Goal: Task Accomplishment & Management: Manage account settings

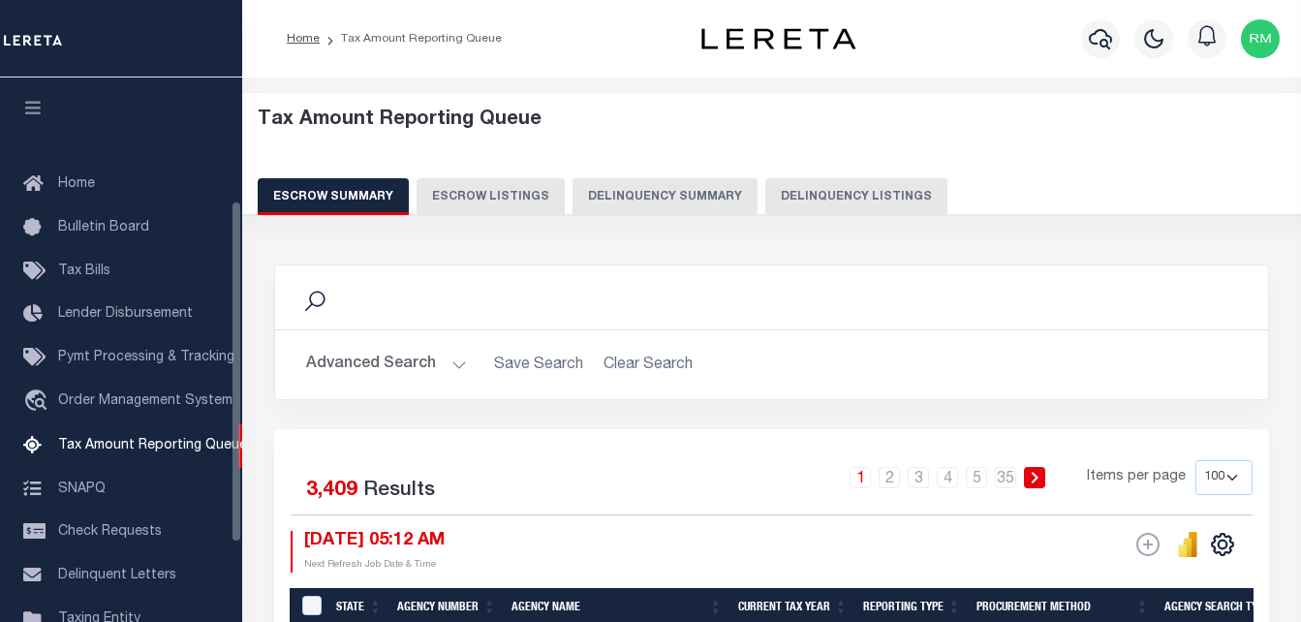
select select "100"
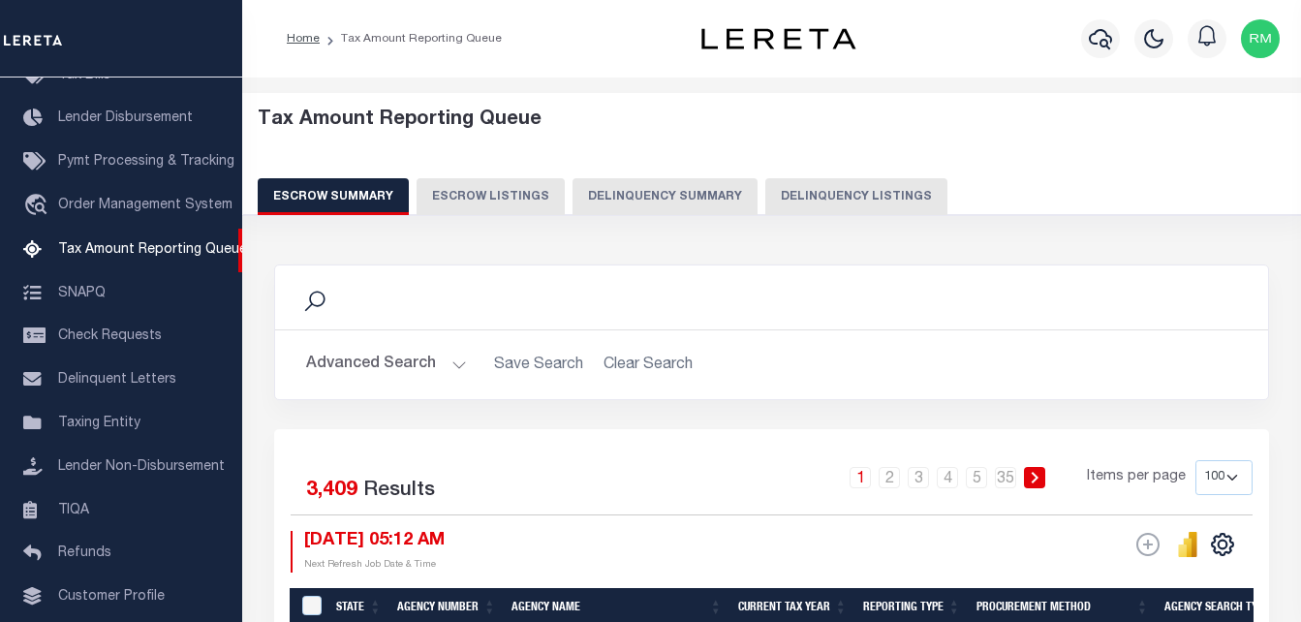
click at [865, 197] on button "Delinquency Listings" at bounding box center [856, 196] width 182 height 37
select select
select select "100"
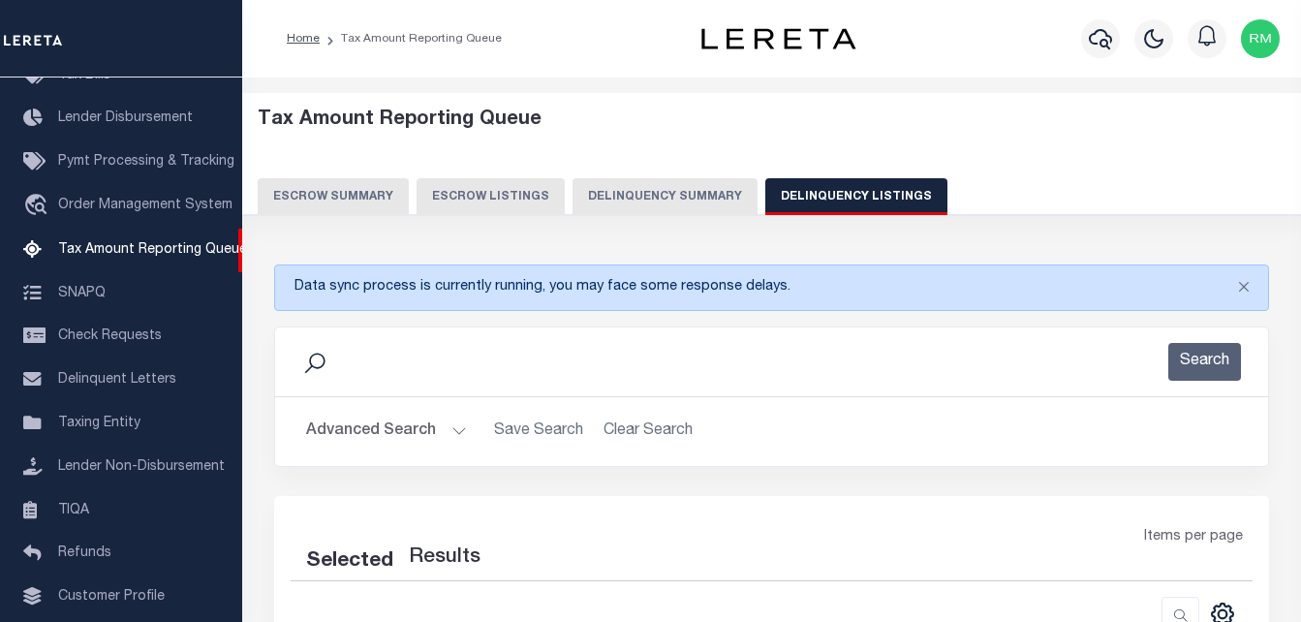
select select "100"
click at [402, 436] on button "Advanced Search" at bounding box center [386, 432] width 161 height 38
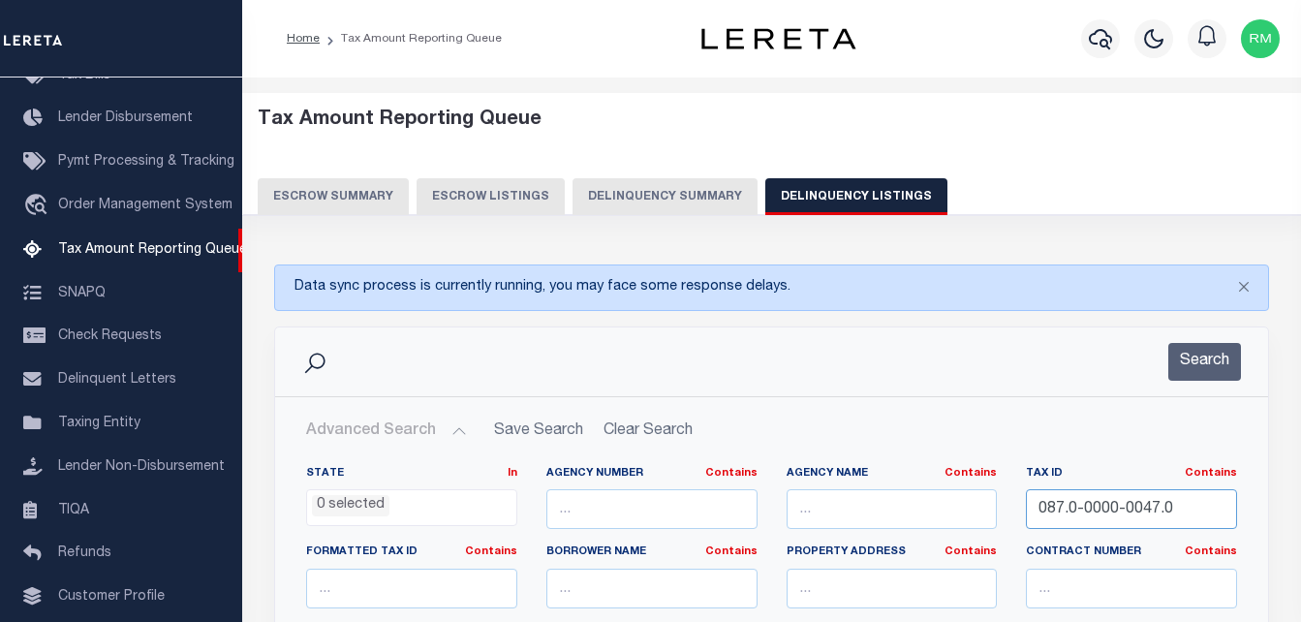
click at [1087, 511] on input "087.0-0000-0047.0" at bounding box center [1131, 509] width 211 height 40
paste input "98.0-0000-0052"
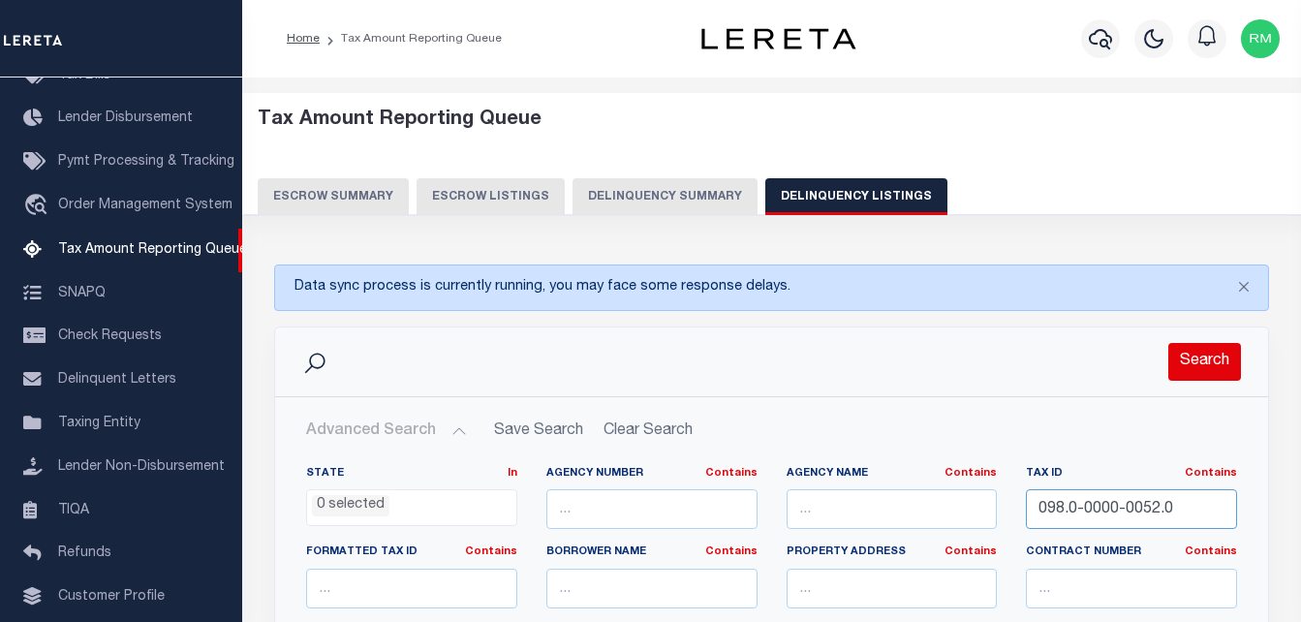
type input "098.0-0000-0052.0"
click at [1210, 364] on button "Search" at bounding box center [1204, 362] width 73 height 38
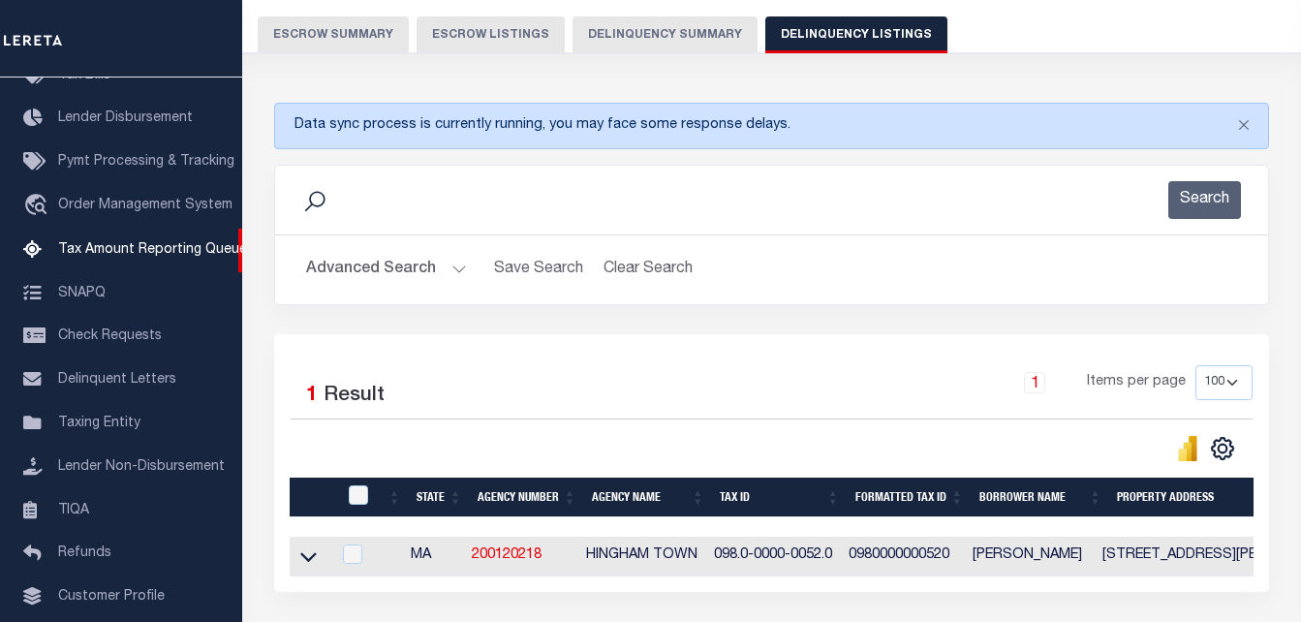
scroll to position [194, 0]
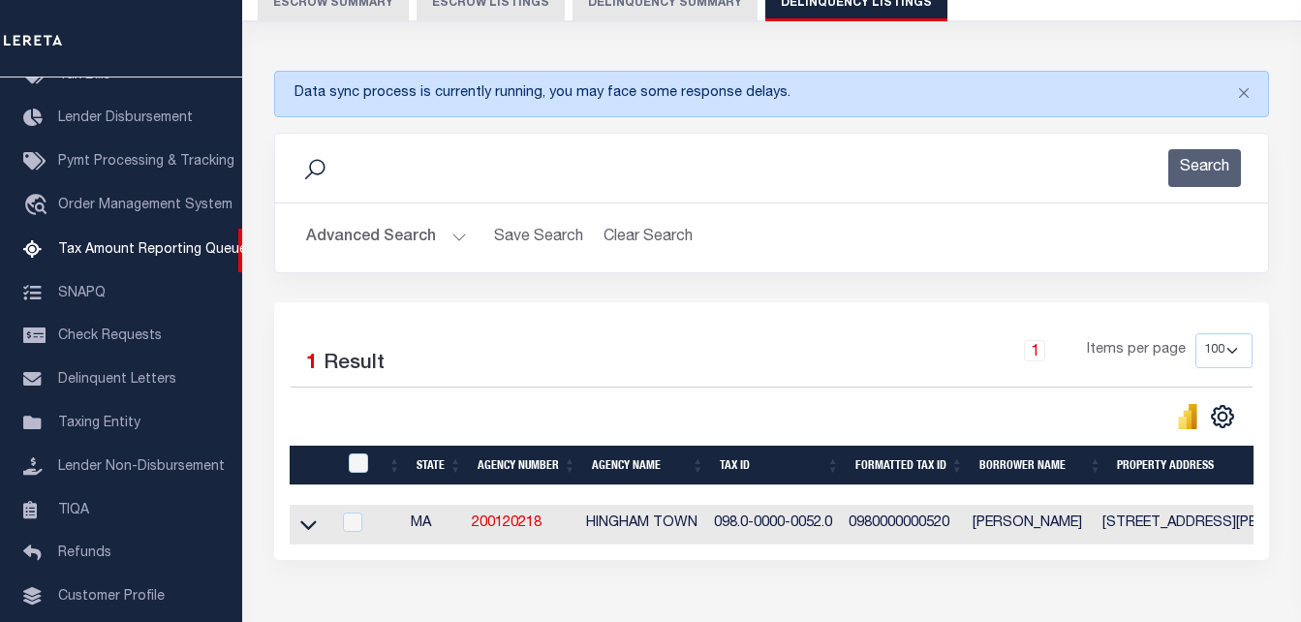
click at [321, 534] on td at bounding box center [310, 525] width 41 height 40
checkbox input "true"
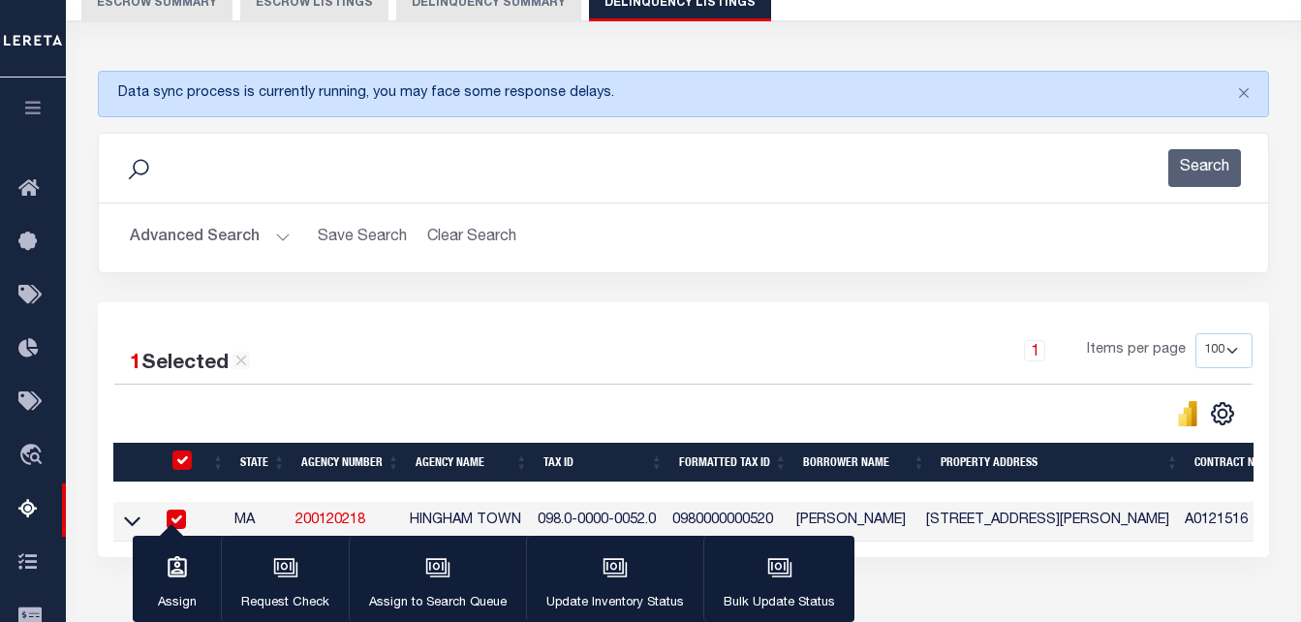
click at [187, 472] on div at bounding box center [184, 460] width 32 height 21
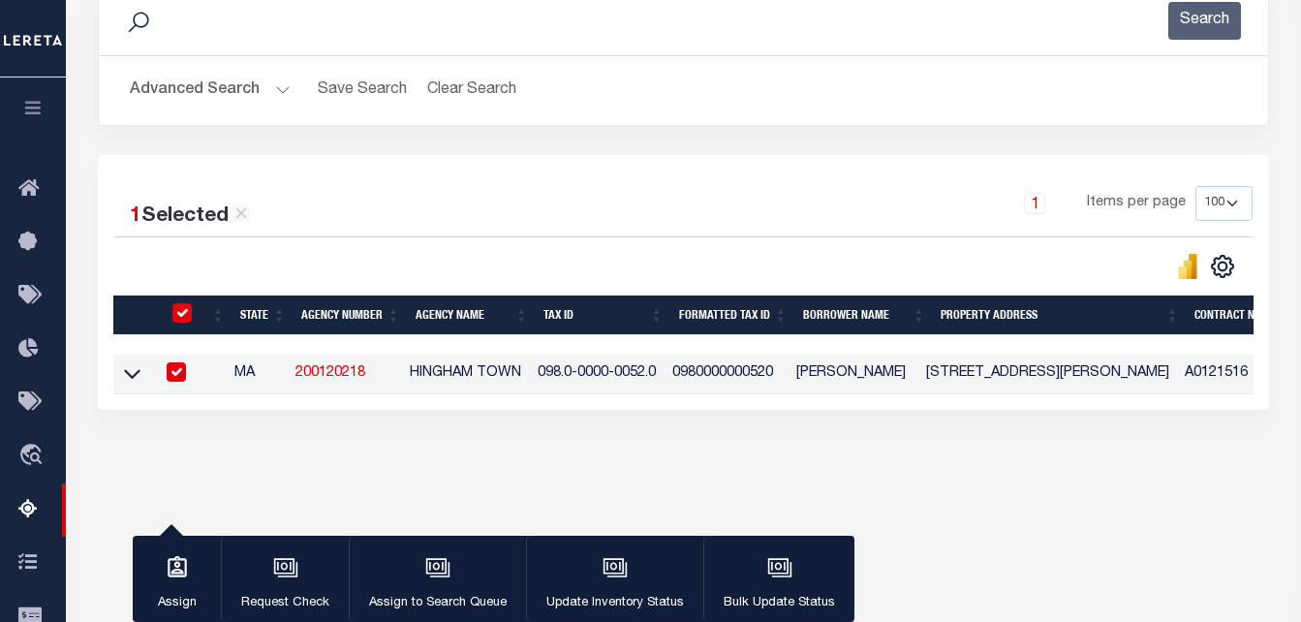
scroll to position [405, 0]
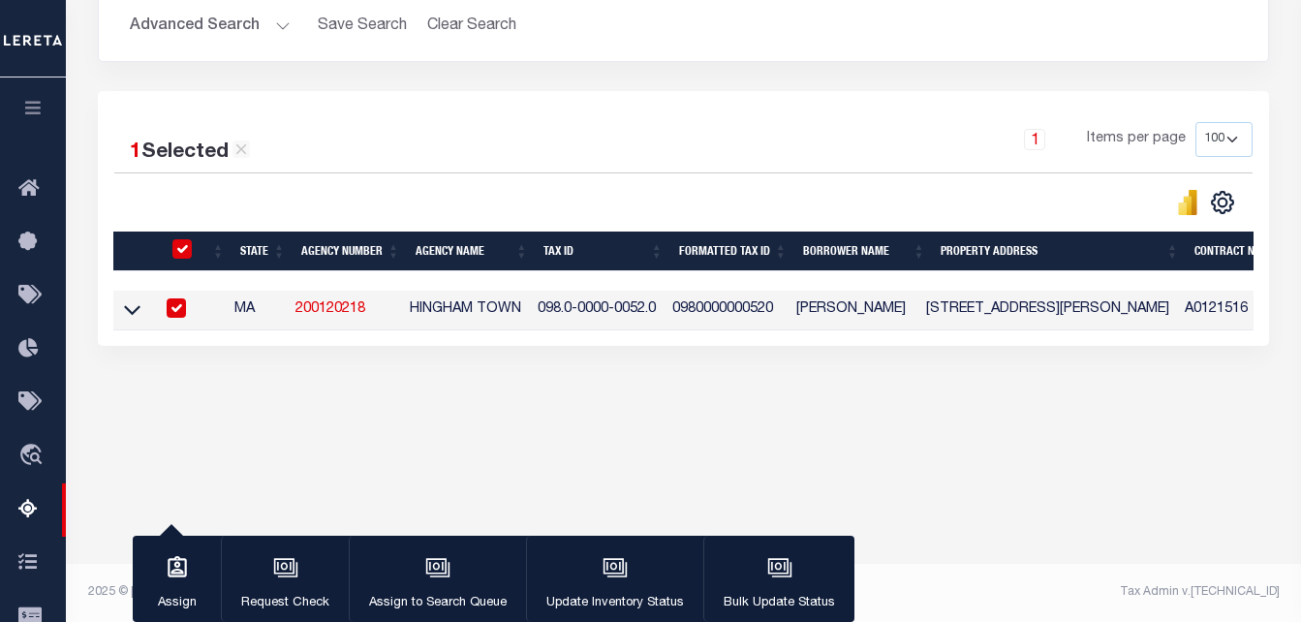
click at [179, 248] on input "checkbox" at bounding box center [181, 248] width 19 height 19
checkbox input "false"
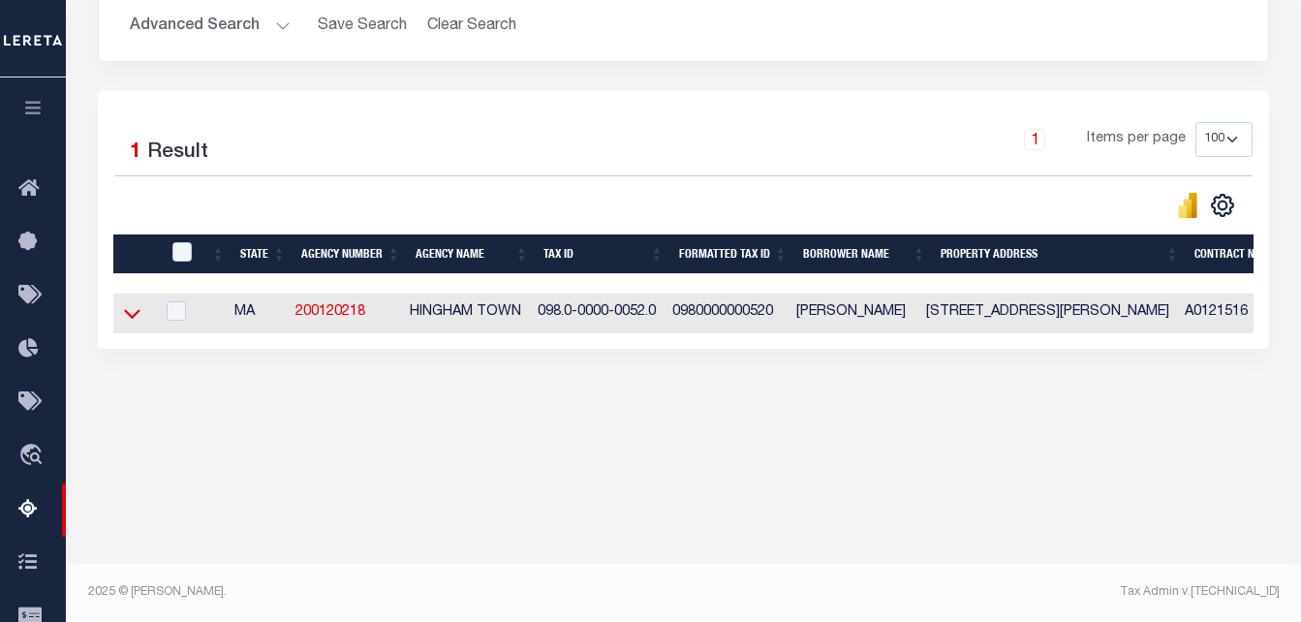
click at [130, 316] on icon at bounding box center [132, 313] width 16 height 20
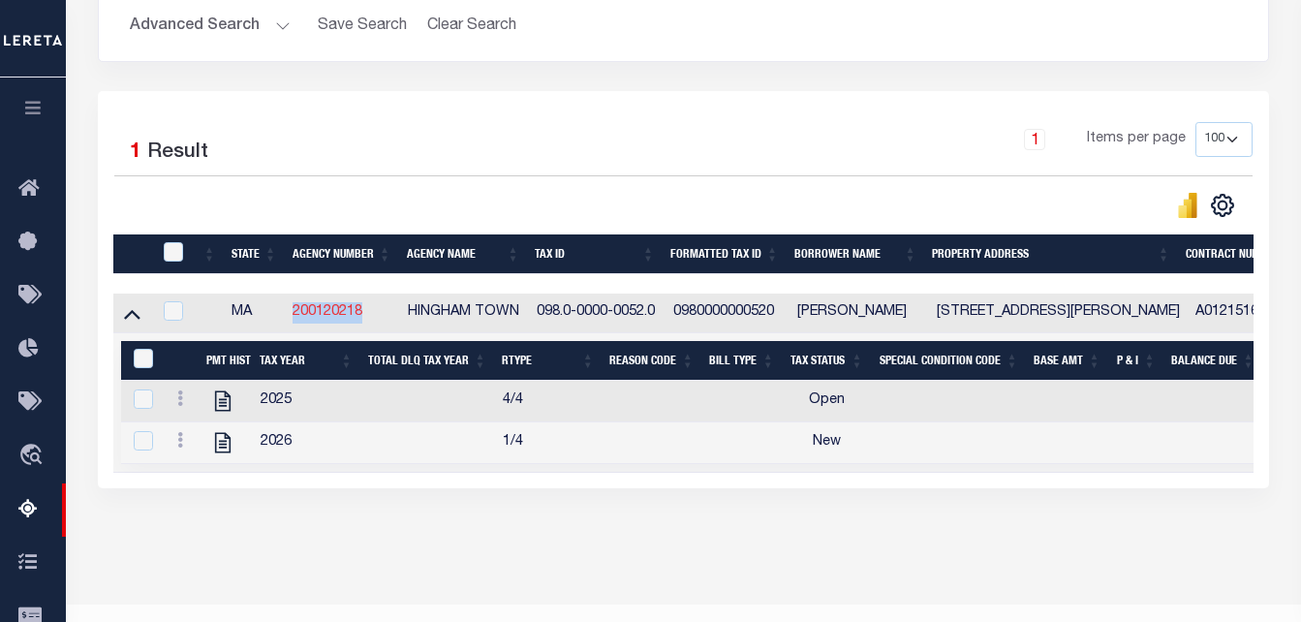
drag, startPoint x: 375, startPoint y: 317, endPoint x: 295, endPoint y: 308, distance: 79.9
click at [295, 308] on td "200120218" at bounding box center [342, 314] width 114 height 40
checkbox input "true"
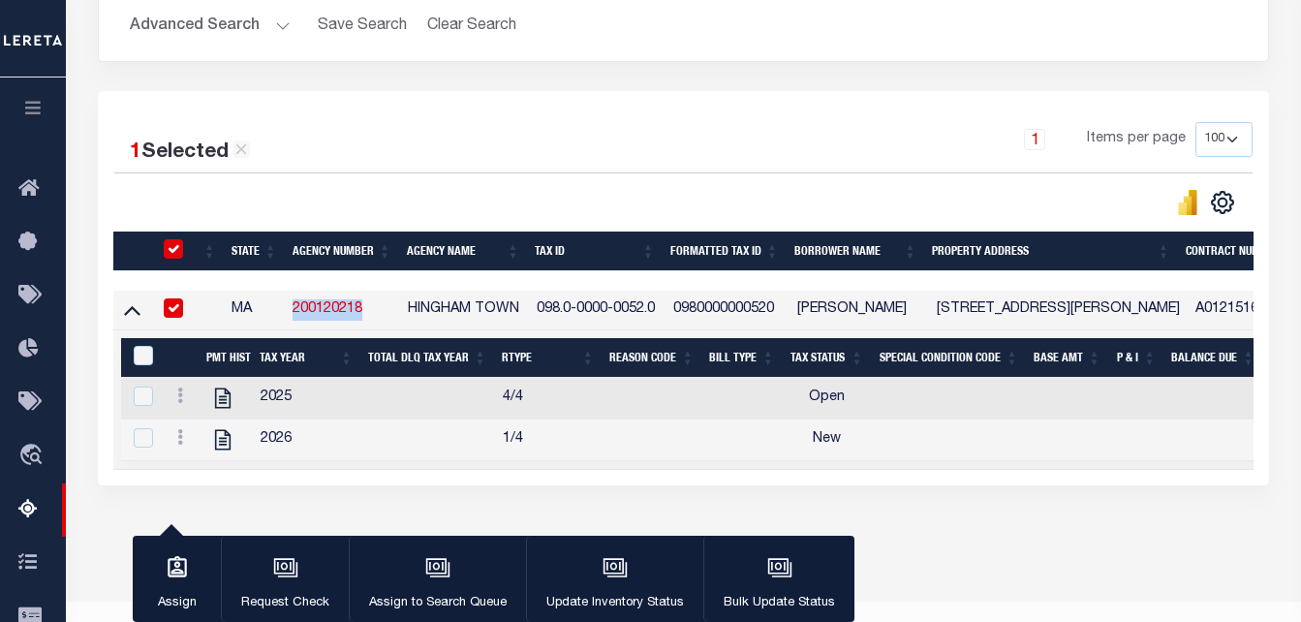
copy link "200120218"
click at [180, 403] on icon at bounding box center [180, 394] width 6 height 15
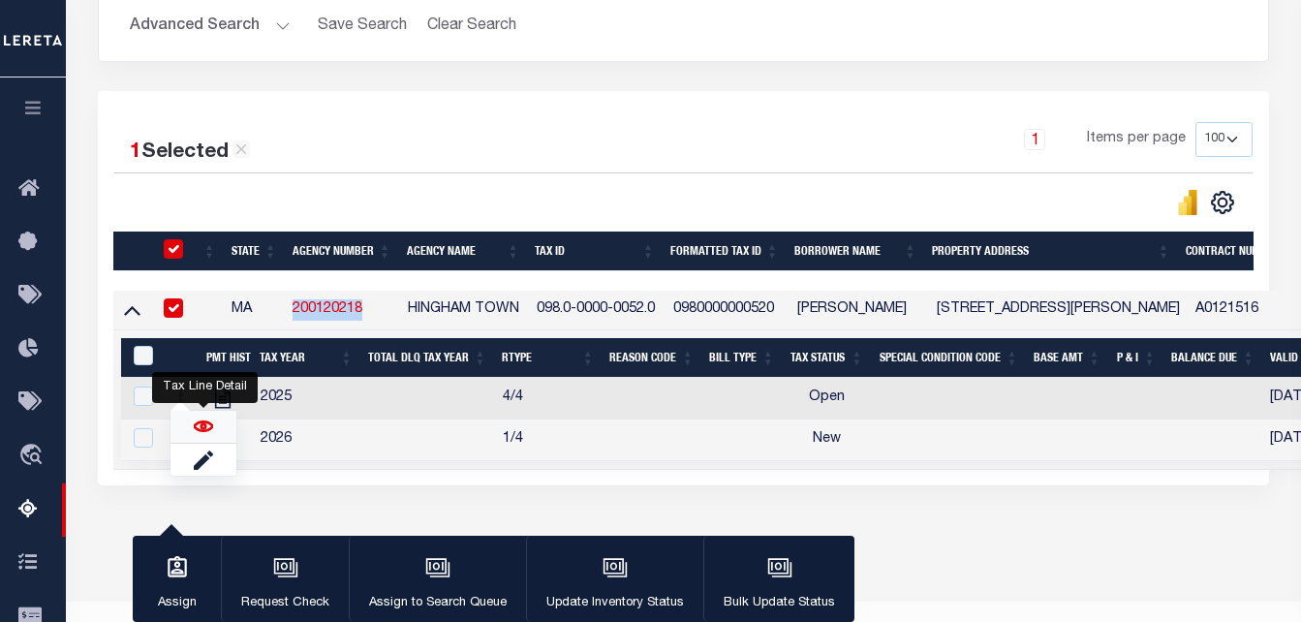
click at [208, 434] on img "" at bounding box center [203, 426] width 19 height 19
checkbox input "true"
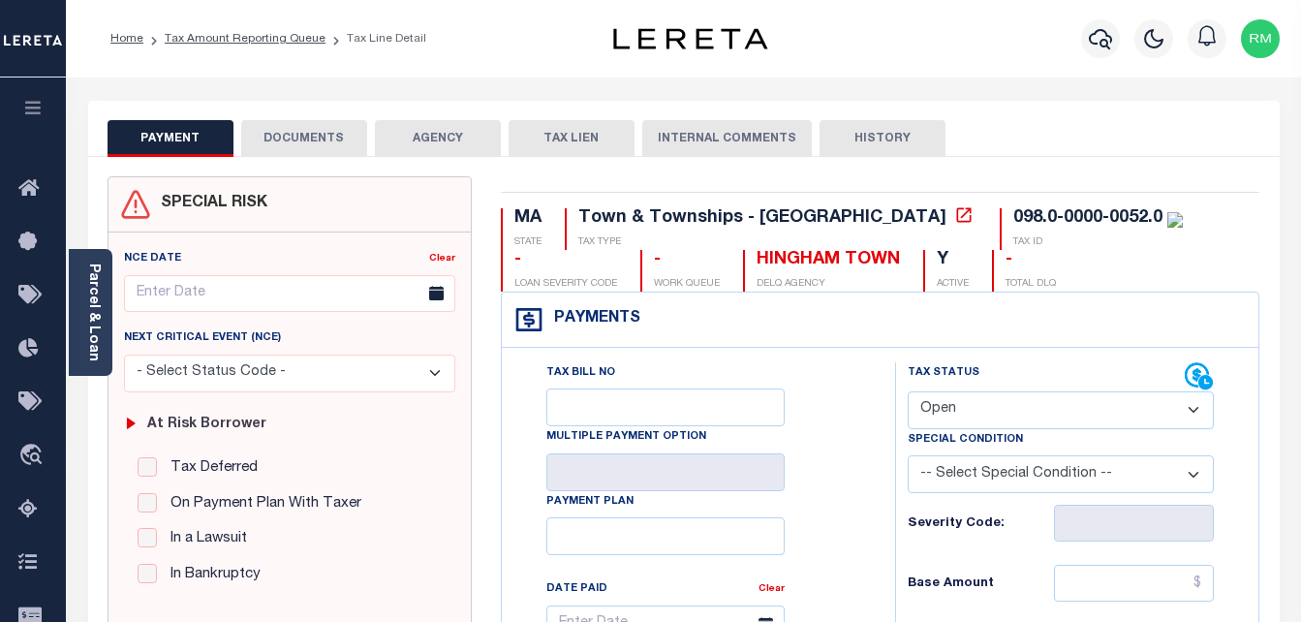
click at [1000, 420] on select "- Select Status Code - Open Due/Unpaid Paid Incomplete No Tax Due Internal Refu…" at bounding box center [1061, 410] width 307 height 38
select select "PYD"
click at [908, 392] on select "- Select Status Code - Open Due/Unpaid Paid Incomplete No Tax Due Internal Refu…" at bounding box center [1061, 410] width 307 height 38
type input "[DATE]"
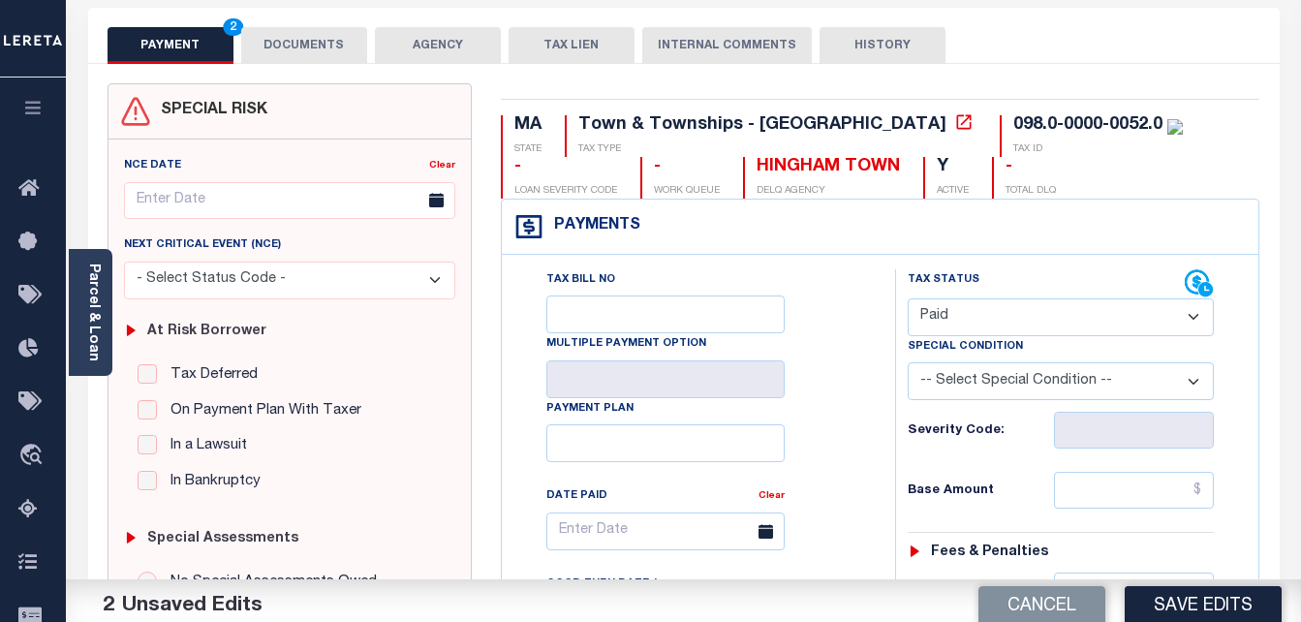
scroll to position [291, 0]
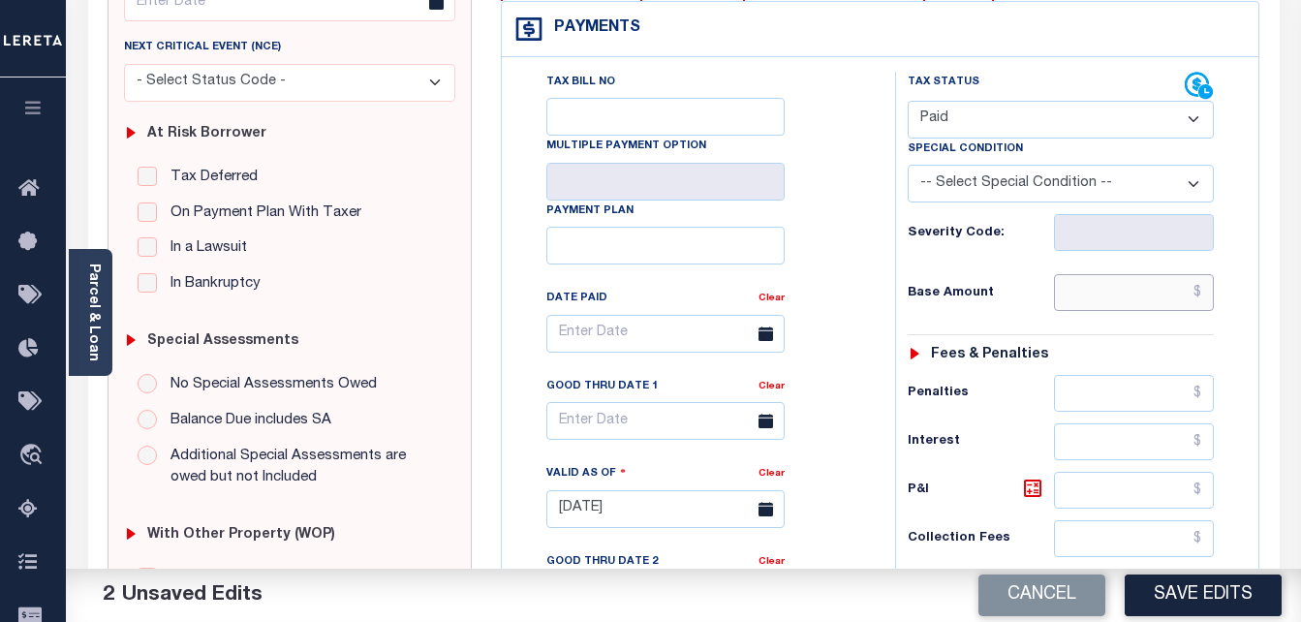
click at [1130, 296] on input "text" at bounding box center [1134, 292] width 160 height 37
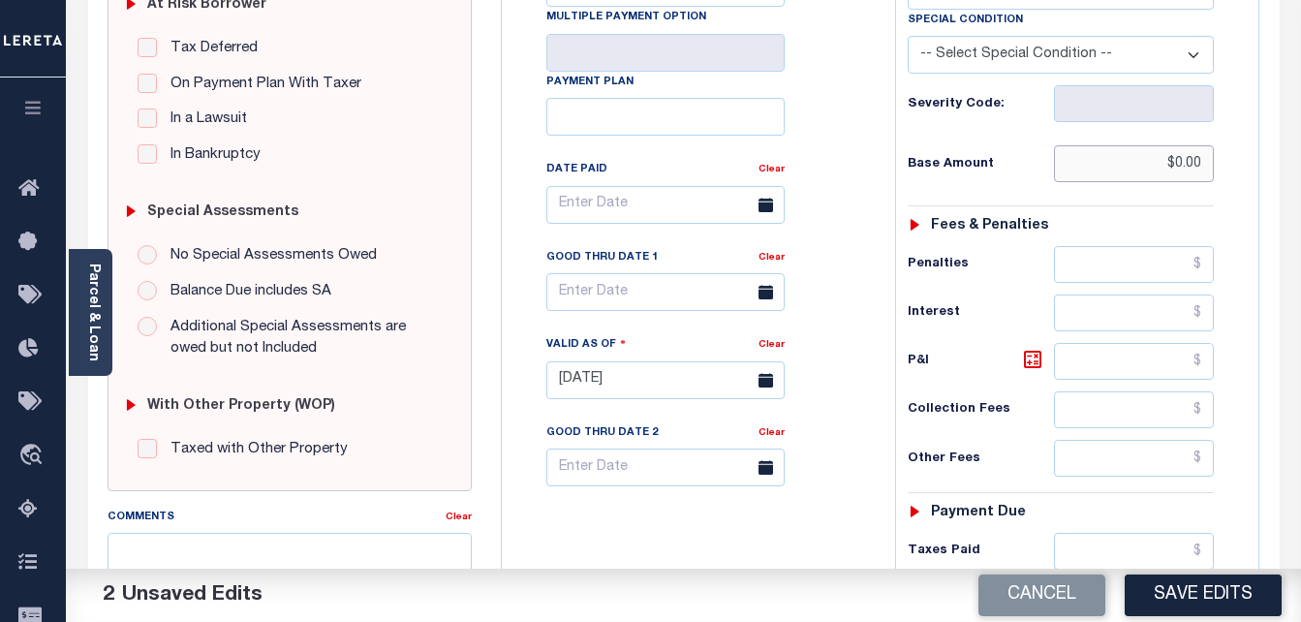
scroll to position [581, 0]
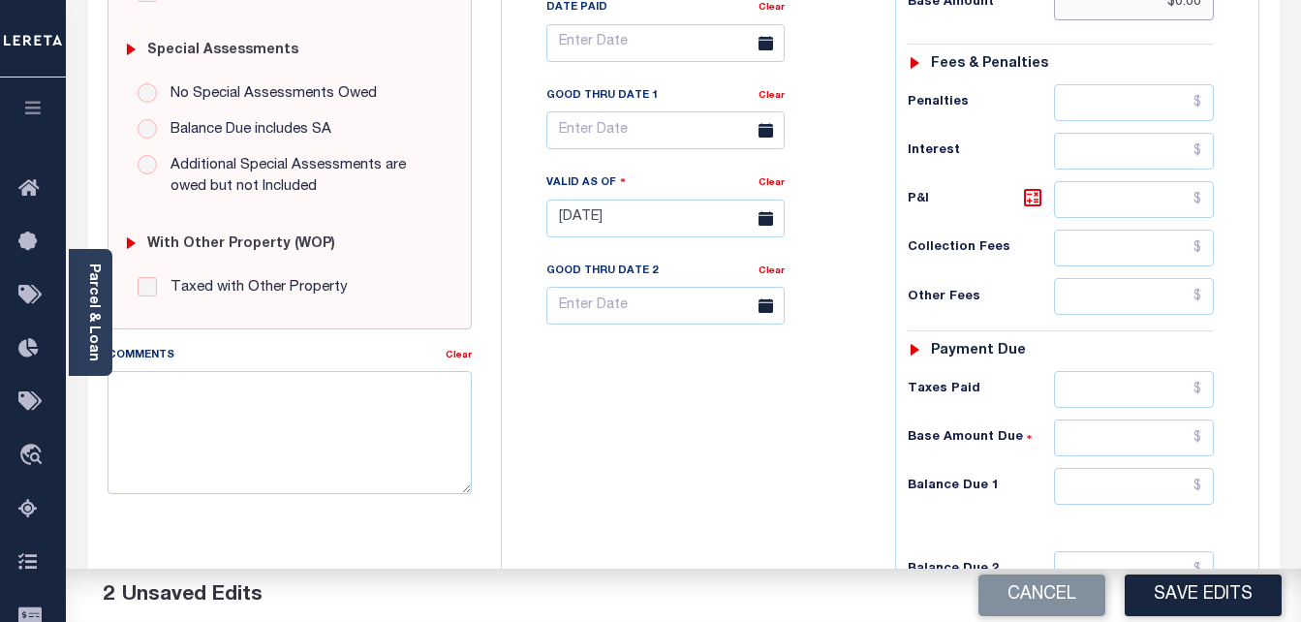
type input "$0.00"
click at [1122, 490] on input "text" at bounding box center [1134, 486] width 160 height 37
type input "$0.00"
click at [664, 133] on input "text" at bounding box center [665, 130] width 238 height 38
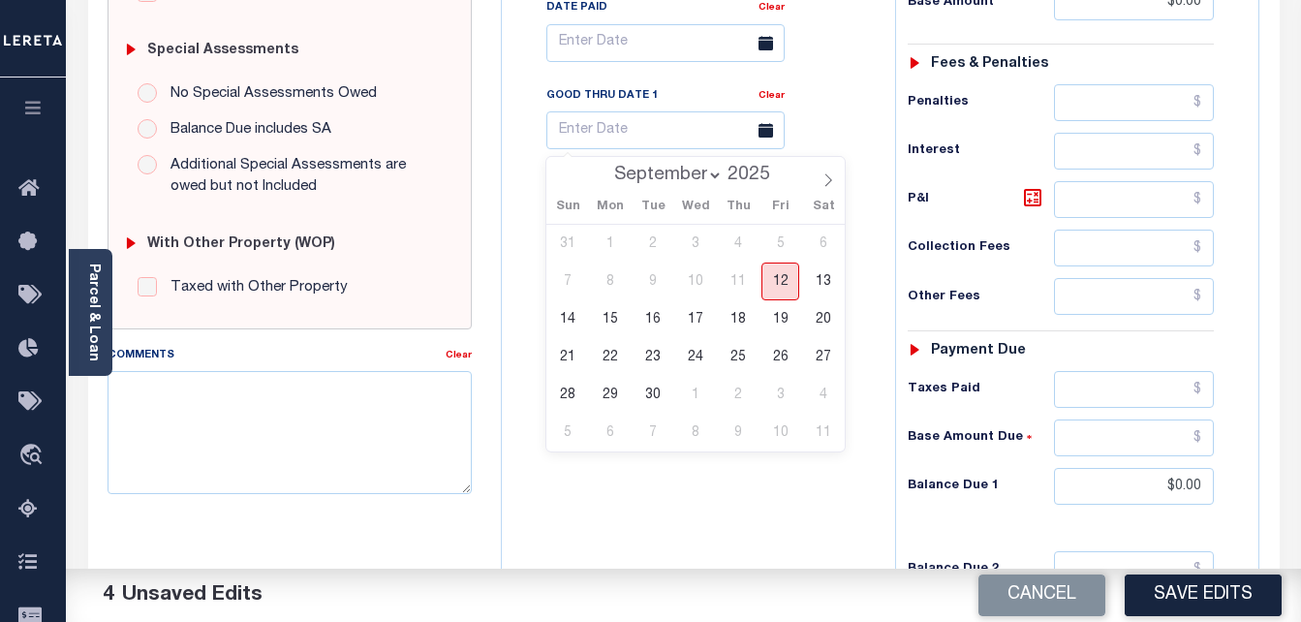
click at [781, 282] on span "12" at bounding box center [780, 282] width 38 height 38
type input "[DATE]"
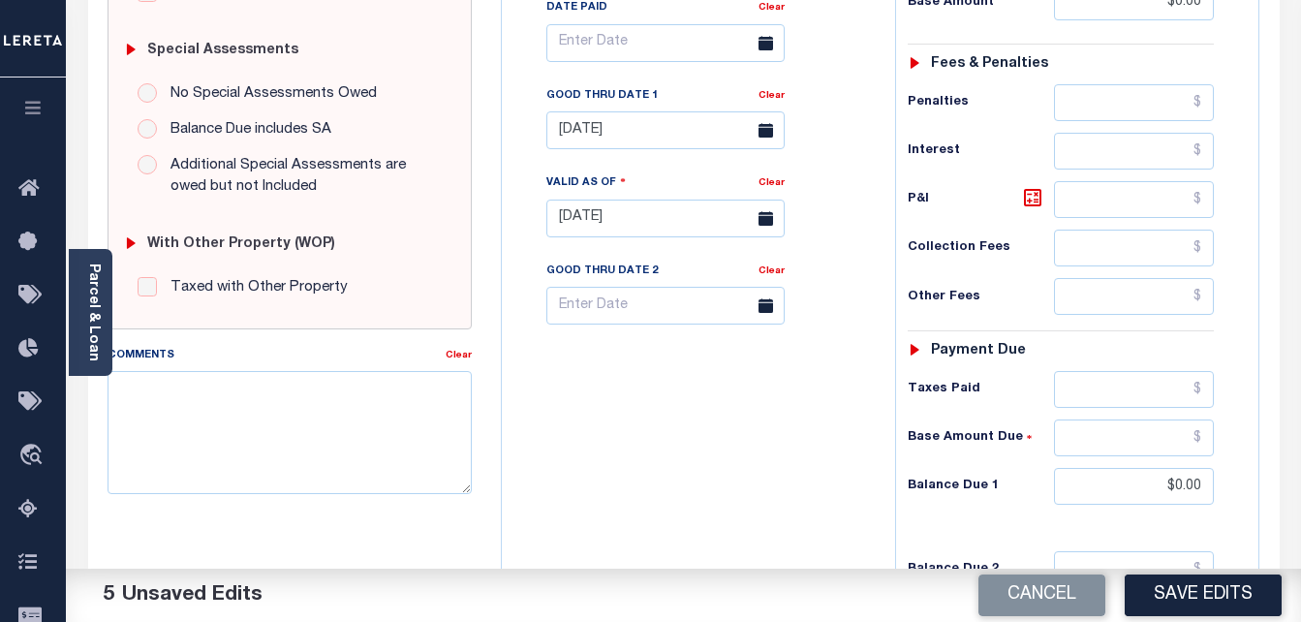
click at [1194, 596] on button "Save Edits" at bounding box center [1203, 595] width 157 height 42
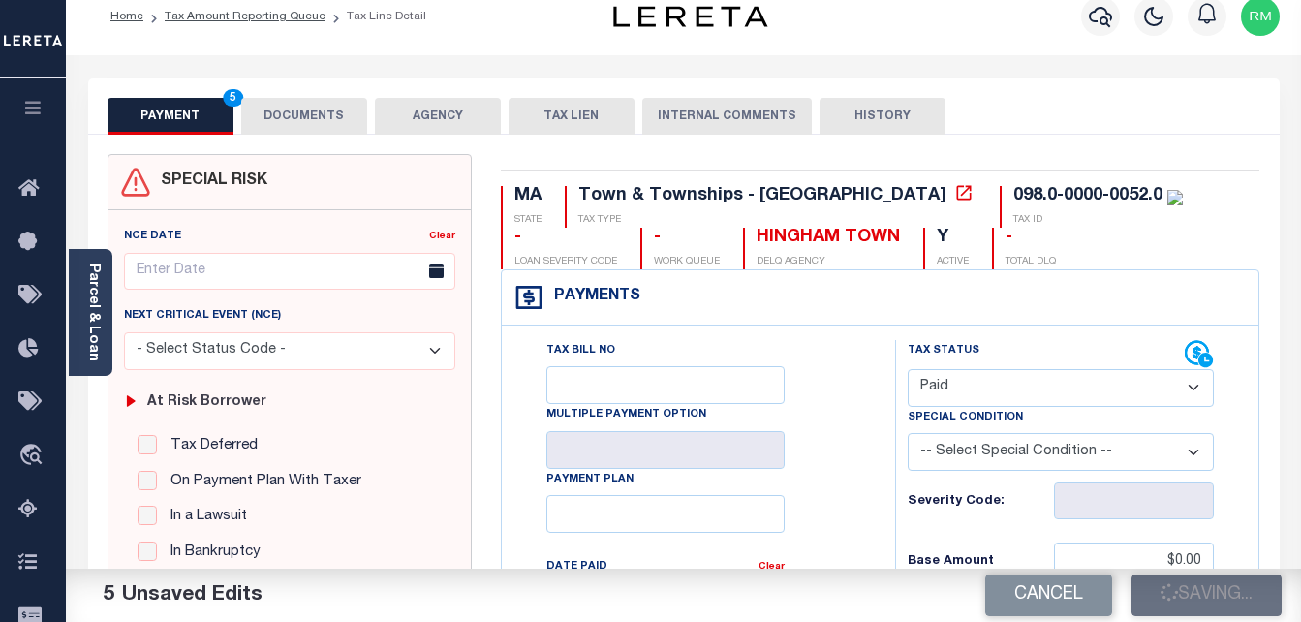
scroll to position [0, 0]
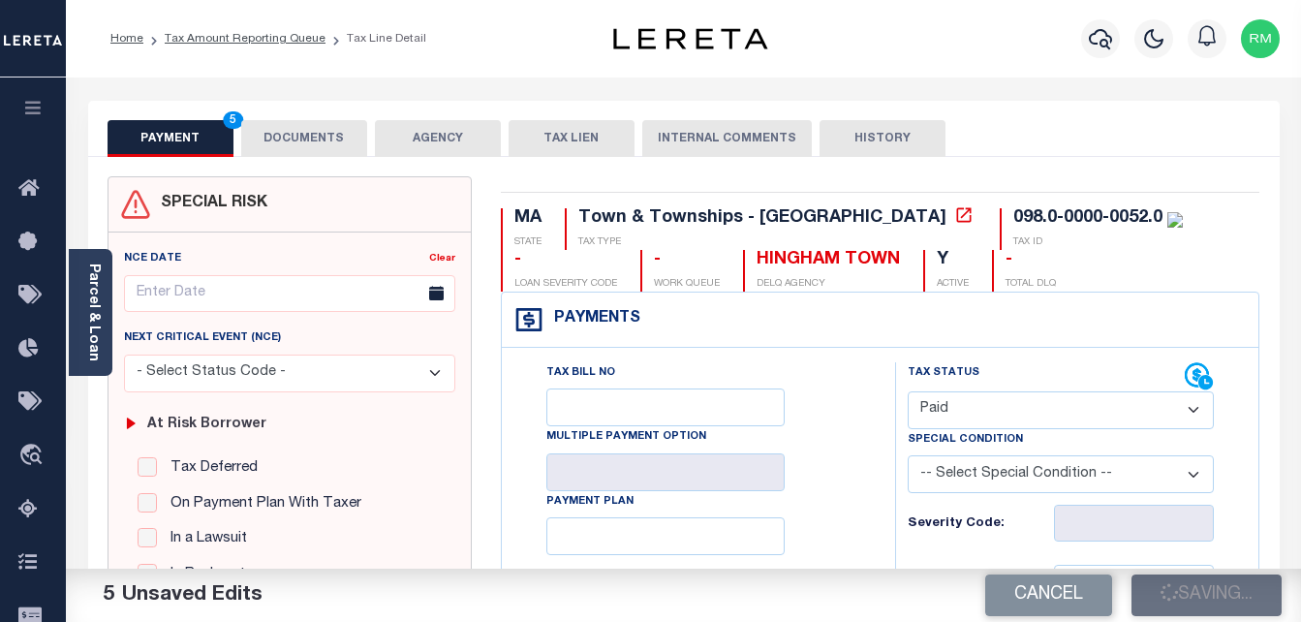
click at [294, 128] on button "DOCUMENTS" at bounding box center [304, 138] width 126 height 37
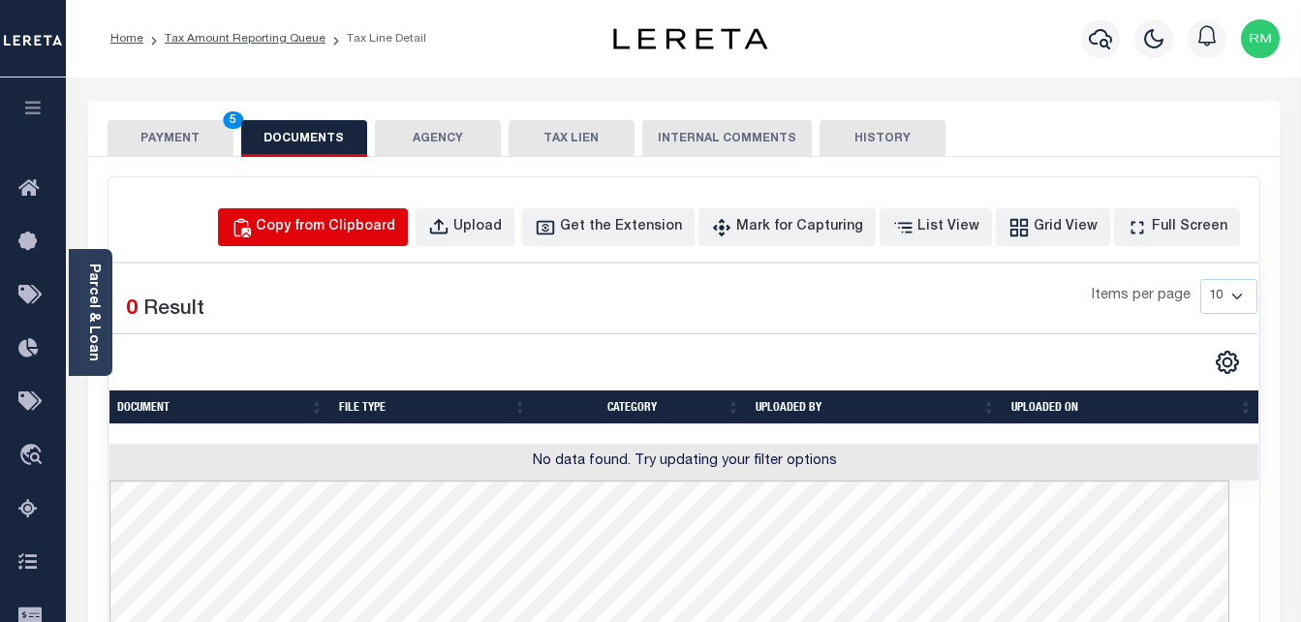
click at [395, 229] on div "Copy from Clipboard" at bounding box center [325, 227] width 139 height 21
select select "POP"
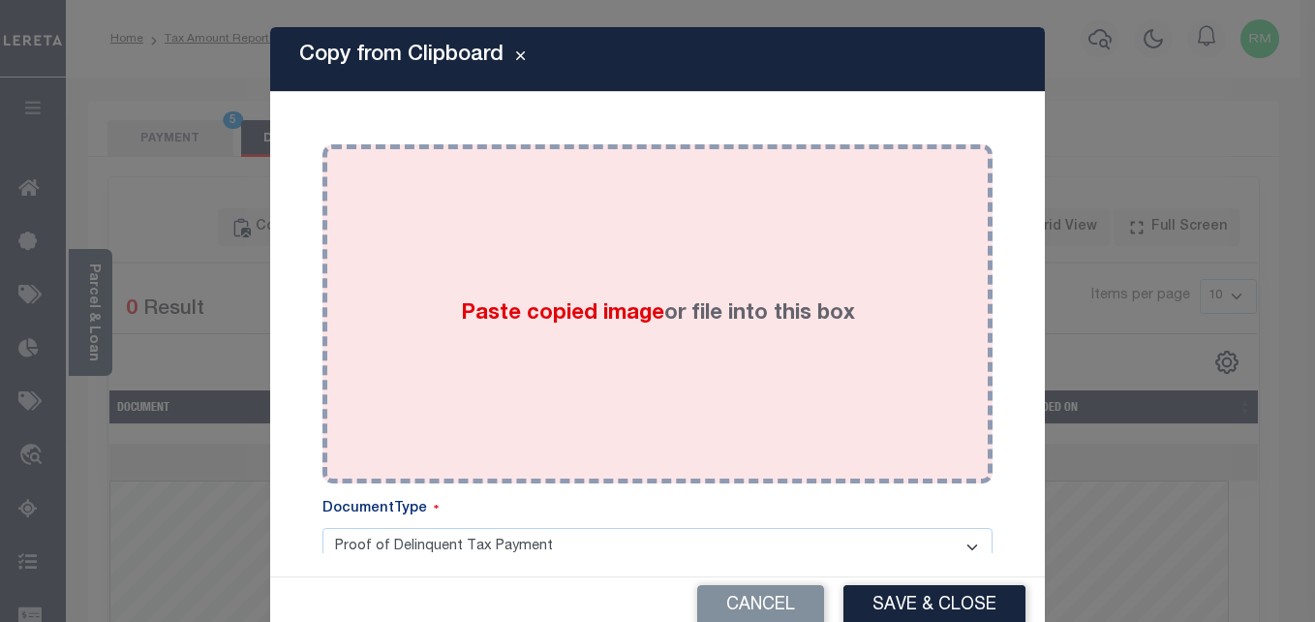
click at [554, 313] on span "Paste copied image" at bounding box center [562, 313] width 203 height 21
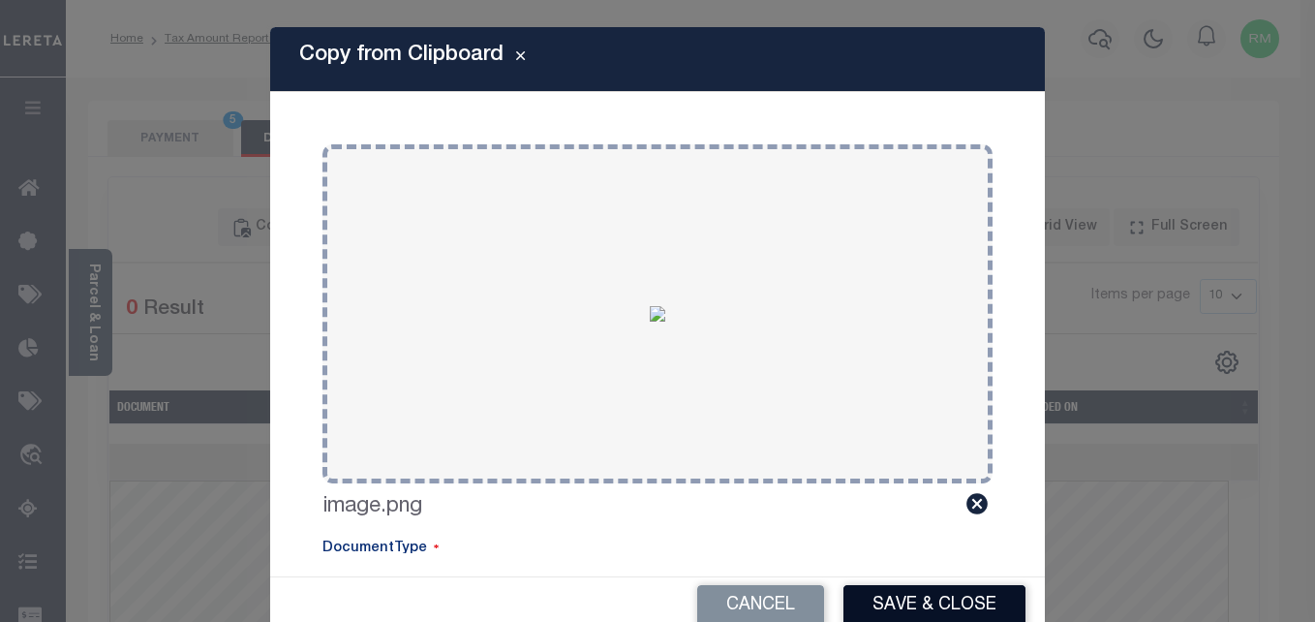
click at [894, 599] on button "Save & Close" at bounding box center [935, 606] width 182 height 42
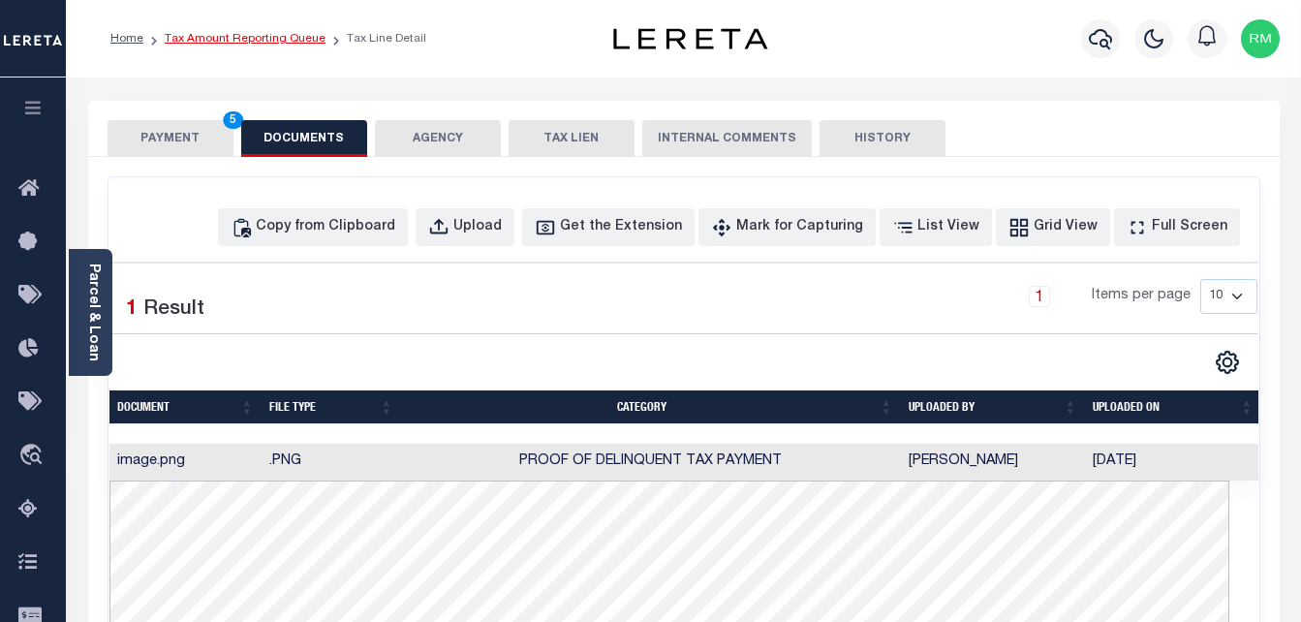
click at [257, 44] on link "Tax Amount Reporting Queue" at bounding box center [245, 39] width 161 height 12
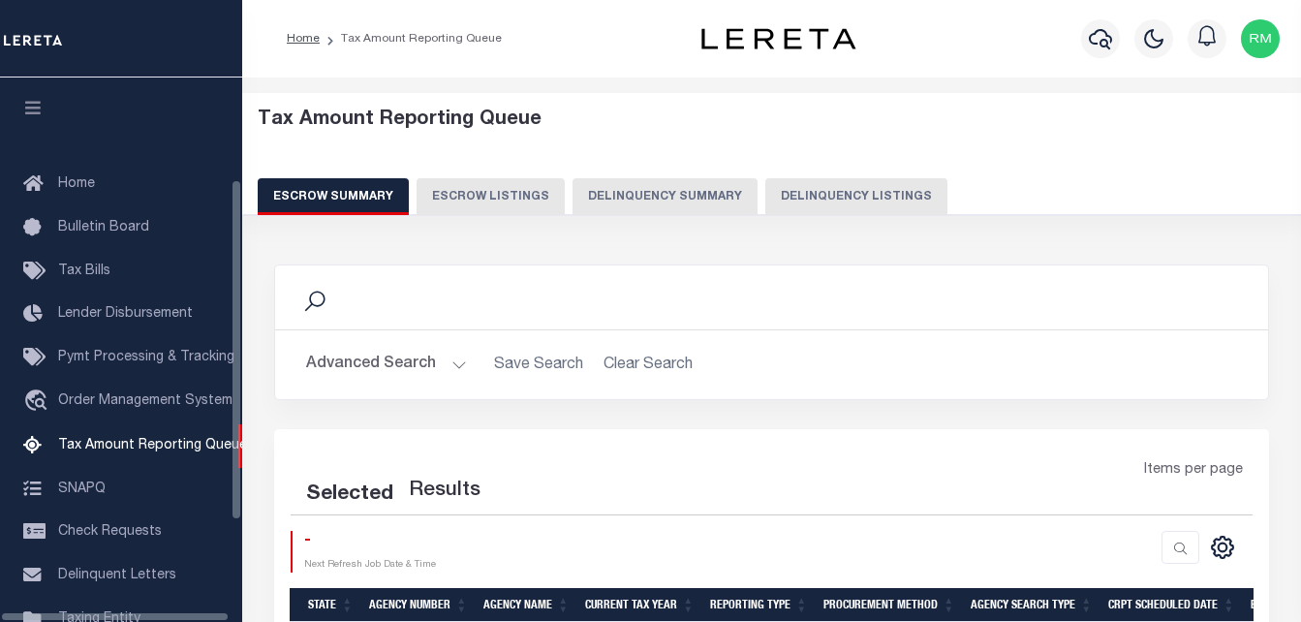
click at [828, 196] on button "Delinquency Listings" at bounding box center [856, 196] width 182 height 37
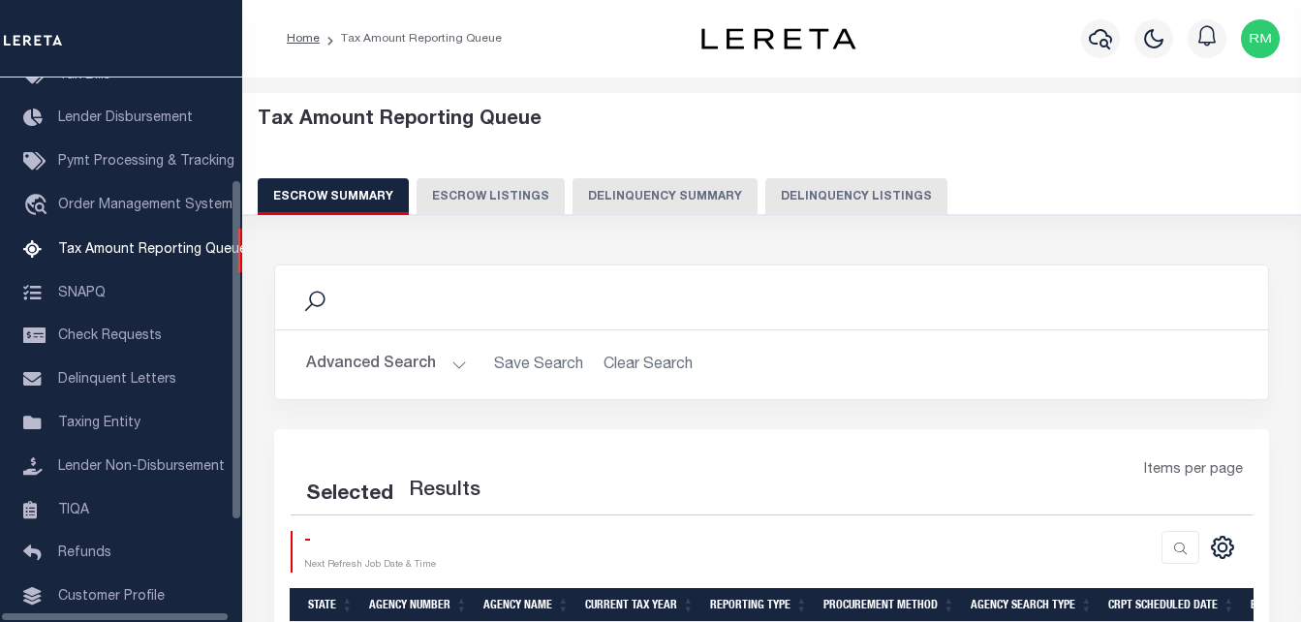
select select "100"
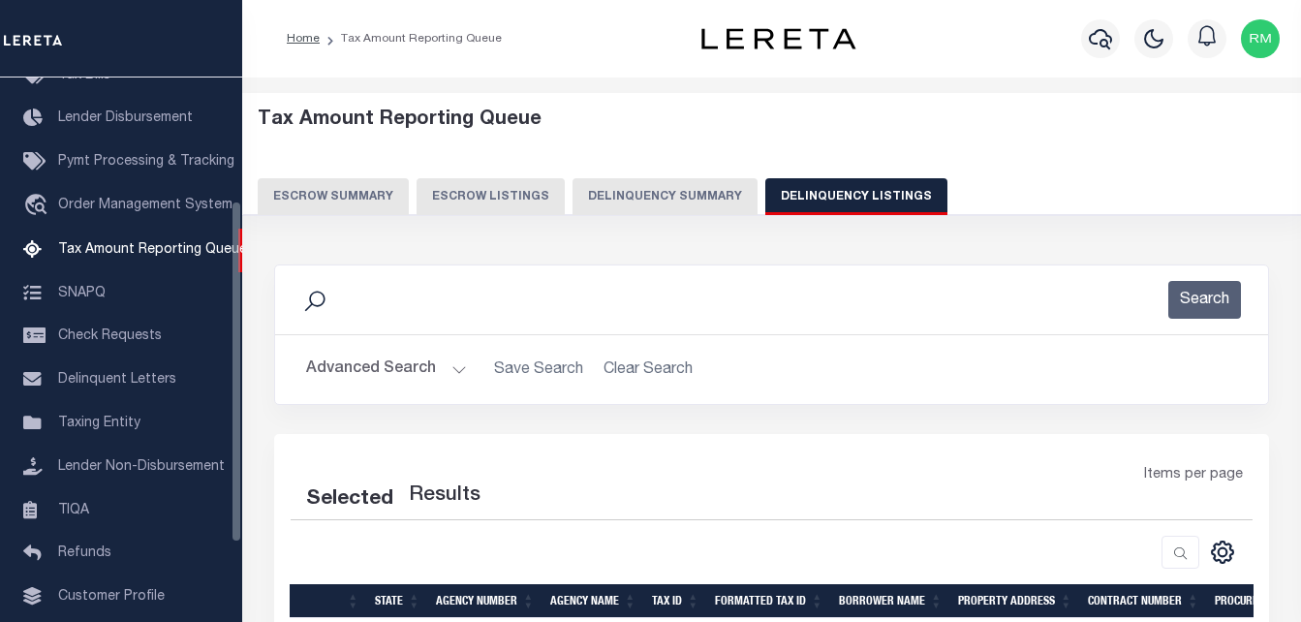
scroll to position [196, 0]
select select "100"
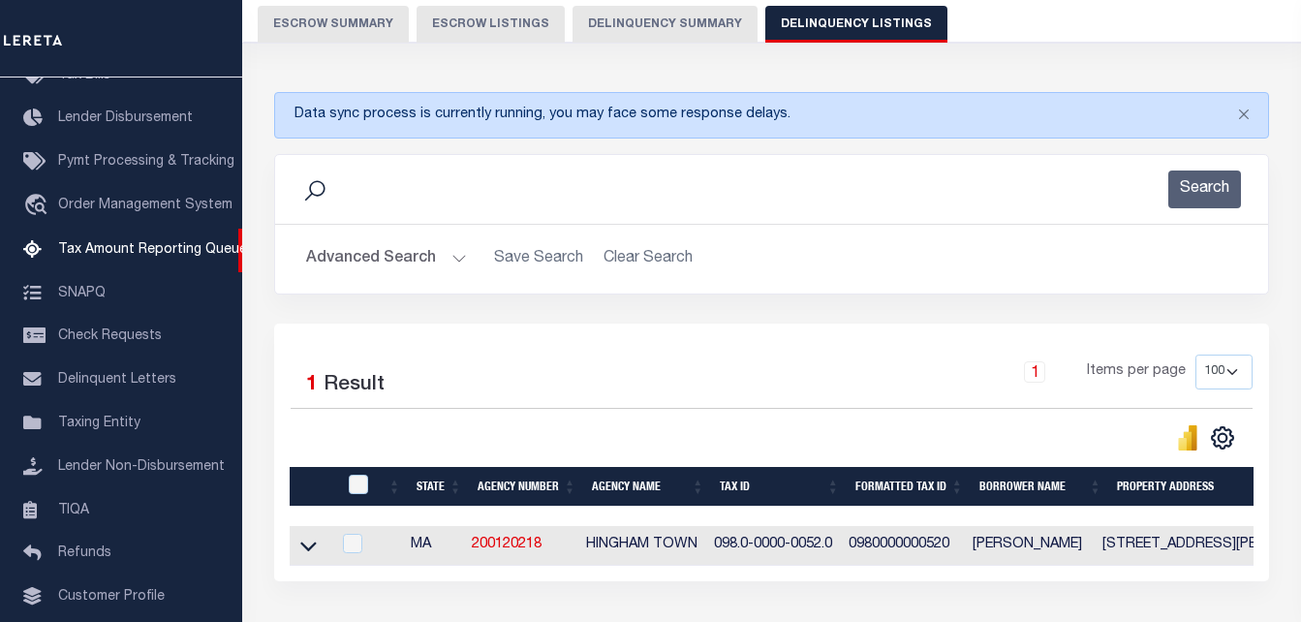
scroll to position [291, 0]
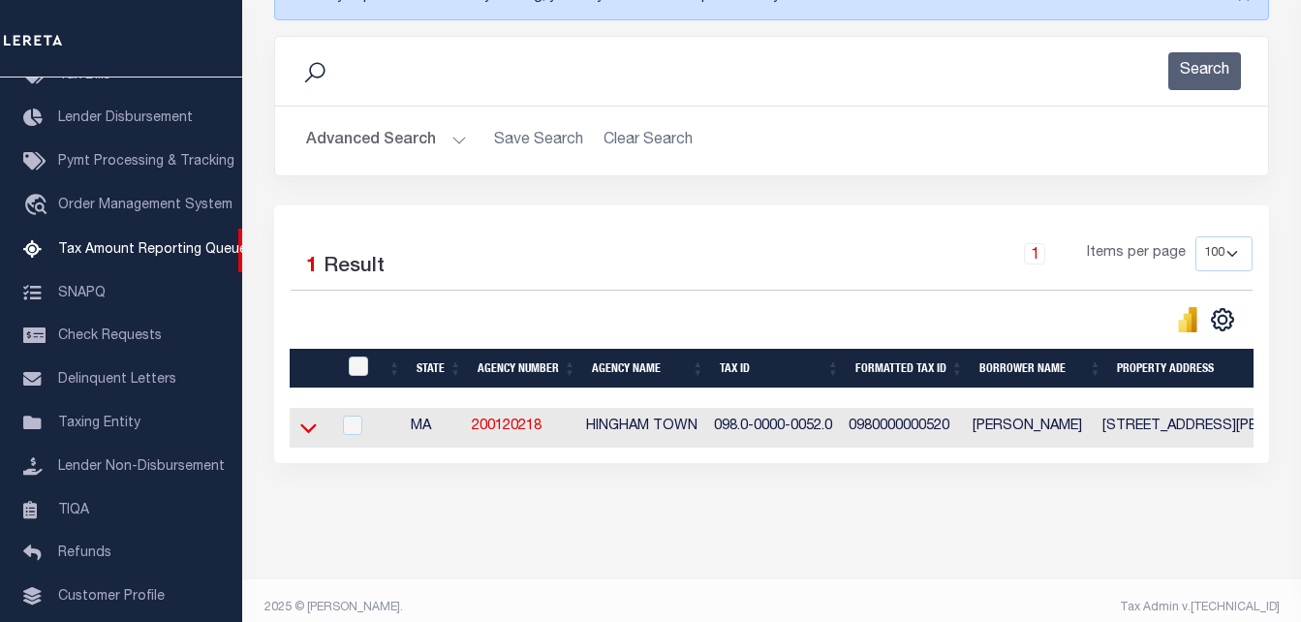
click at [306, 431] on icon at bounding box center [308, 428] width 16 height 20
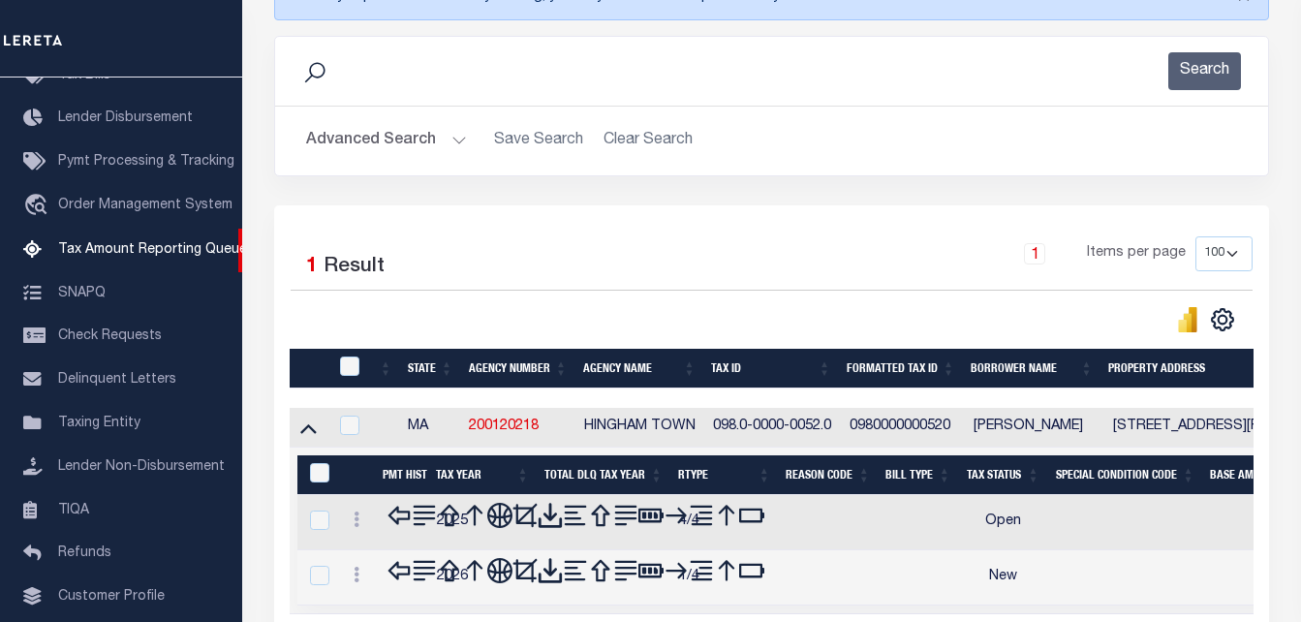
scroll to position [464, 0]
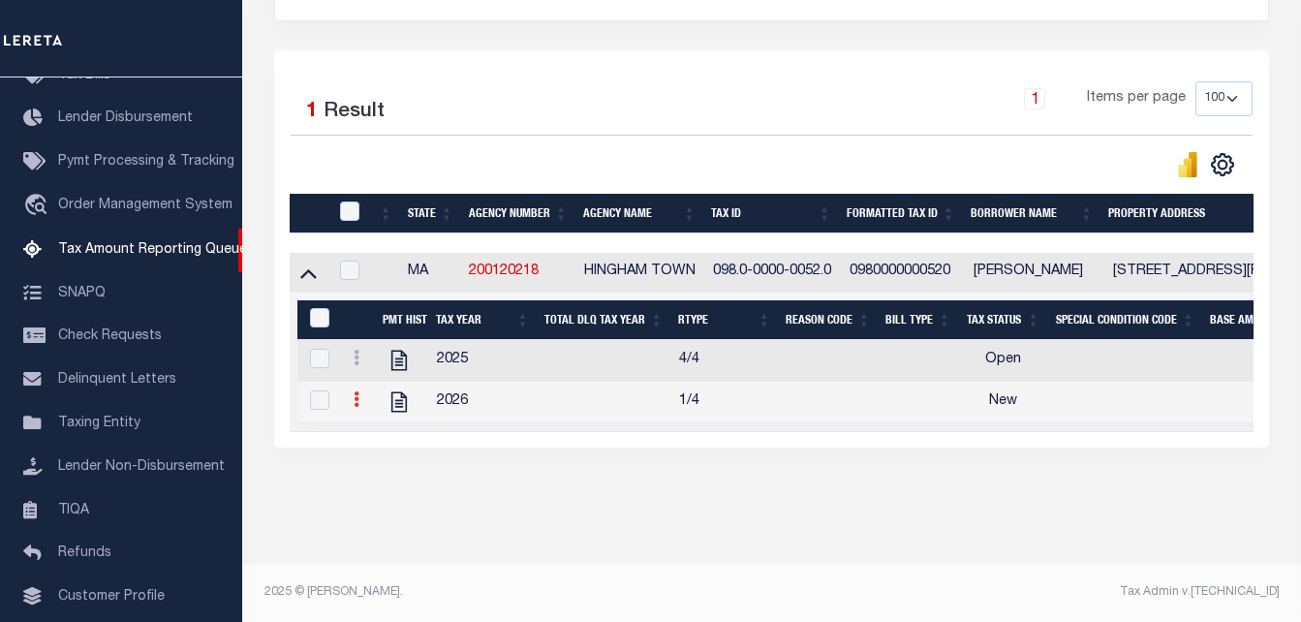
click at [356, 397] on link at bounding box center [356, 401] width 21 height 15
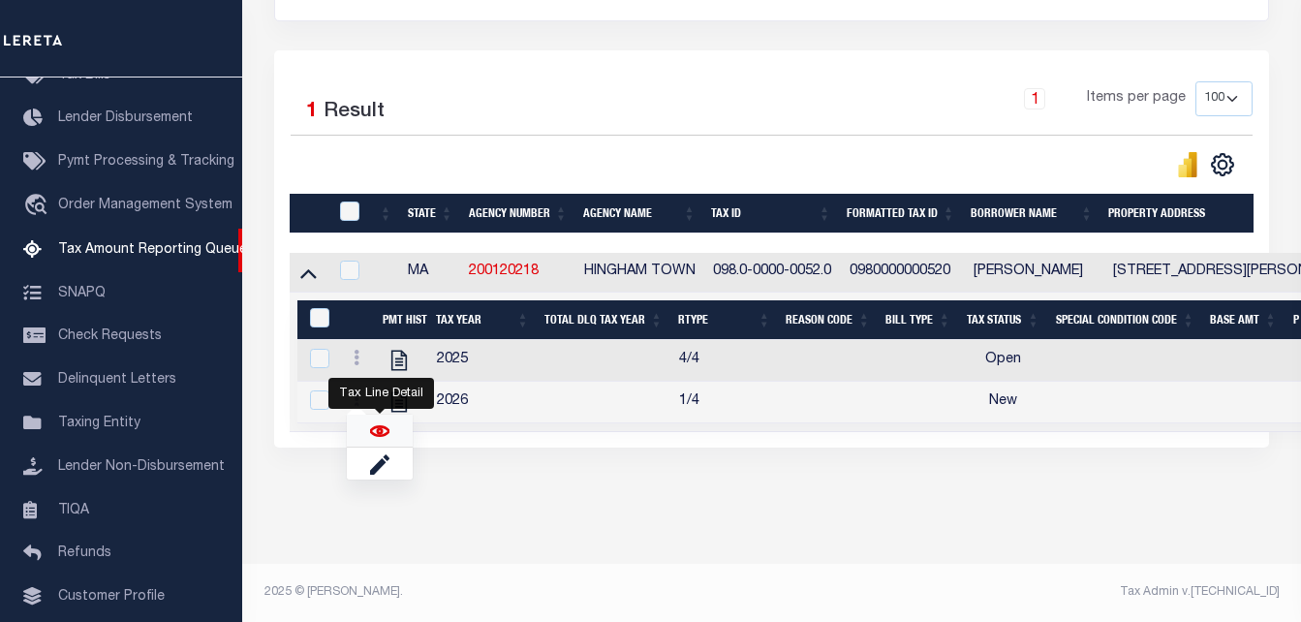
click at [380, 433] on img "" at bounding box center [379, 430] width 19 height 19
checkbox input "true"
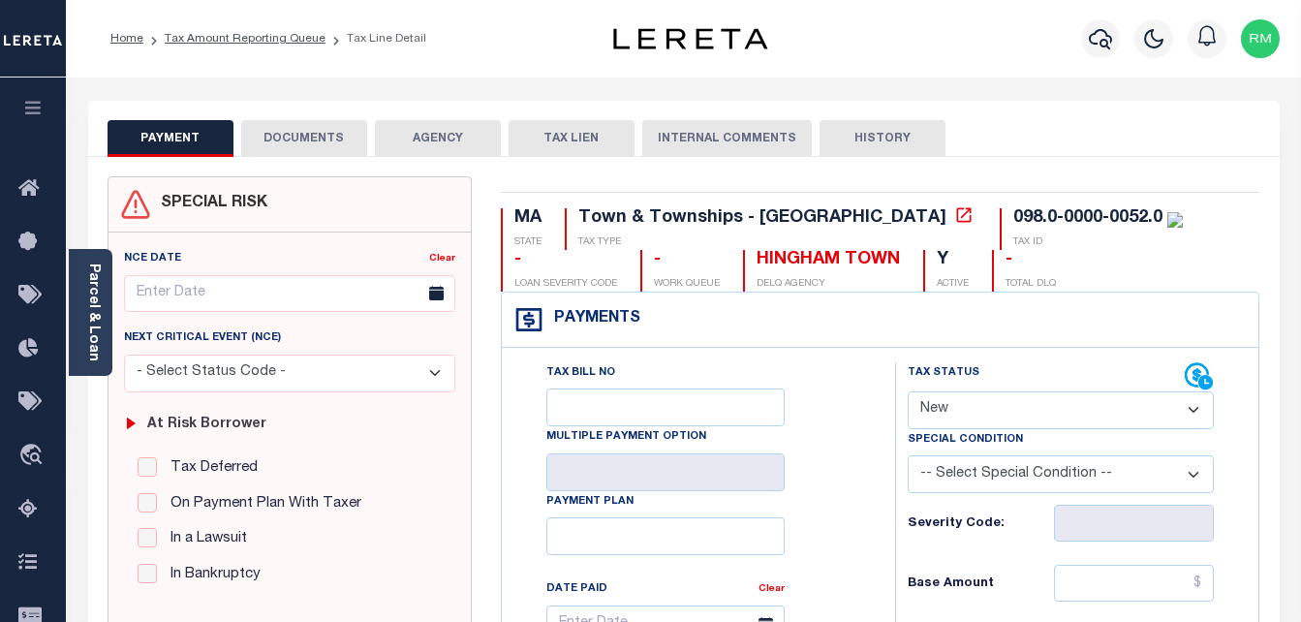
click at [954, 412] on select "- Select Status Code - Open Due/Unpaid Paid Incomplete No Tax Due Internal Refu…" at bounding box center [1061, 410] width 307 height 38
select select "PYD"
click at [908, 392] on select "- Select Status Code - Open Due/Unpaid Paid Incomplete No Tax Due Internal Refu…" at bounding box center [1061, 410] width 307 height 38
type input "[DATE]"
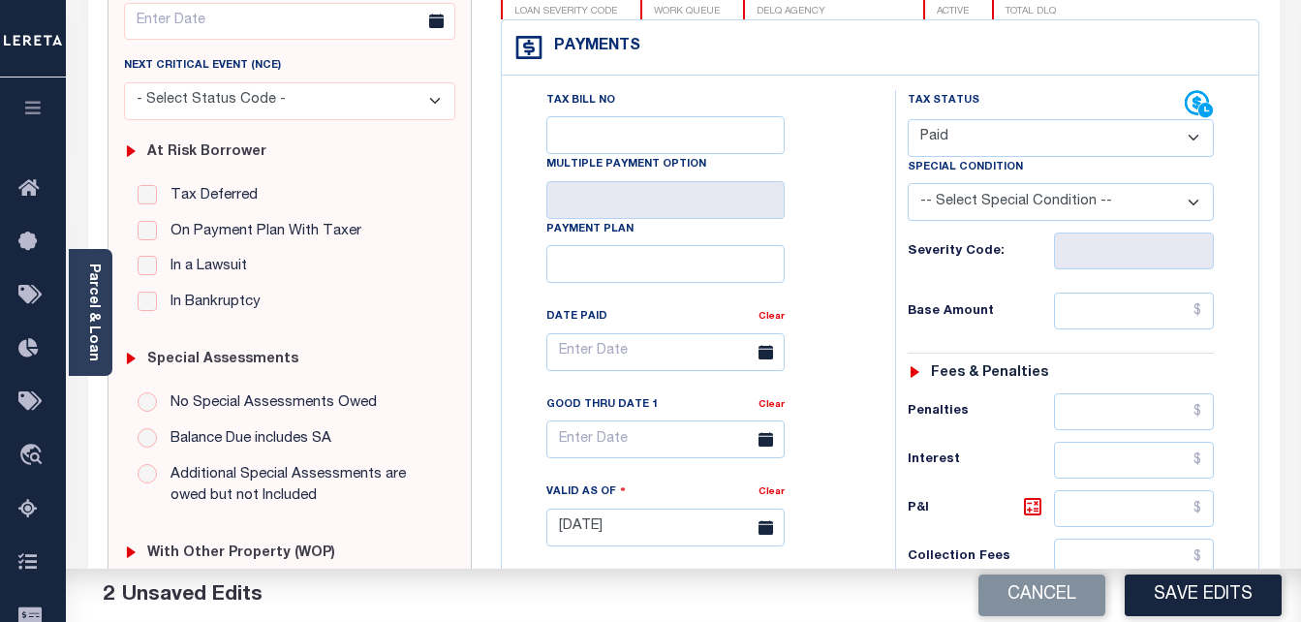
scroll to position [291, 0]
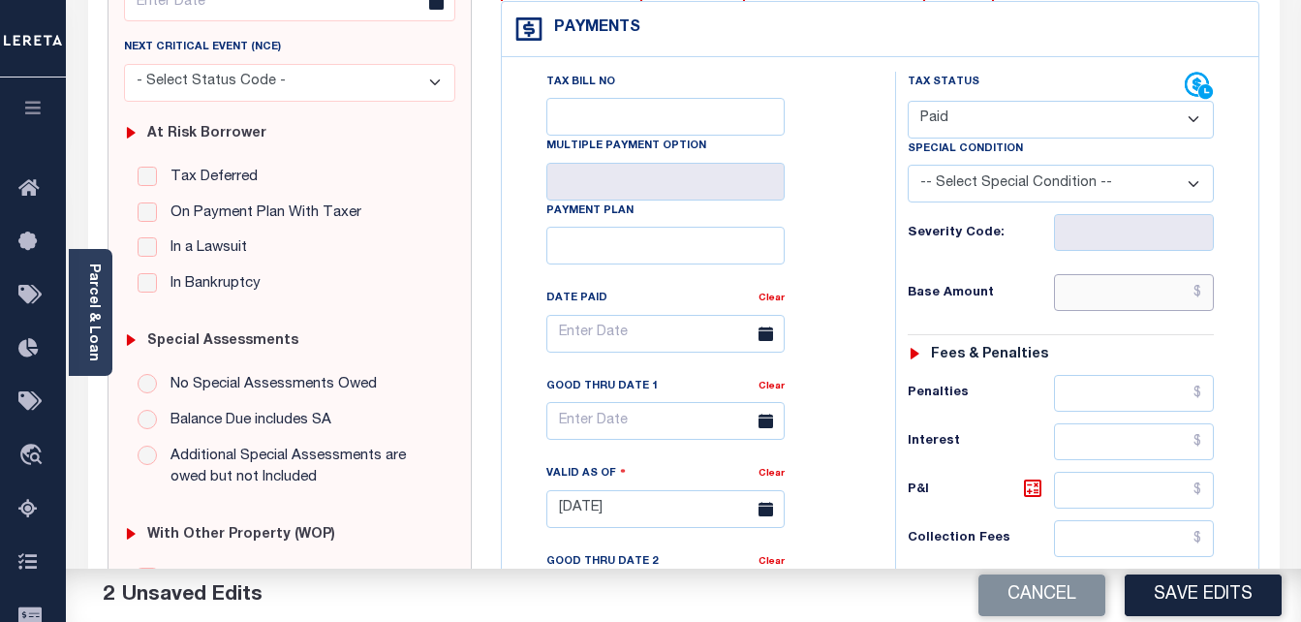
click at [1115, 289] on input "text" at bounding box center [1134, 292] width 160 height 37
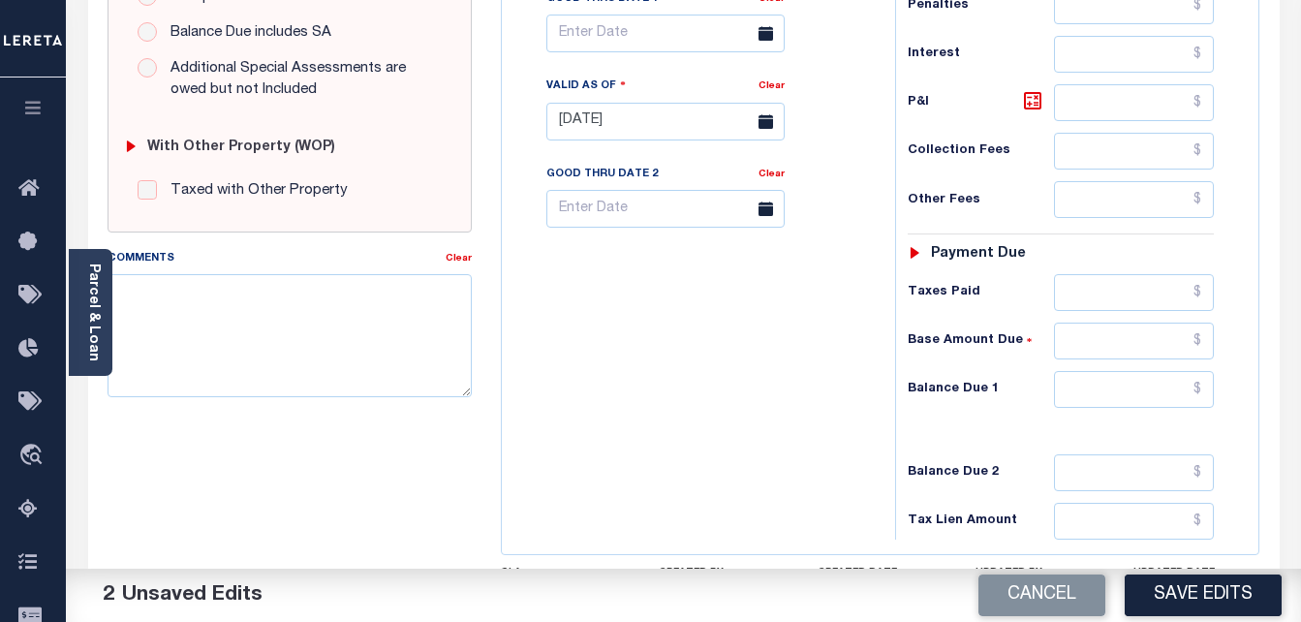
type input "$0.00"
click at [1111, 392] on input "text" at bounding box center [1134, 389] width 160 height 37
type input "$0.00"
click at [634, 50] on input "text" at bounding box center [665, 34] width 238 height 38
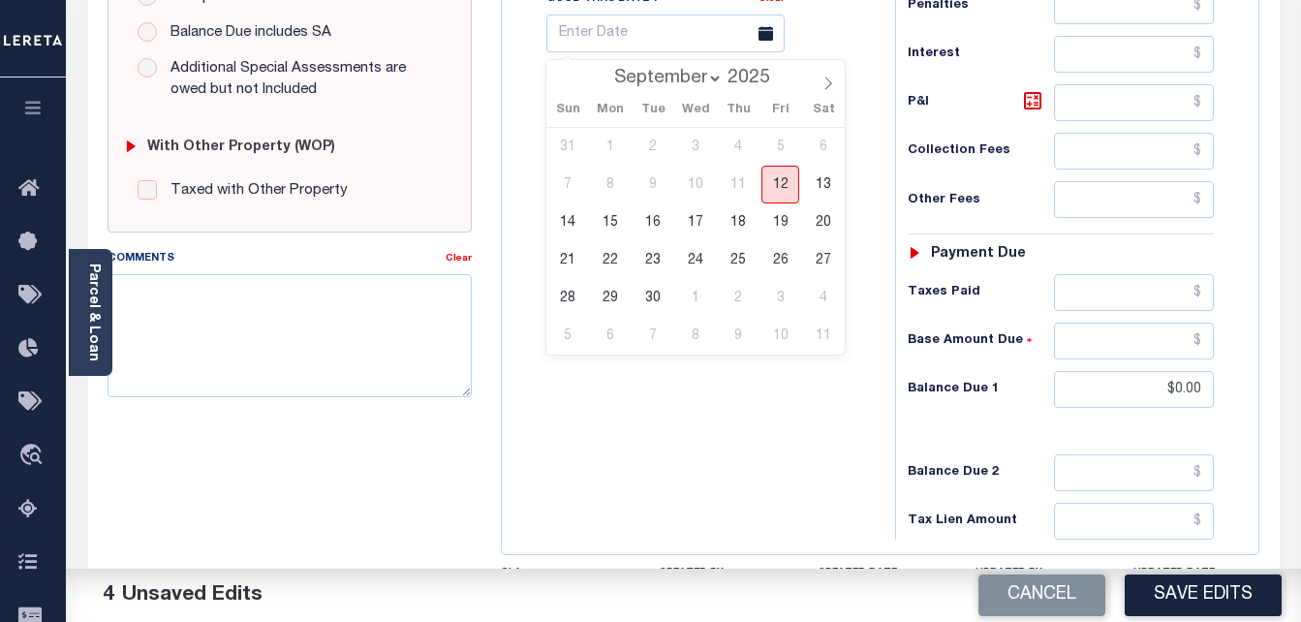
click at [789, 194] on span "12" at bounding box center [780, 185] width 38 height 38
type input "[DATE]"
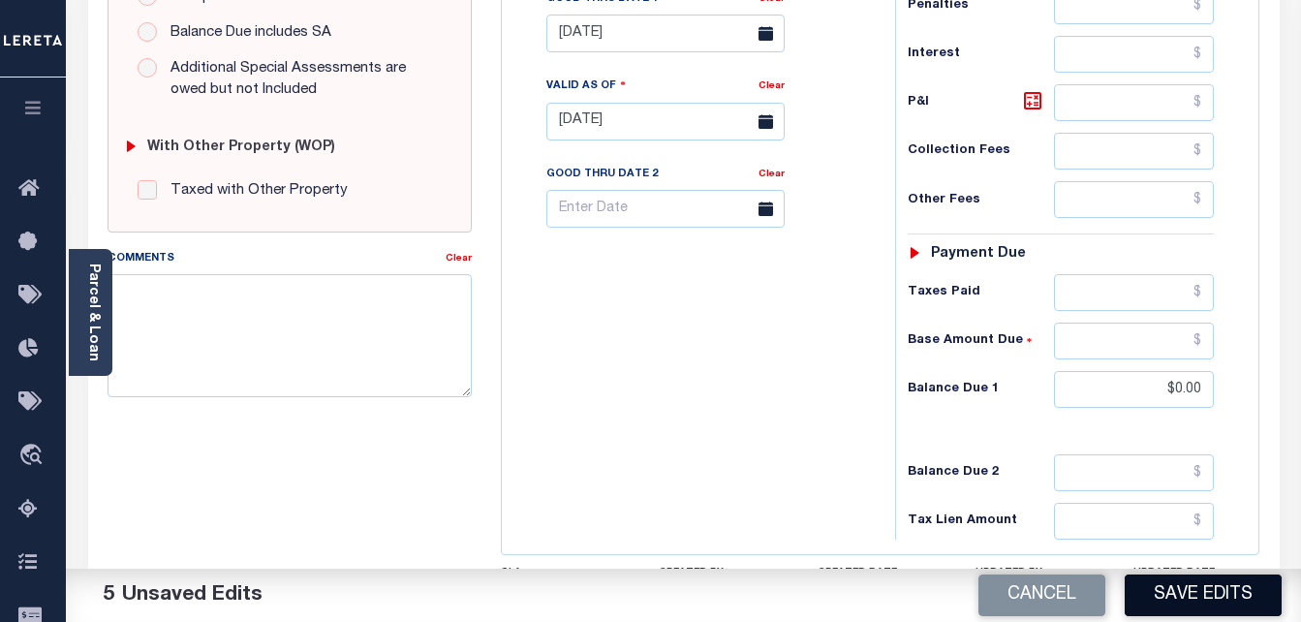
click at [1192, 597] on button "Save Edits" at bounding box center [1203, 595] width 157 height 42
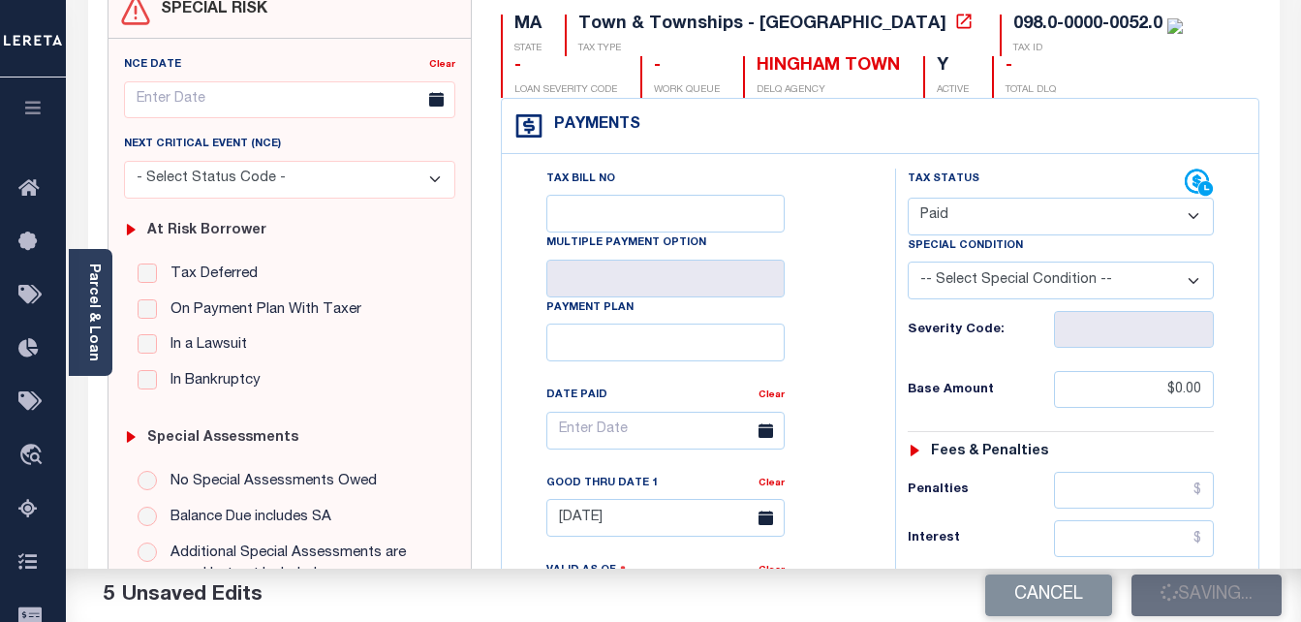
checkbox input "false"
type input "$0"
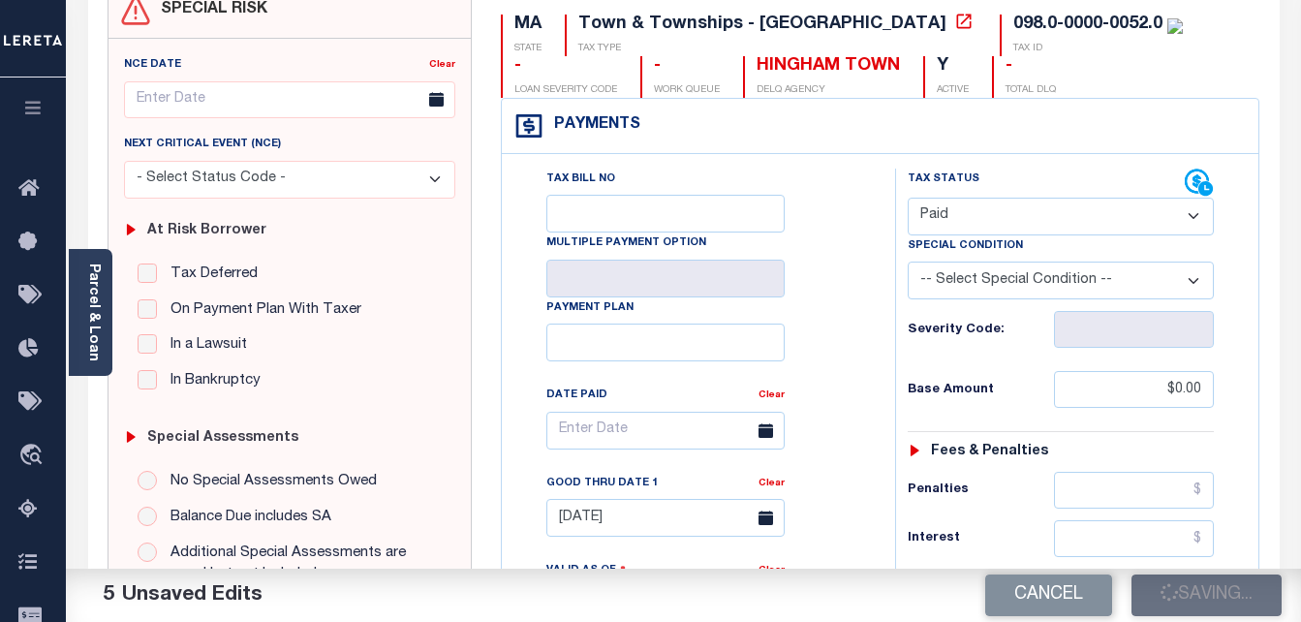
type input "$0"
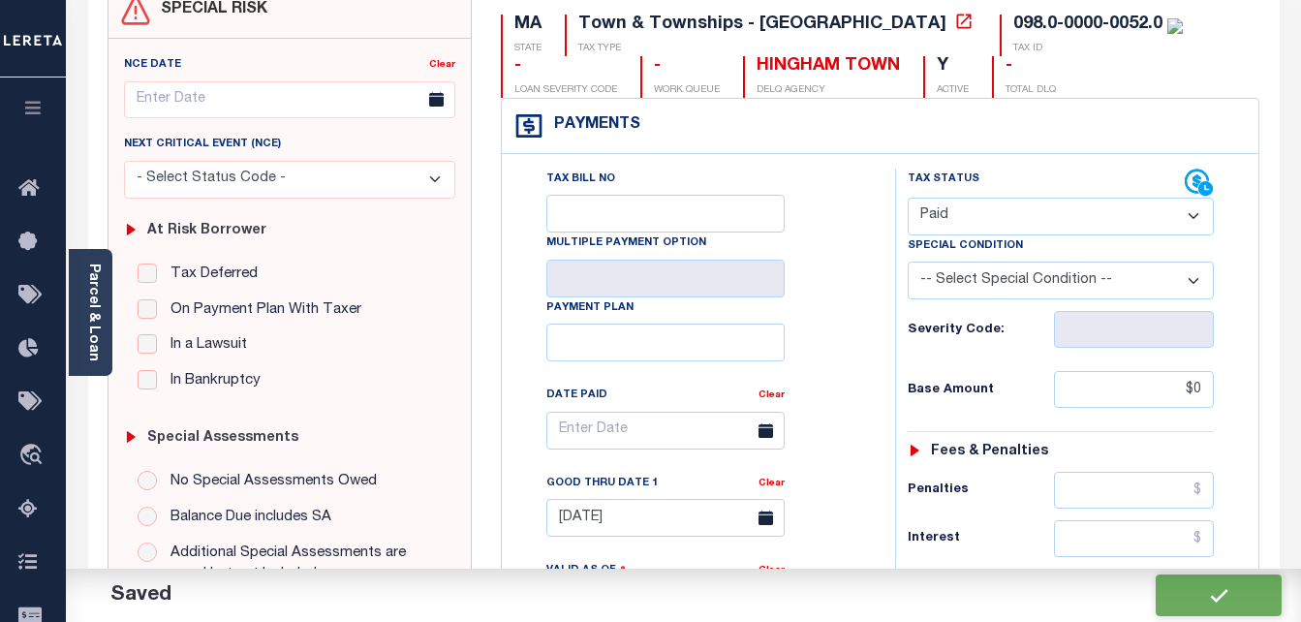
scroll to position [0, 0]
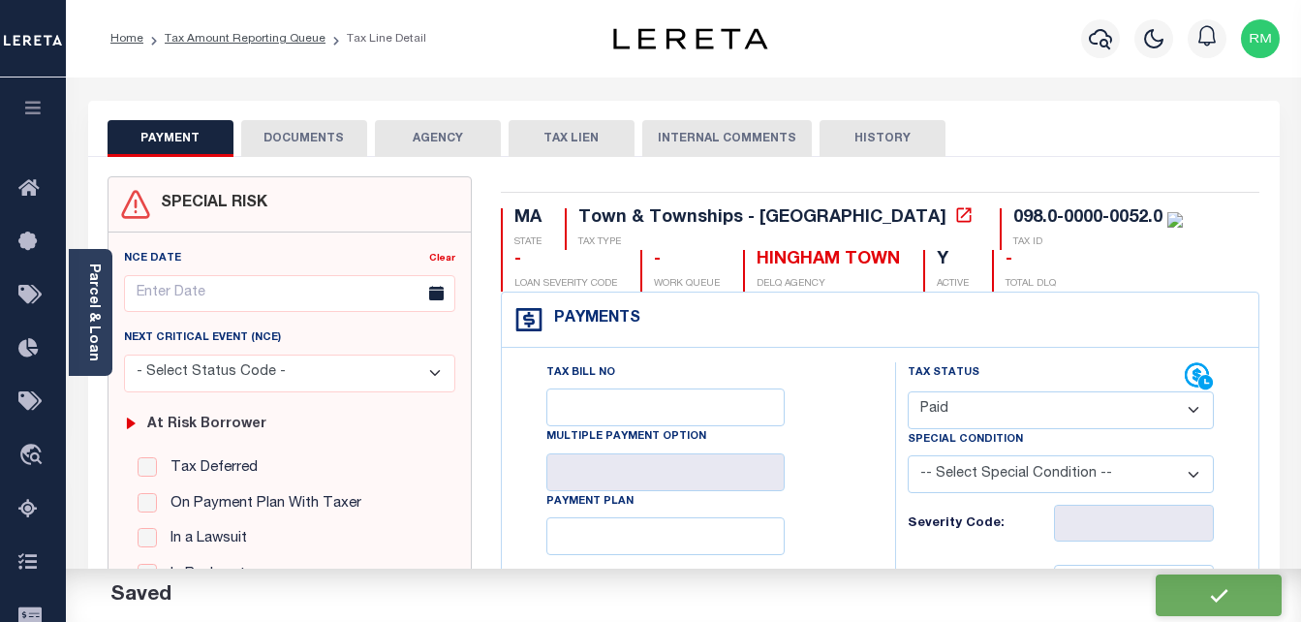
click at [291, 126] on button "DOCUMENTS" at bounding box center [304, 138] width 126 height 37
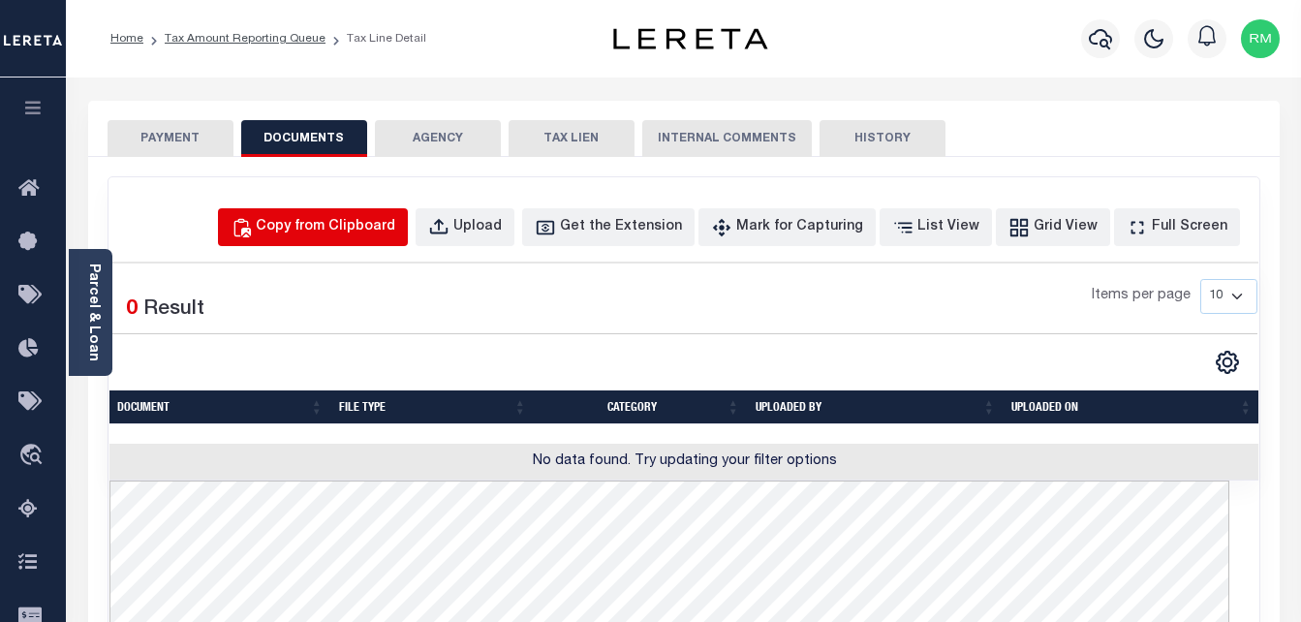
click at [395, 229] on div "Copy from Clipboard" at bounding box center [325, 227] width 139 height 21
select select "POP"
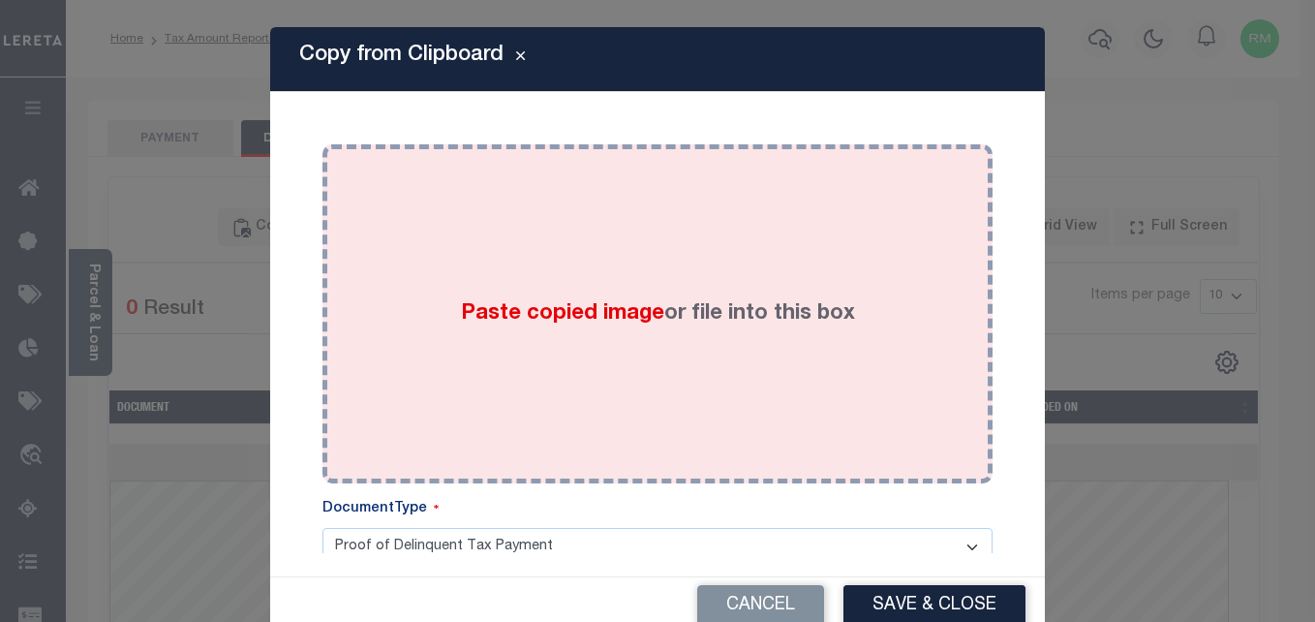
click at [501, 313] on span "Paste copied image" at bounding box center [562, 313] width 203 height 21
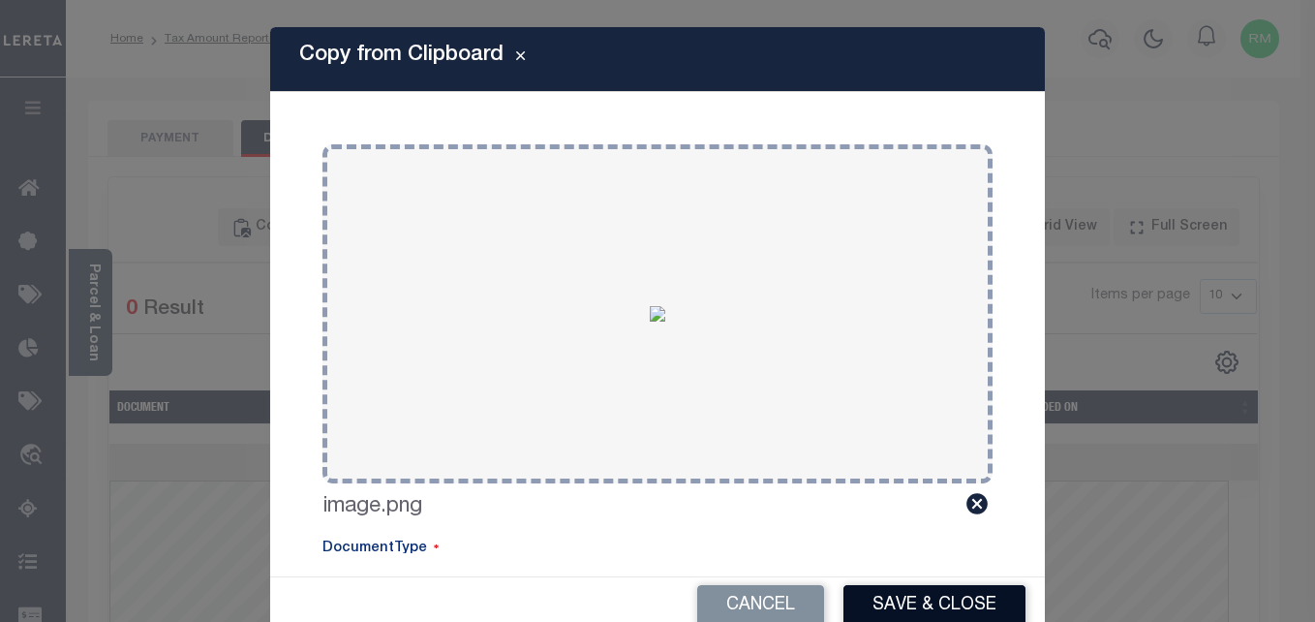
click at [884, 597] on button "Save & Close" at bounding box center [935, 606] width 182 height 42
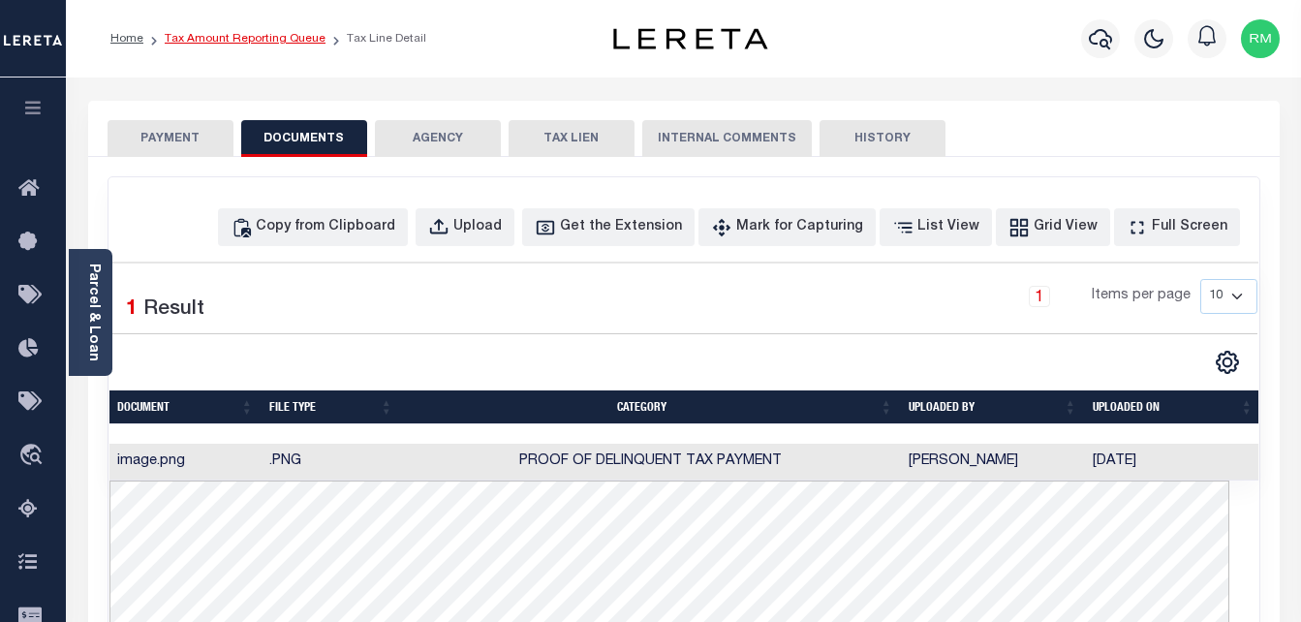
click at [225, 39] on link "Tax Amount Reporting Queue" at bounding box center [245, 39] width 161 height 12
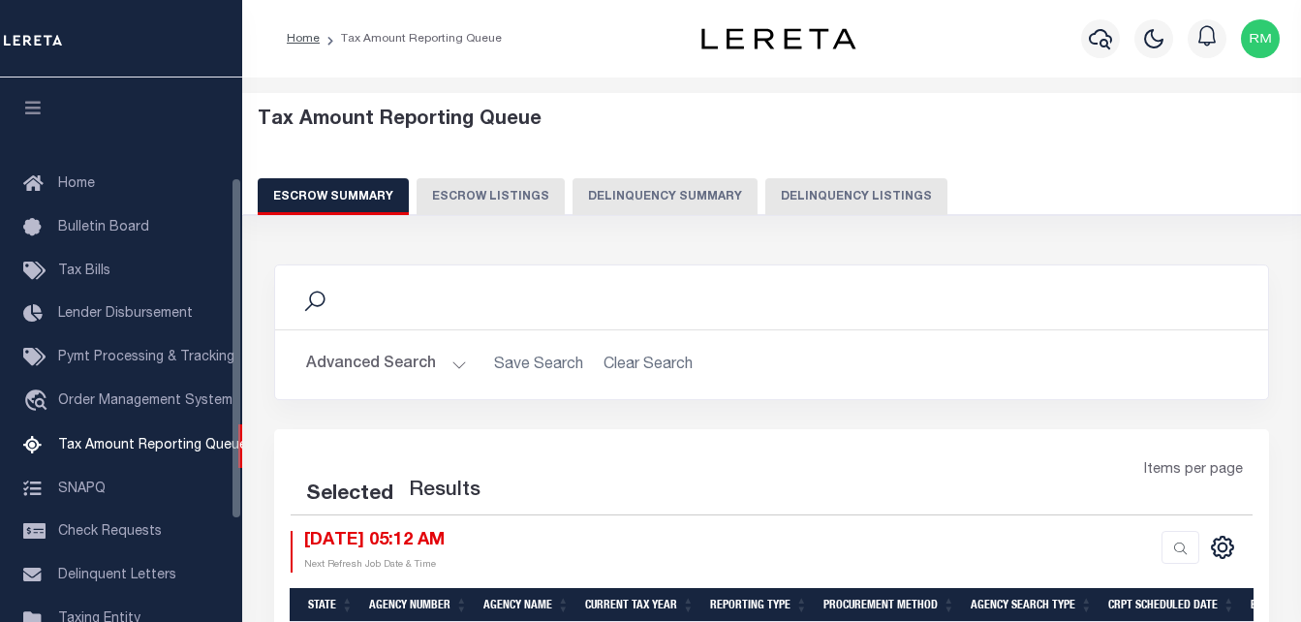
click at [794, 181] on button "Delinquency Listings" at bounding box center [856, 196] width 182 height 37
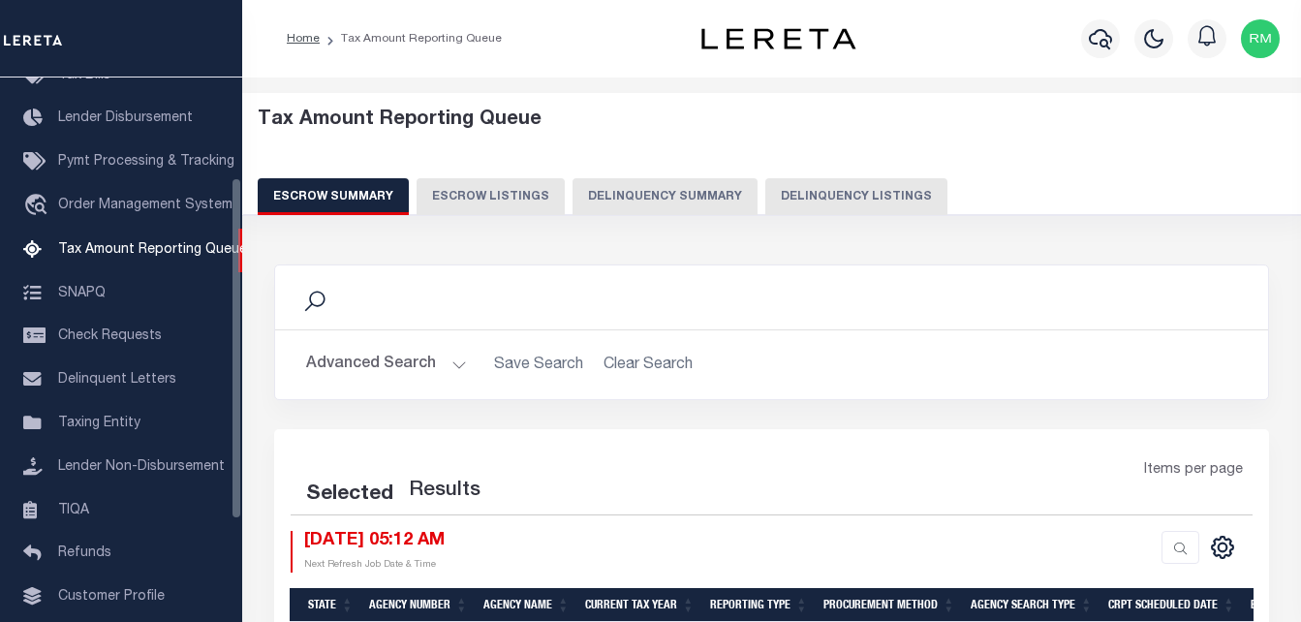
select select "100"
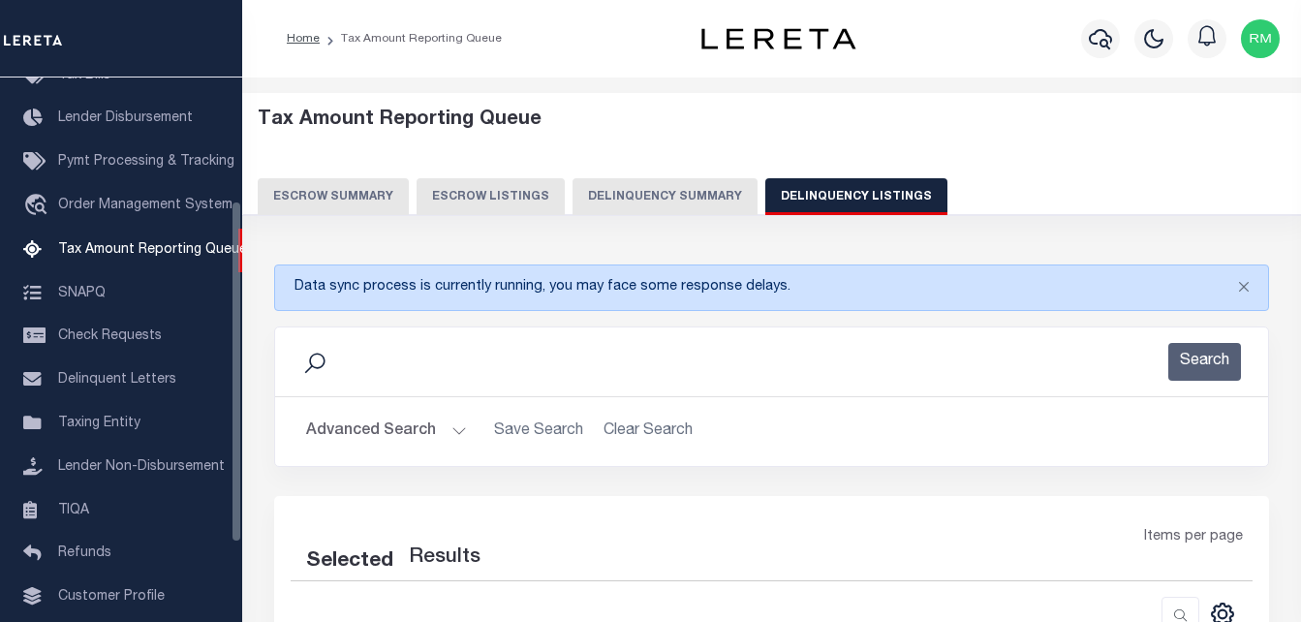
select select "100"
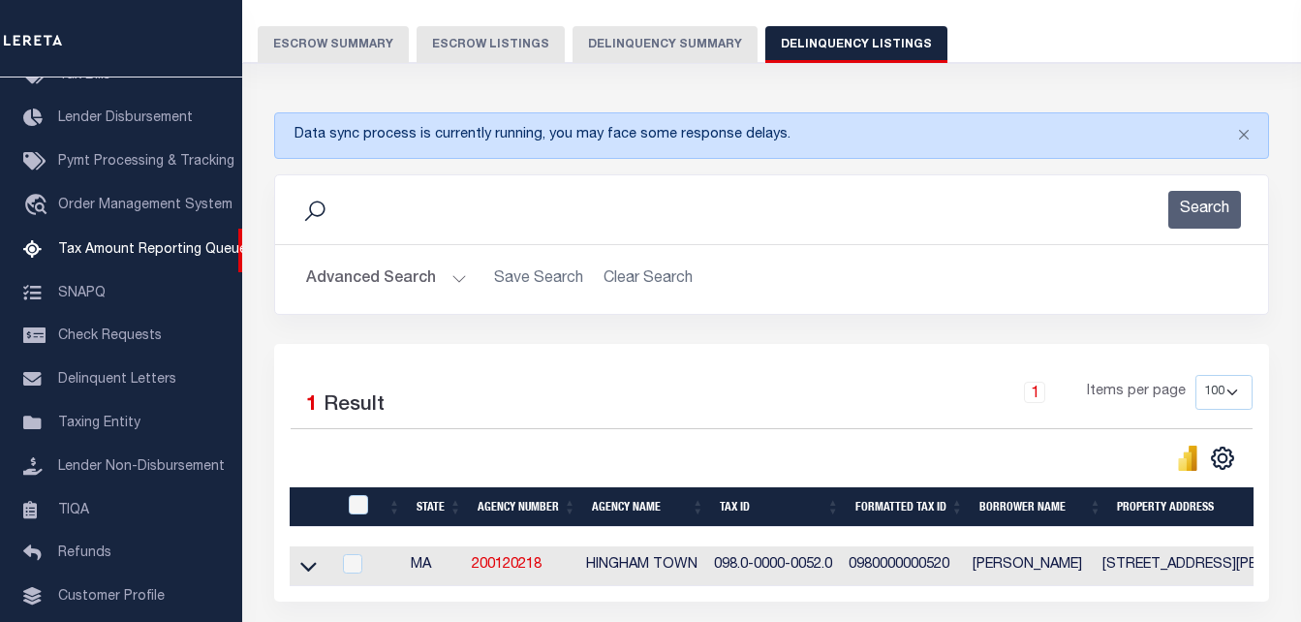
scroll to position [291, 0]
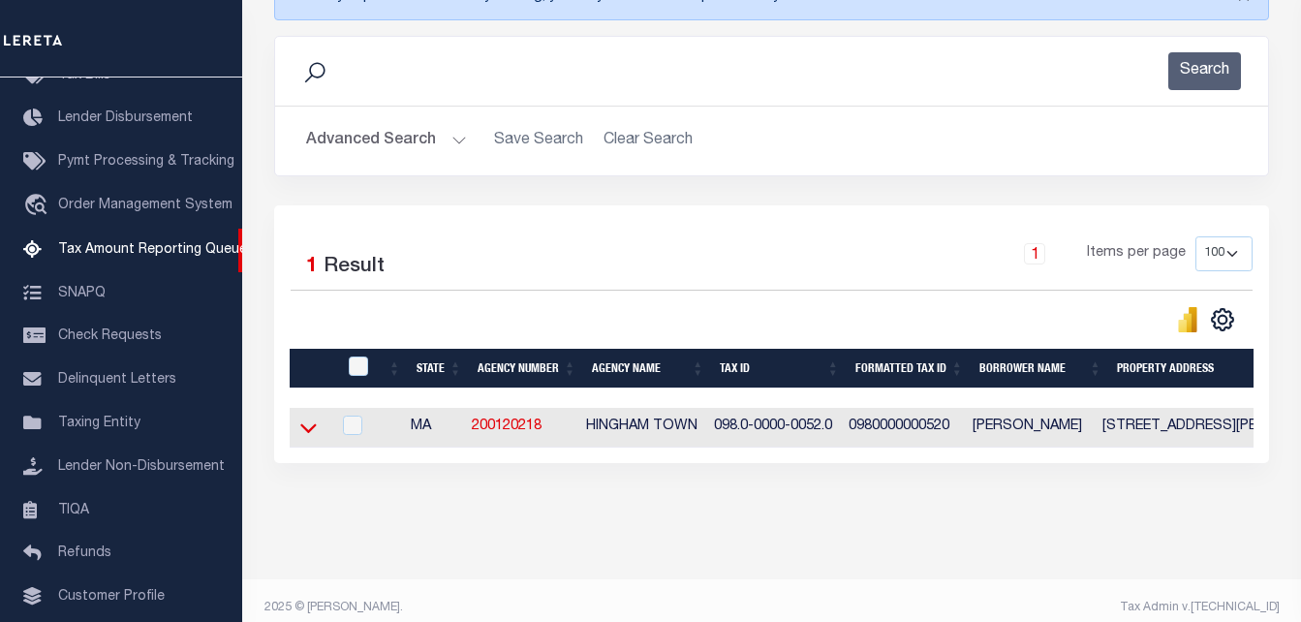
click at [304, 432] on icon at bounding box center [308, 428] width 16 height 10
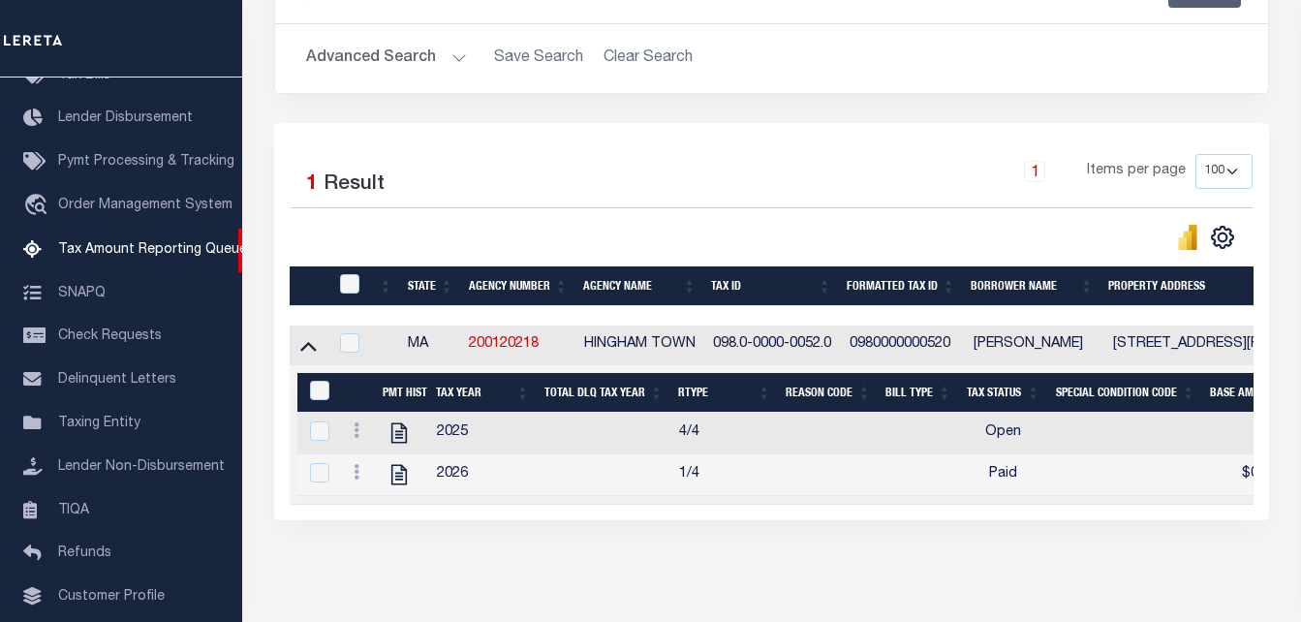
scroll to position [464, 0]
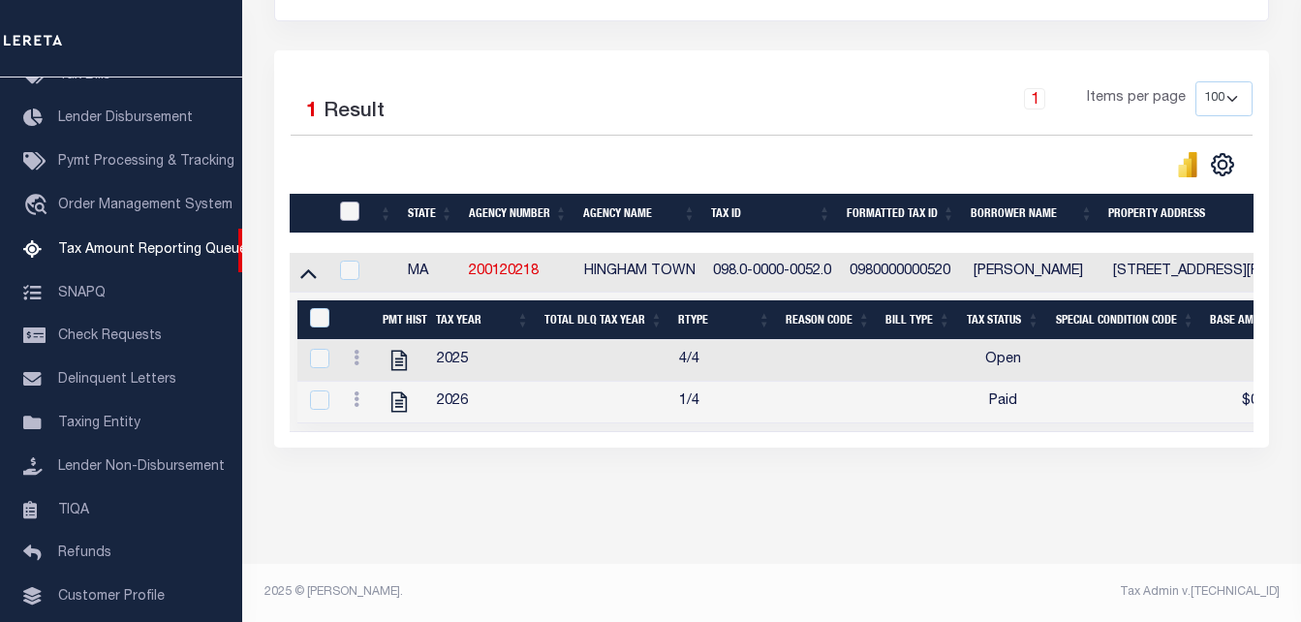
click at [355, 201] on input "checkbox" at bounding box center [349, 210] width 19 height 19
checkbox input "true"
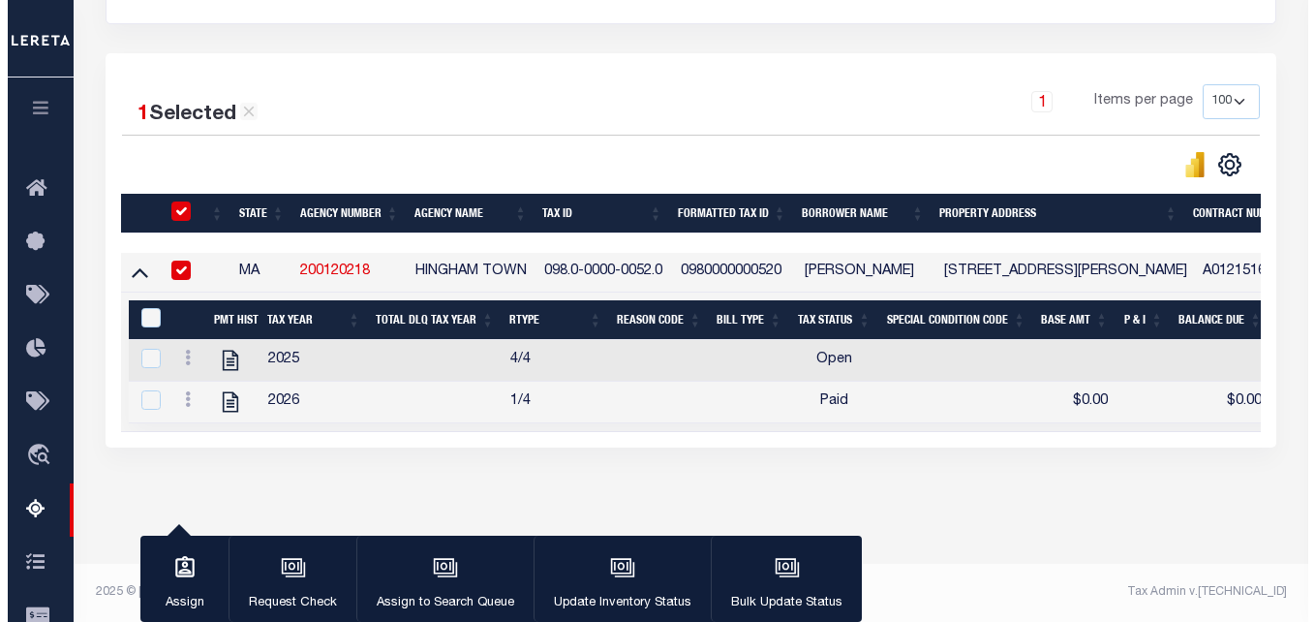
scroll to position [461, 0]
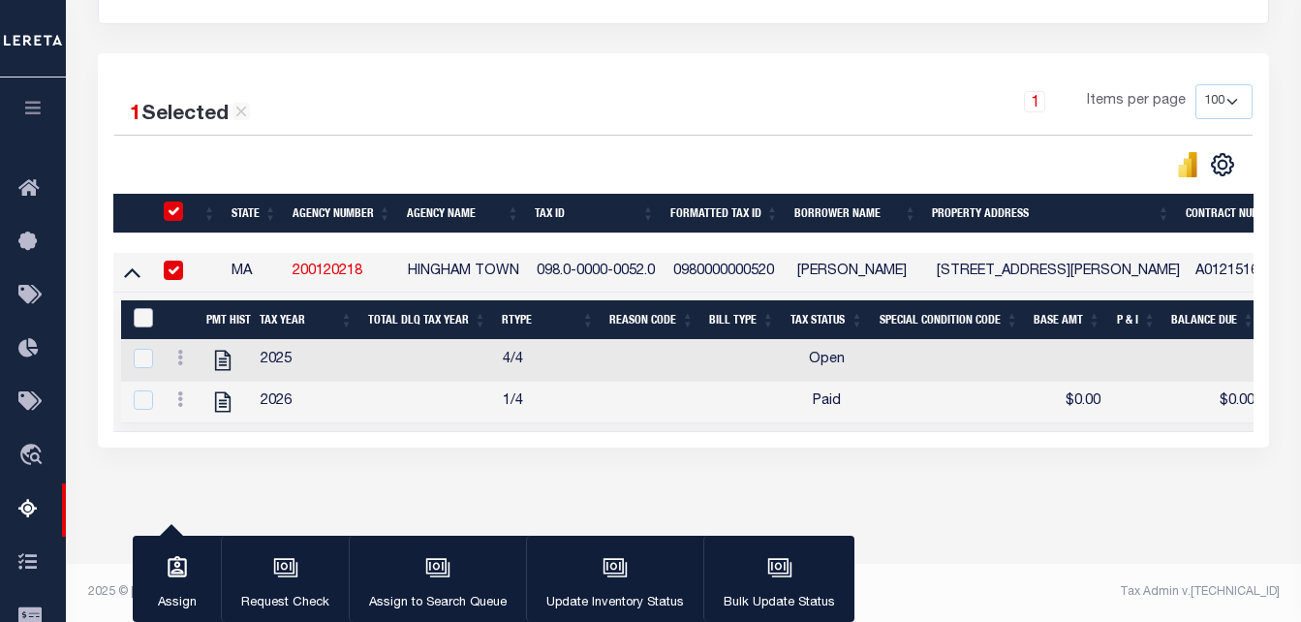
click at [139, 308] on input "&nbsp;" at bounding box center [143, 317] width 19 height 19
checkbox input "true"
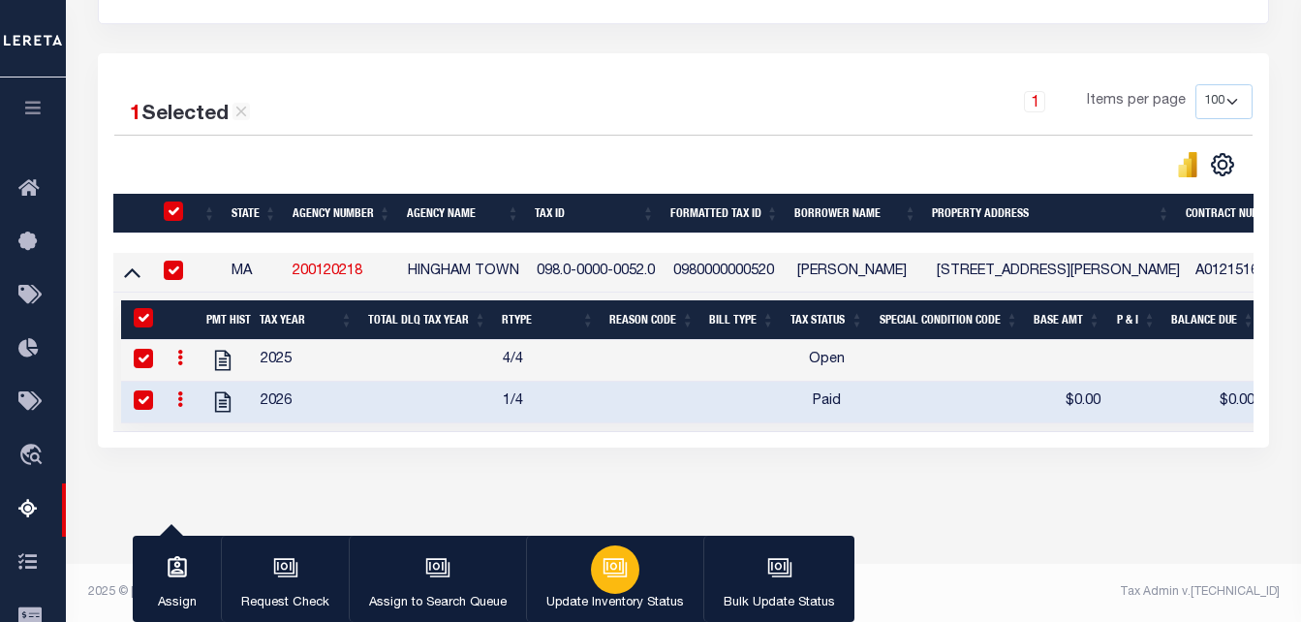
click at [616, 566] on icon "button" at bounding box center [613, 566] width 15 height 9
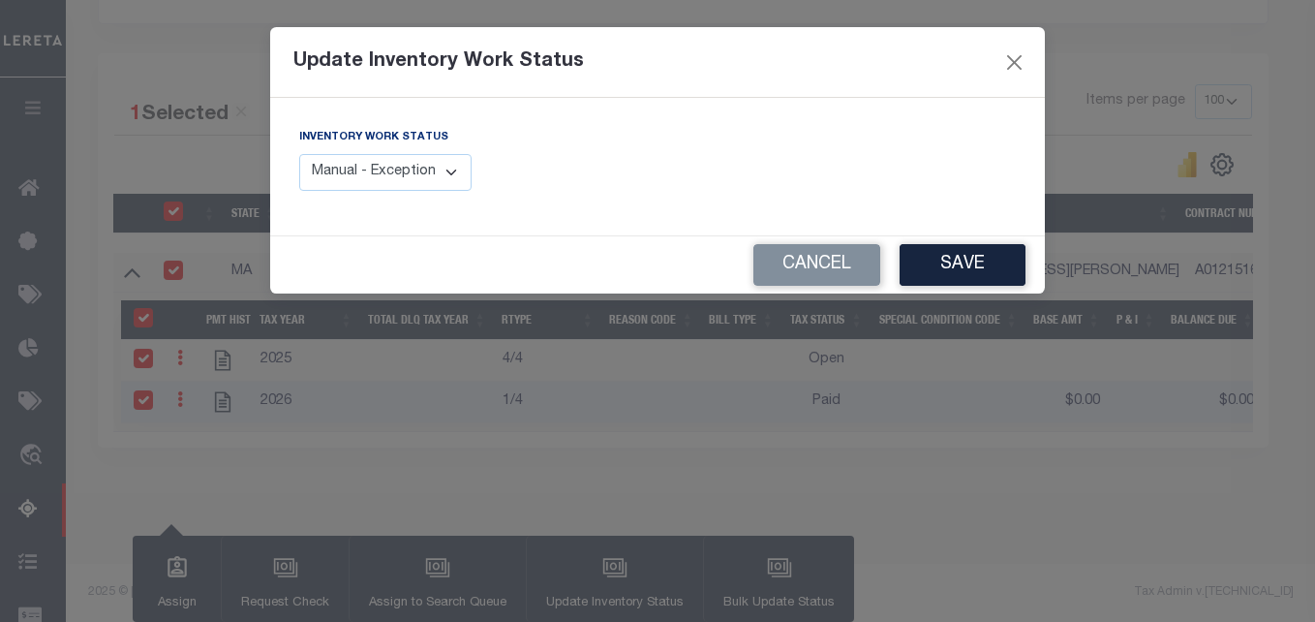
click at [408, 173] on select "Manual - Exception Pended - Awaiting Search Late Add Exception Completed" at bounding box center [385, 173] width 172 height 38
select select "4"
click at [299, 154] on select "Manual - Exception Pended - Awaiting Search Late Add Exception Completed" at bounding box center [385, 173] width 172 height 38
click at [952, 255] on button "Save" at bounding box center [963, 265] width 126 height 42
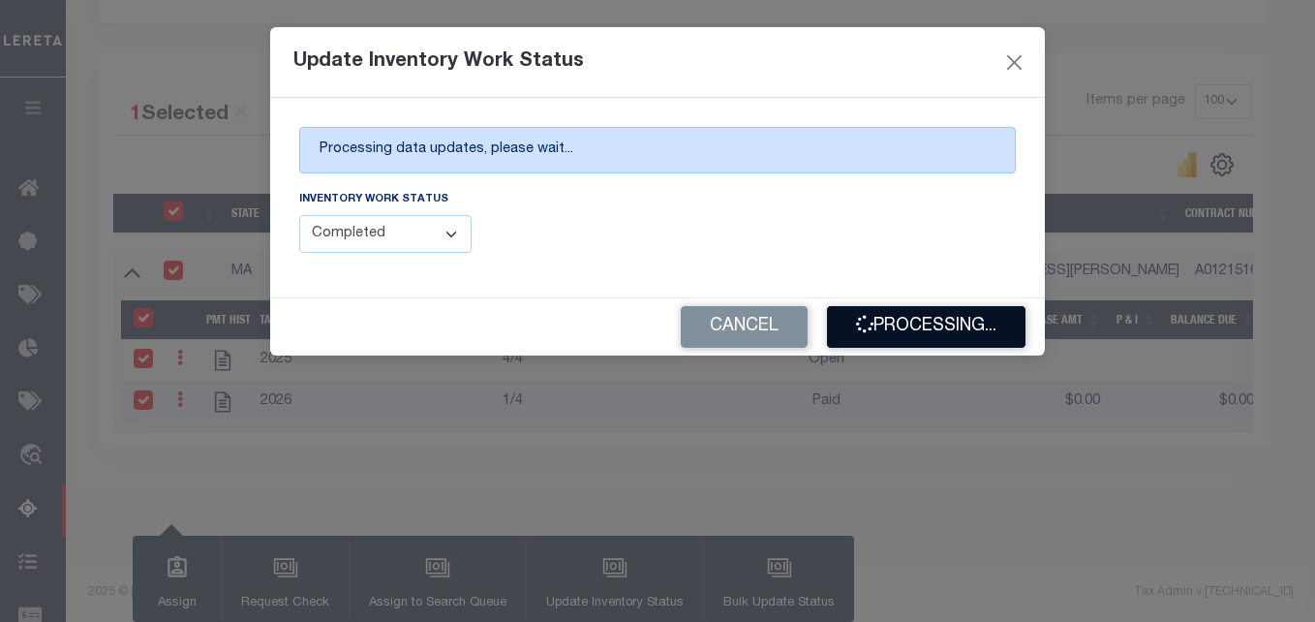
click at [942, 317] on button "Processing..." at bounding box center [926, 327] width 199 height 42
click at [942, 317] on div "Cancel Processing..." at bounding box center [657, 326] width 775 height 57
click at [902, 321] on button "Processing..." at bounding box center [926, 327] width 199 height 42
drag, startPoint x: 764, startPoint y: 56, endPoint x: 879, endPoint y: 55, distance: 114.3
click at [879, 55] on div "Update Inventory Work Status" at bounding box center [657, 62] width 775 height 71
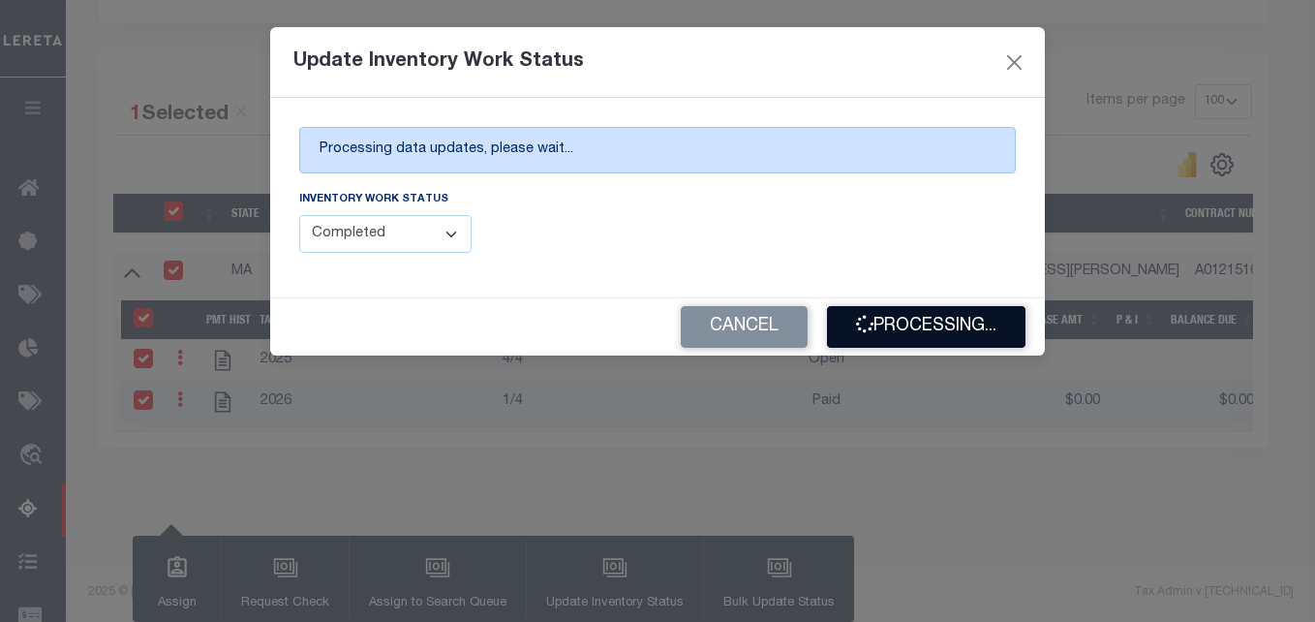
click at [970, 333] on button "Processing..." at bounding box center [926, 327] width 199 height 42
click at [970, 333] on div "Cancel Processing..." at bounding box center [657, 326] width 775 height 57
click at [919, 328] on button "Processing..." at bounding box center [926, 327] width 199 height 42
click at [857, 543] on div "Update Inventory Work Status Processing data updates, please wait... Inventory …" at bounding box center [657, 311] width 1315 height 622
click at [925, 334] on button "Processing..." at bounding box center [926, 327] width 199 height 42
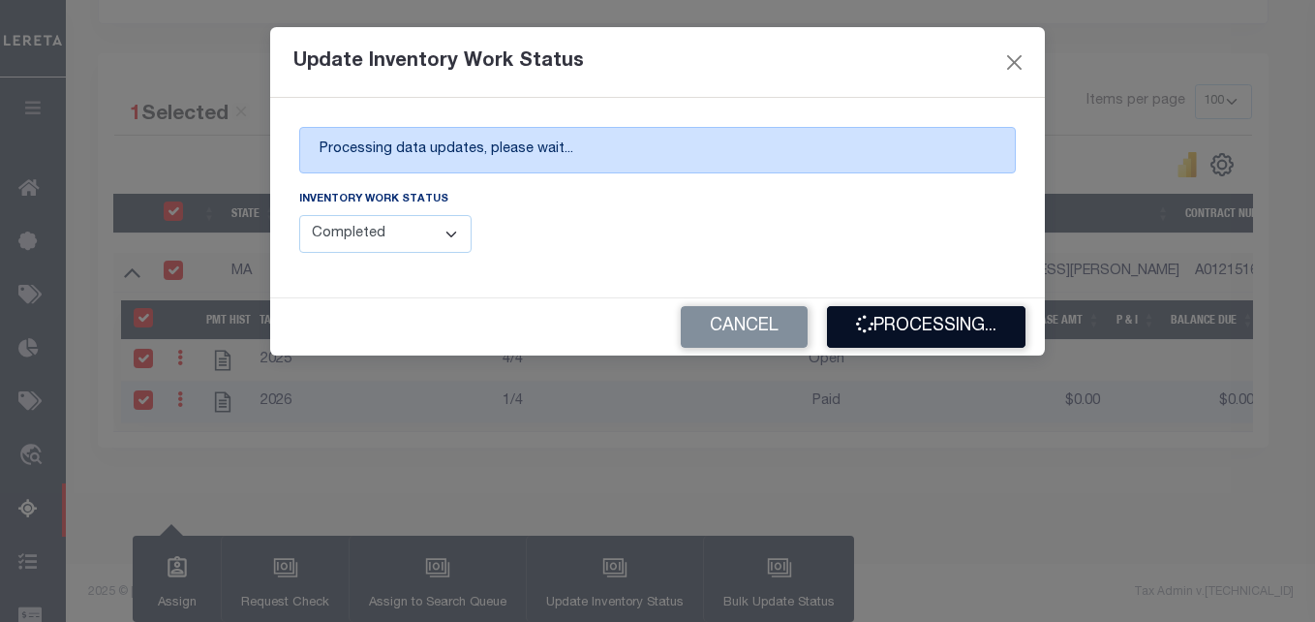
click at [872, 329] on button "Processing..." at bounding box center [926, 327] width 199 height 42
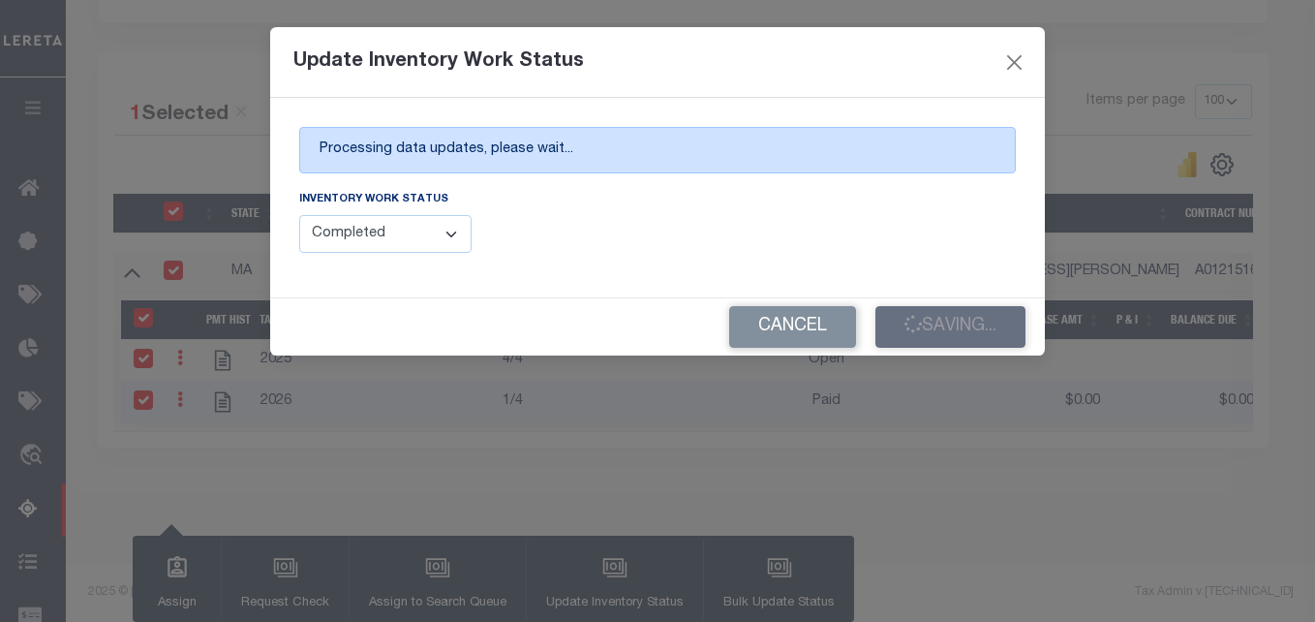
click at [873, 328] on div "Cancel Saving..." at bounding box center [657, 326] width 775 height 57
click at [873, 328] on div "Cancel Processing..." at bounding box center [657, 326] width 775 height 57
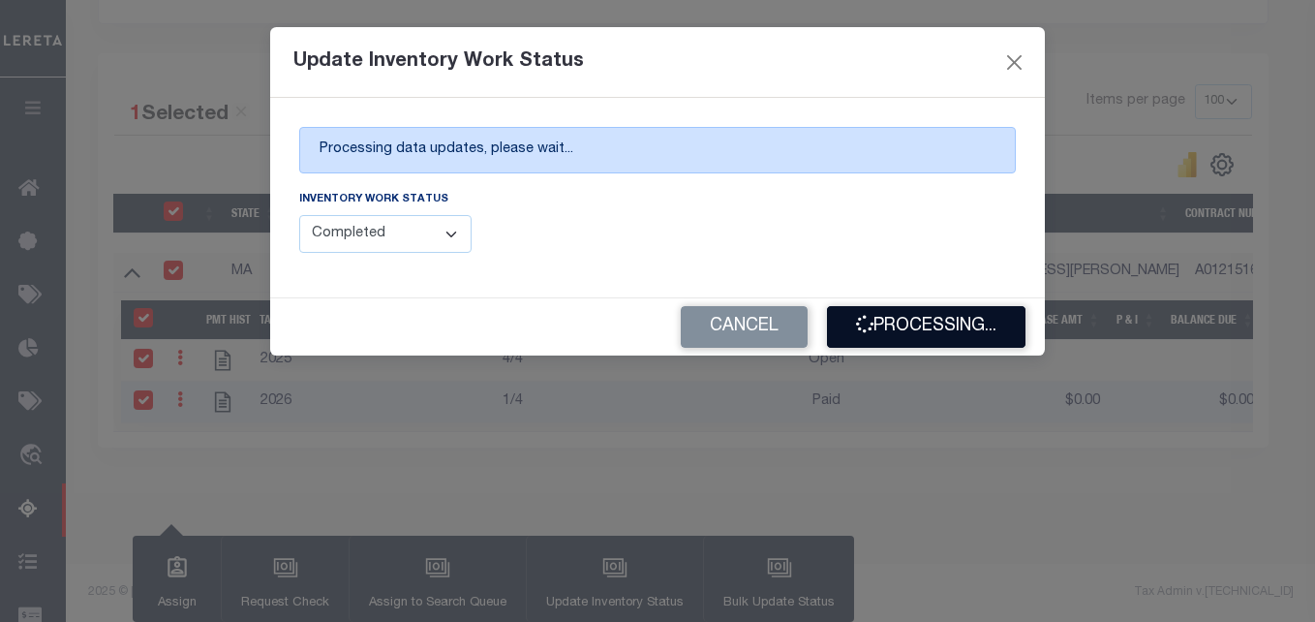
click at [957, 332] on button "Processing..." at bounding box center [926, 327] width 199 height 42
click at [957, 332] on div "Cancel Processing..." at bounding box center [657, 326] width 775 height 57
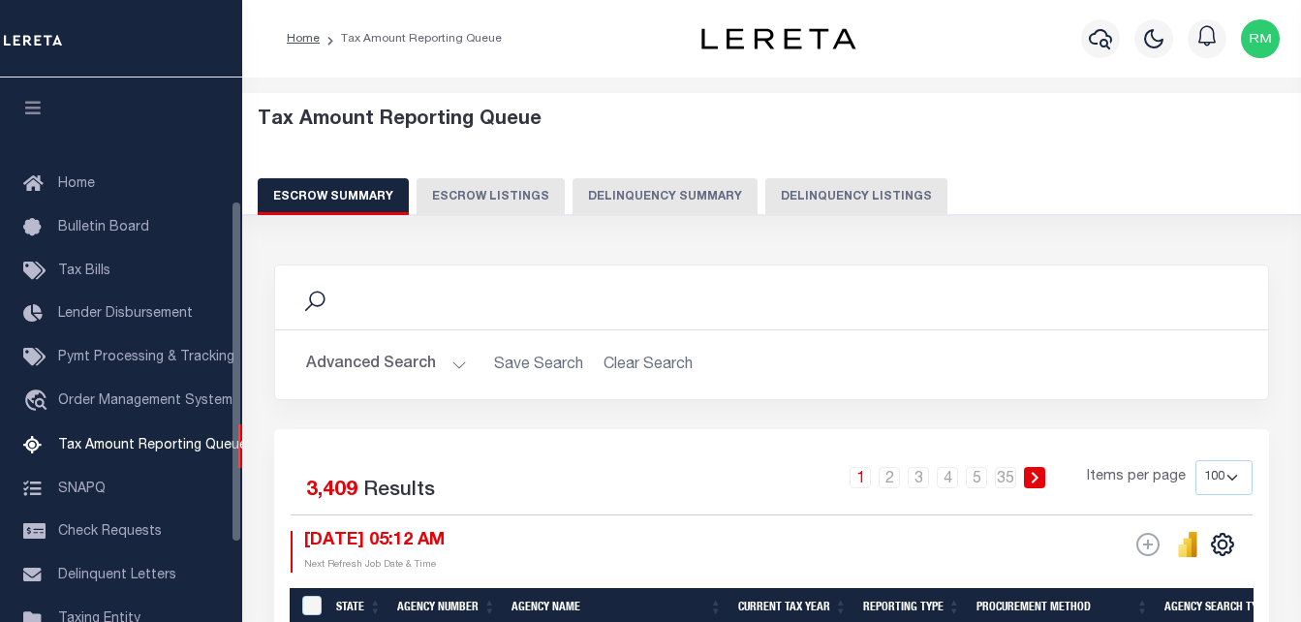
click at [872, 191] on button "Delinquency Listings" at bounding box center [856, 196] width 182 height 37
select select
select select "100"
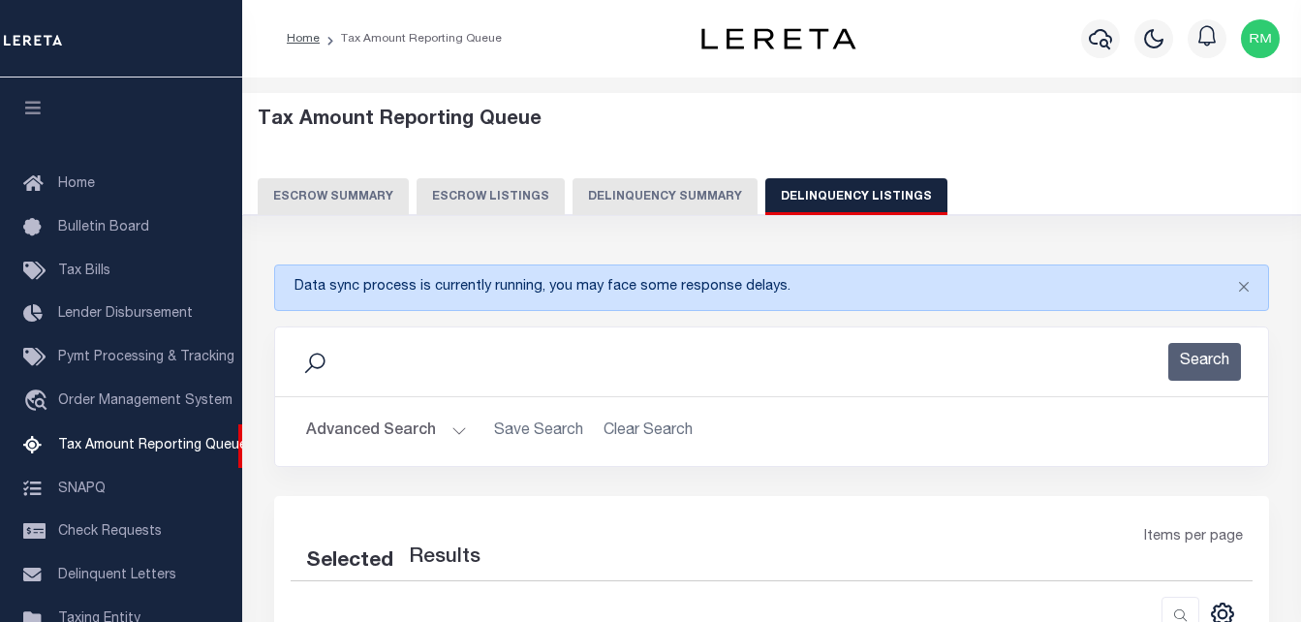
scroll to position [196, 0]
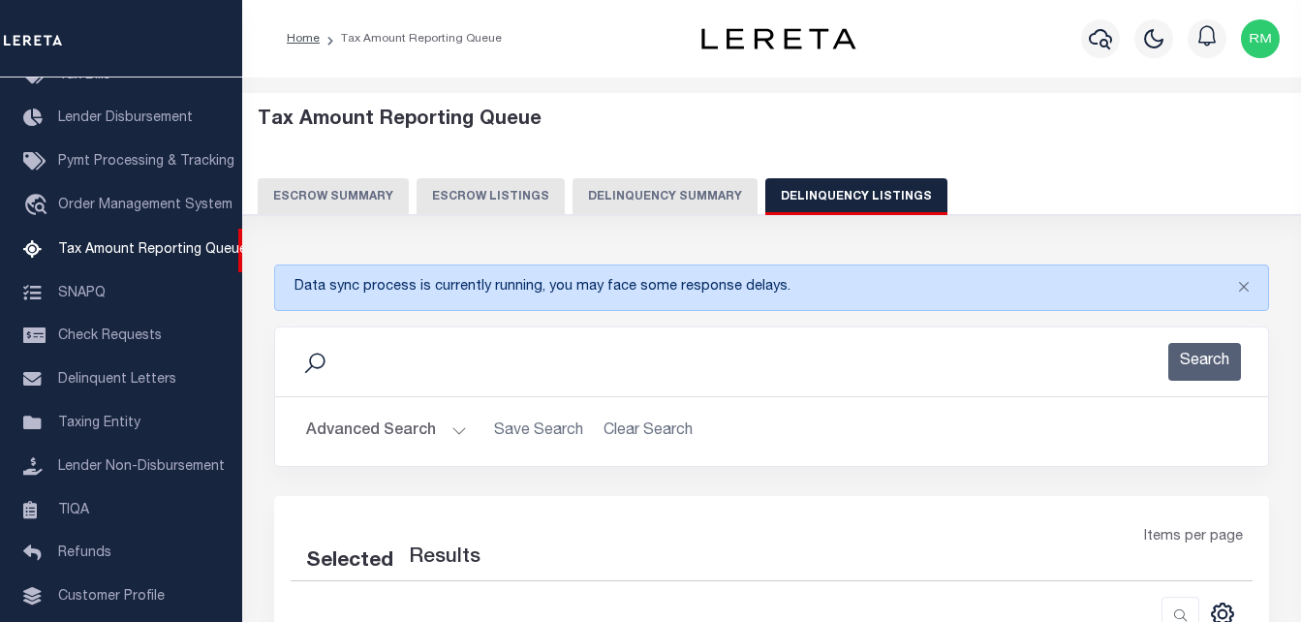
select select "100"
click at [424, 423] on button "Advanced Search" at bounding box center [386, 432] width 161 height 38
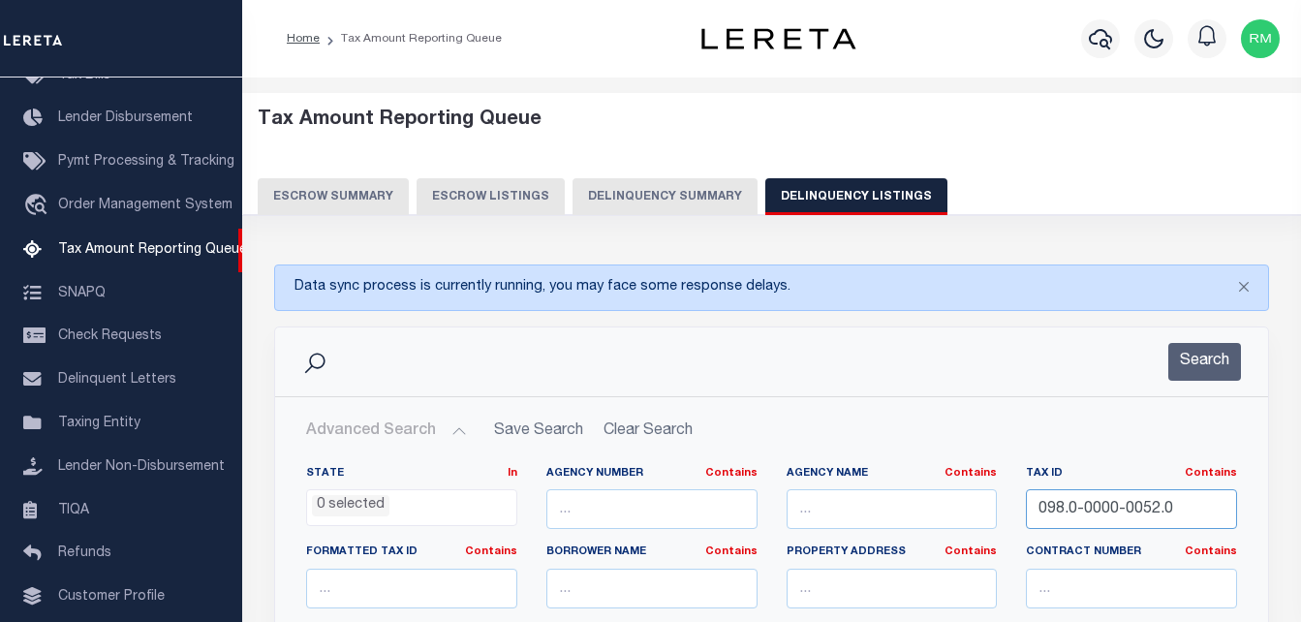
click at [1182, 509] on input "098.0-0000-0052.0" at bounding box center [1131, 509] width 211 height 40
paste input "115.0-0000-0034"
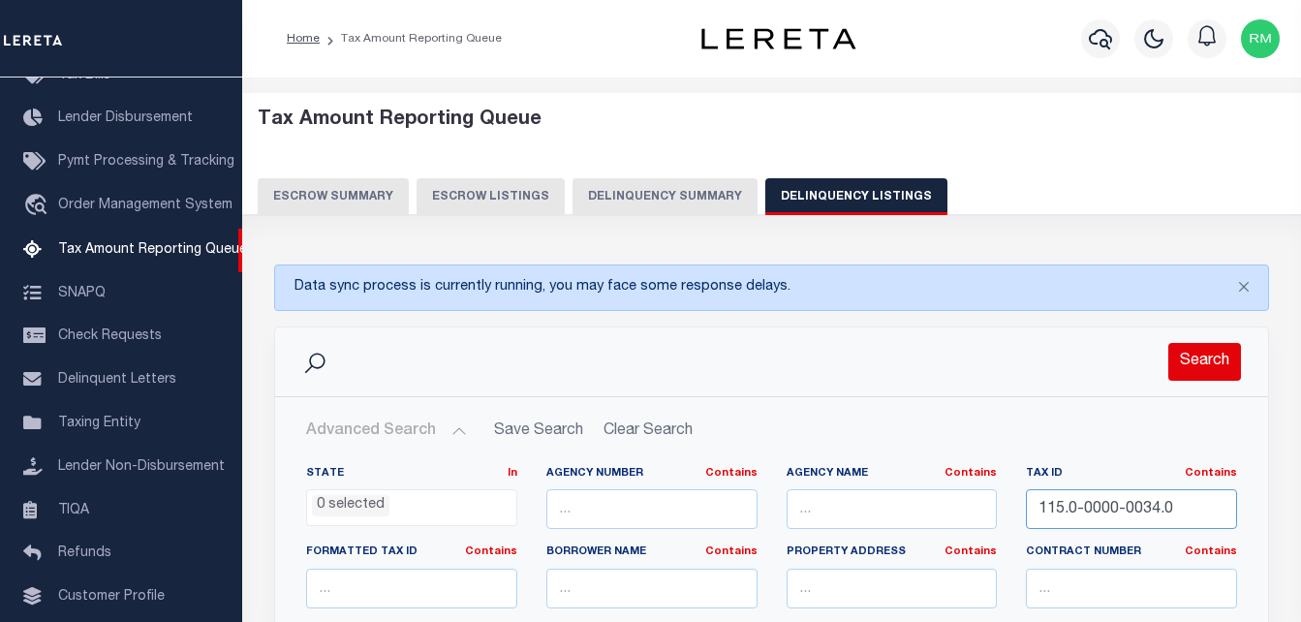
type input "115.0-0000-0034.0"
click at [1202, 375] on button "Search" at bounding box center [1204, 362] width 73 height 38
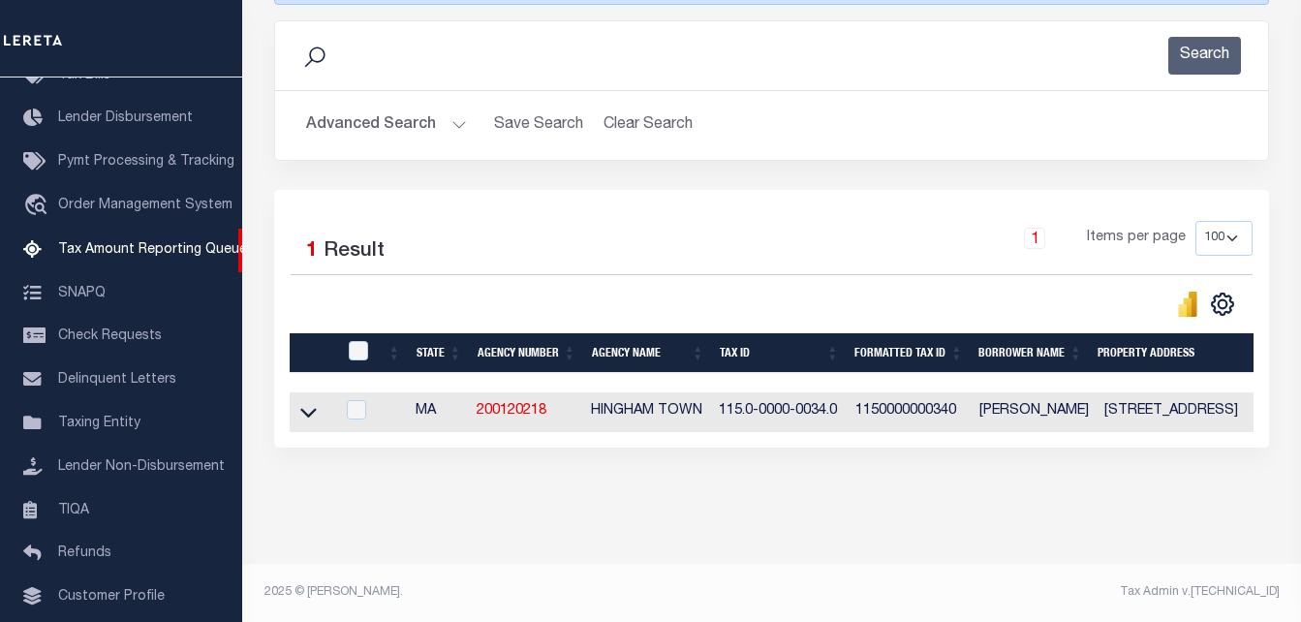
scroll to position [323, 0]
click at [310, 402] on icon at bounding box center [308, 412] width 16 height 20
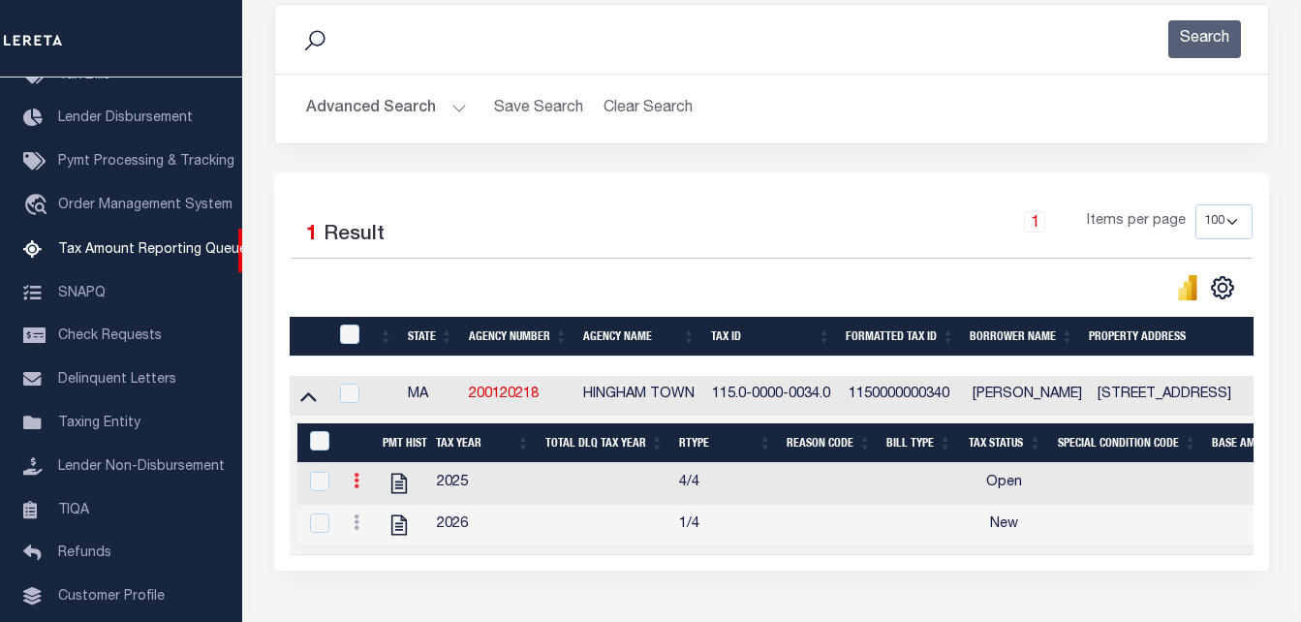
click at [357, 488] on icon at bounding box center [357, 480] width 6 height 15
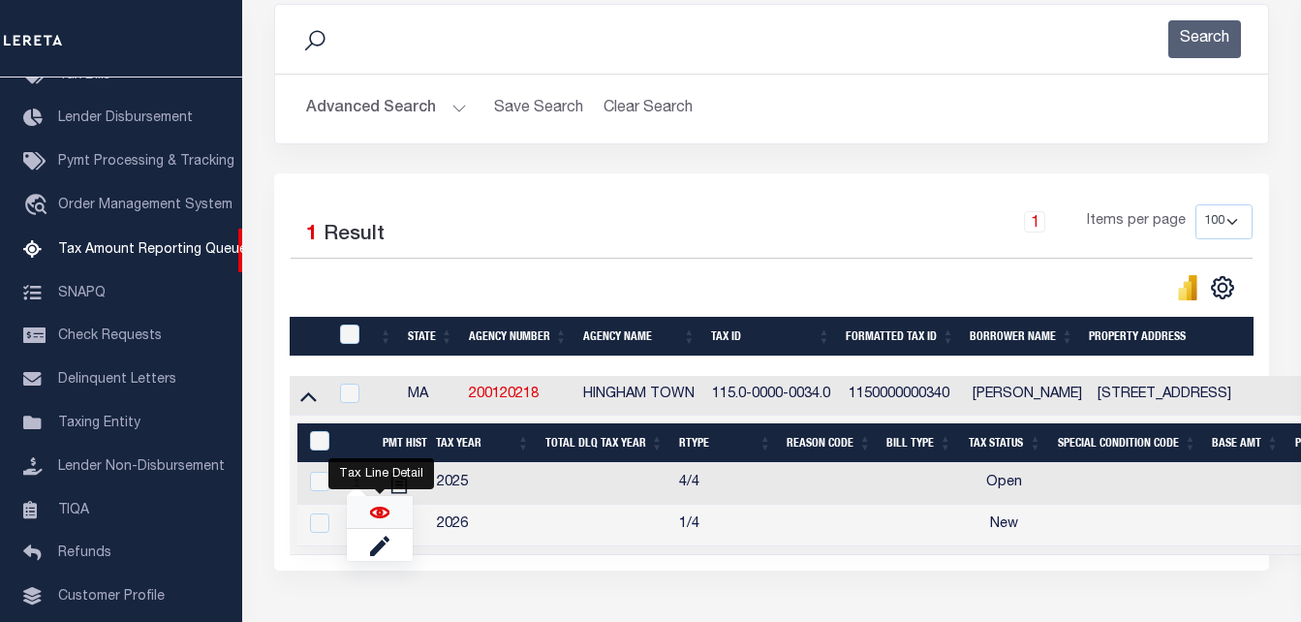
click at [378, 522] on img "" at bounding box center [379, 512] width 19 height 19
checkbox input "true"
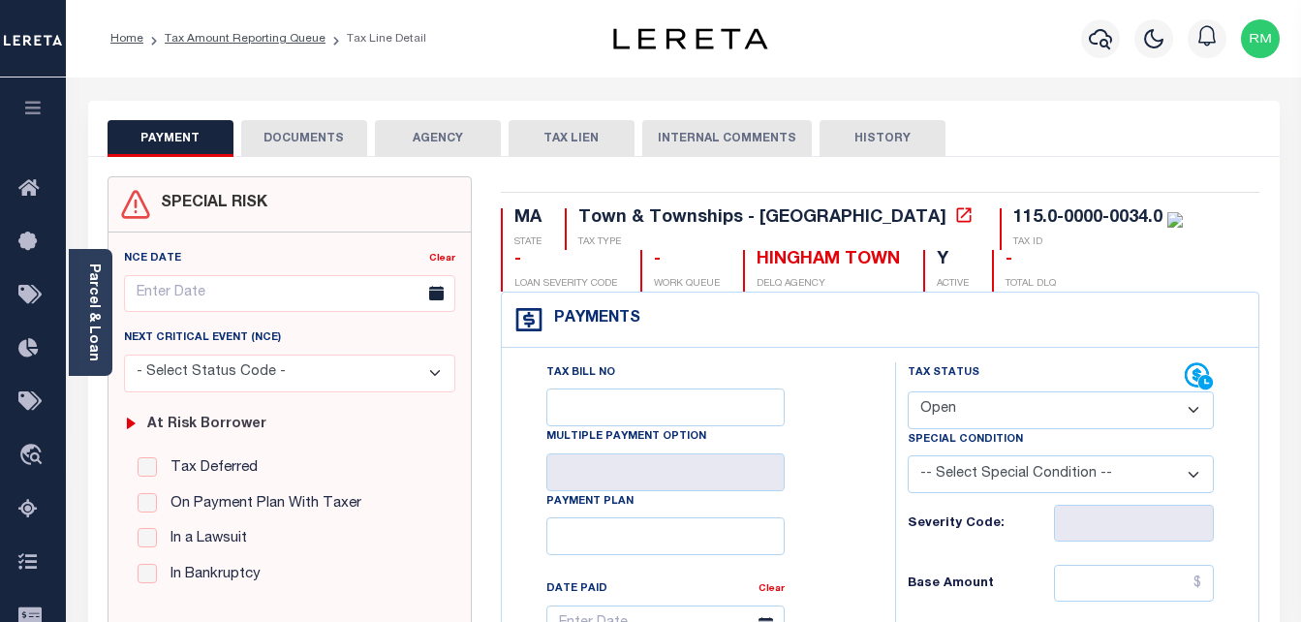
click at [1011, 414] on select "- Select Status Code - Open Due/Unpaid Paid Incomplete No Tax Due Internal Refu…" at bounding box center [1061, 410] width 307 height 38
select select "PYD"
click at [908, 392] on select "- Select Status Code - Open Due/Unpaid Paid Incomplete No Tax Due Internal Refu…" at bounding box center [1061, 410] width 307 height 38
type input "[DATE]"
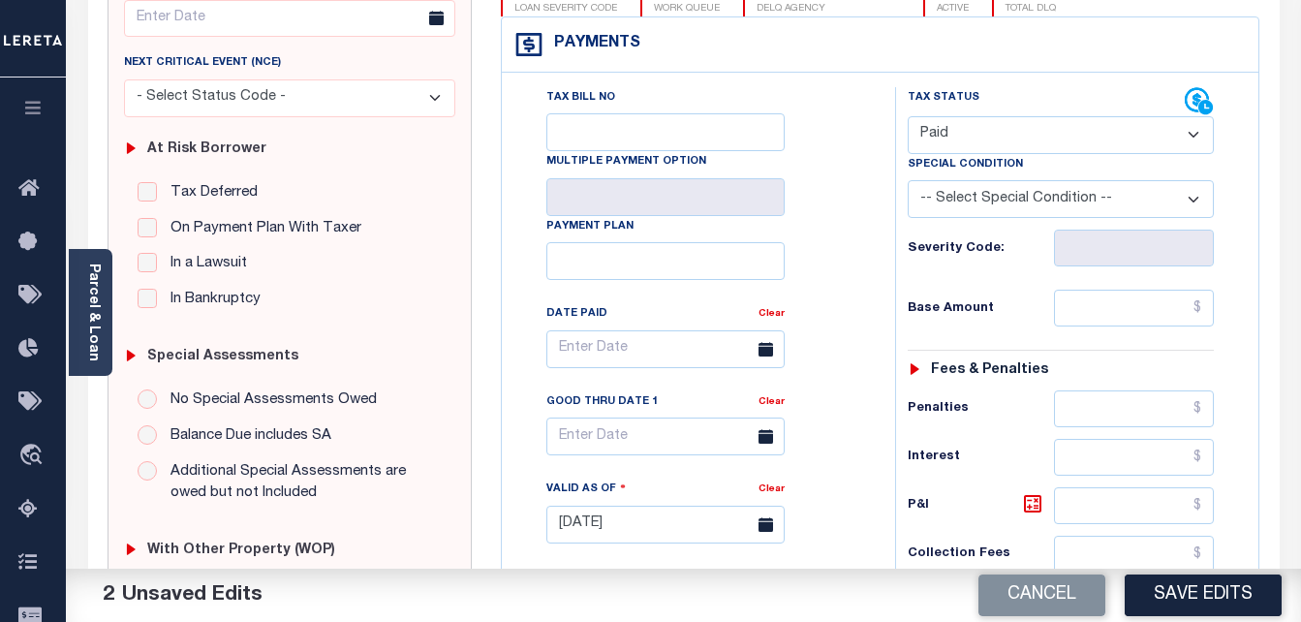
scroll to position [291, 0]
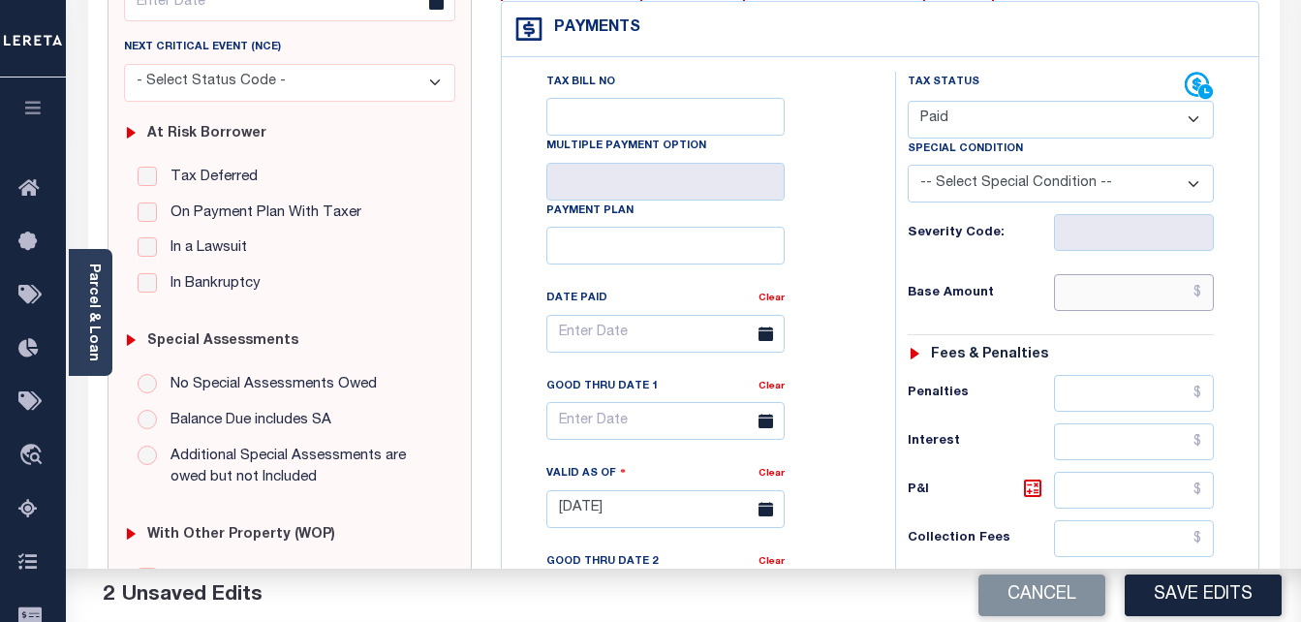
click at [1086, 277] on input "text" at bounding box center [1134, 292] width 160 height 37
click at [1089, 288] on input "text" at bounding box center [1134, 292] width 160 height 37
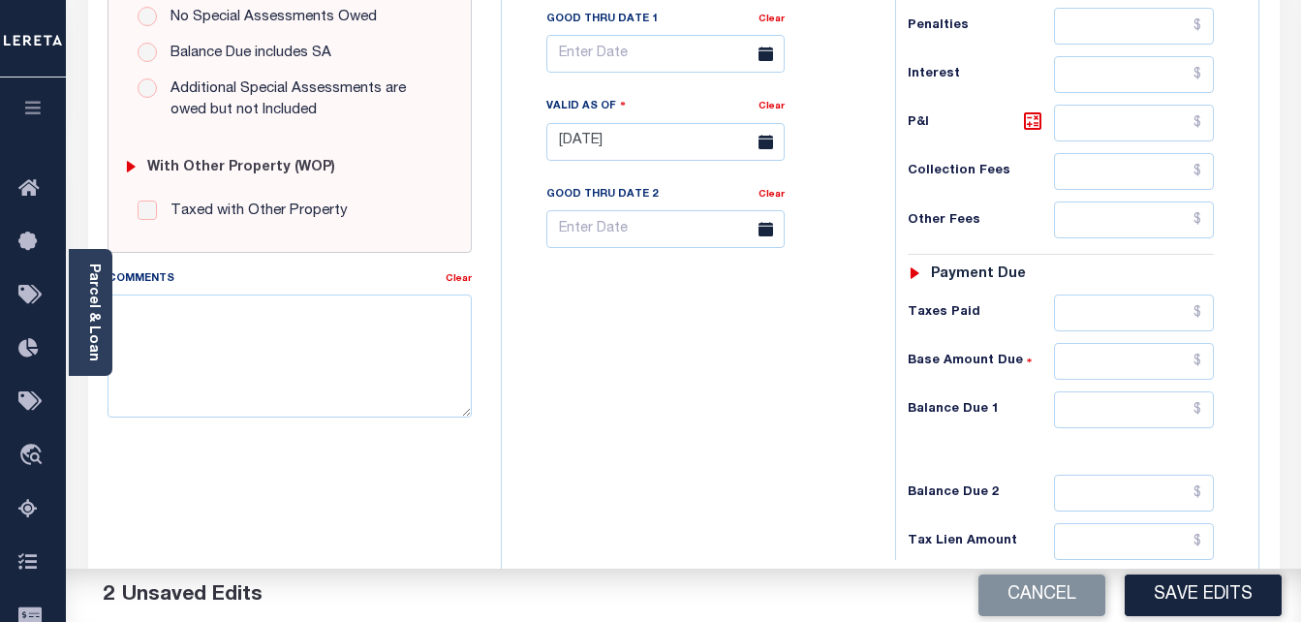
scroll to position [775, 0]
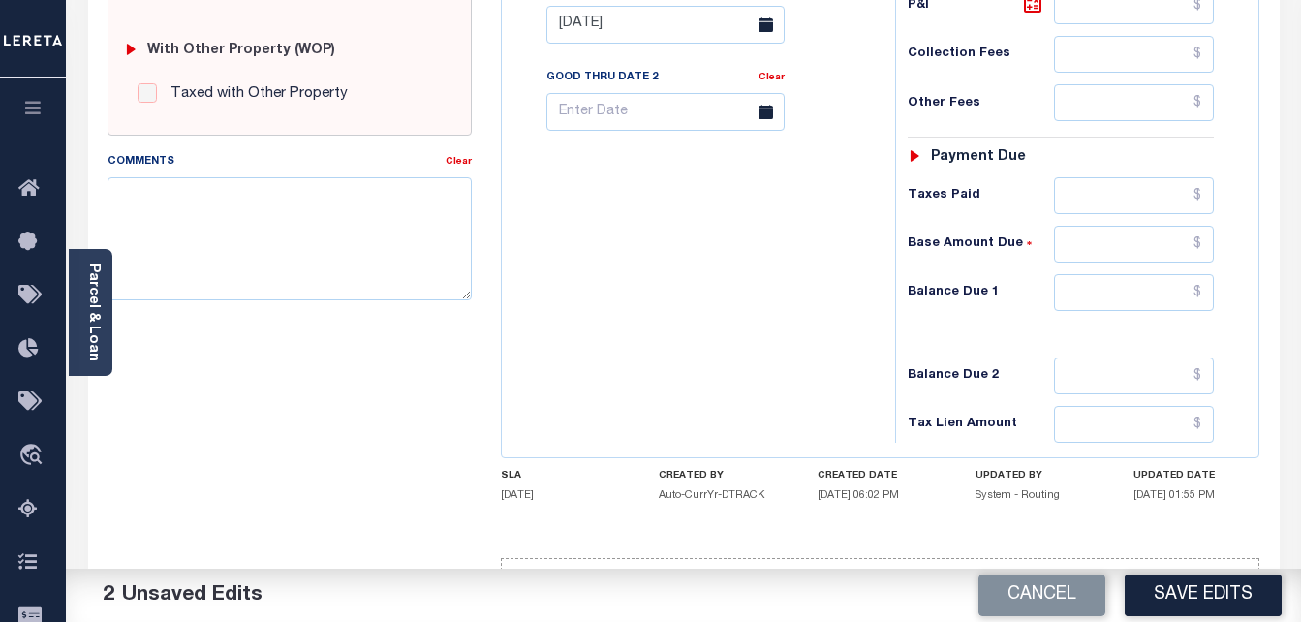
type input "$0.00"
click at [1130, 297] on input "text" at bounding box center [1134, 292] width 160 height 37
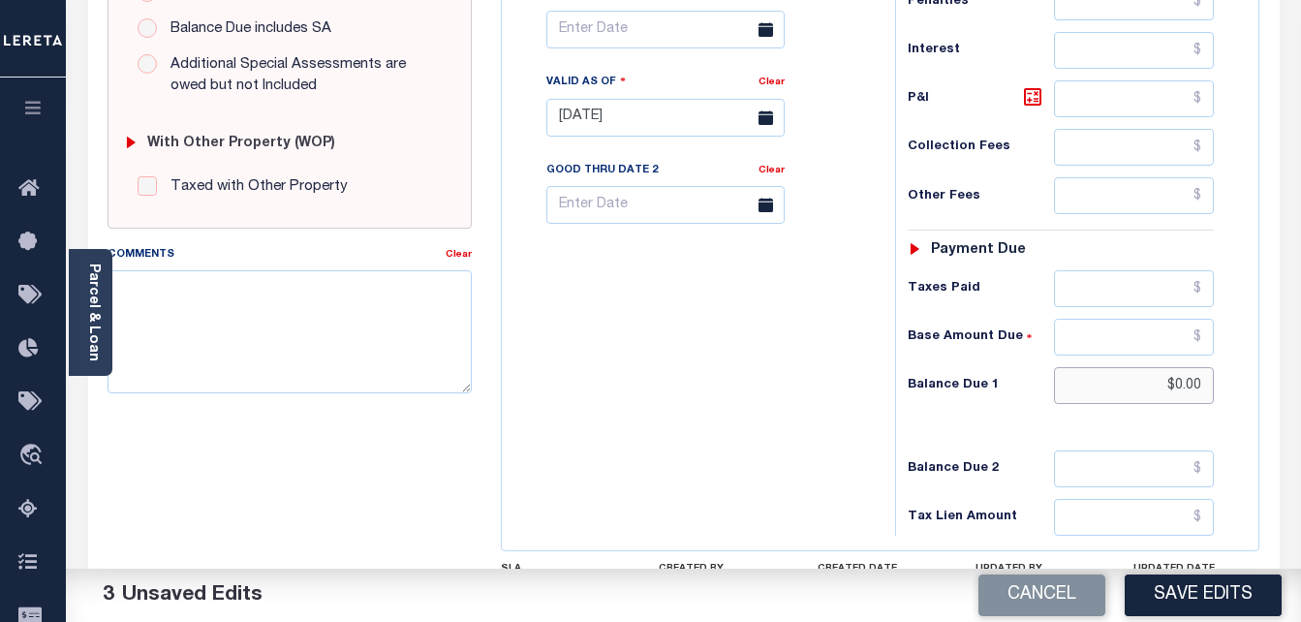
scroll to position [678, 0]
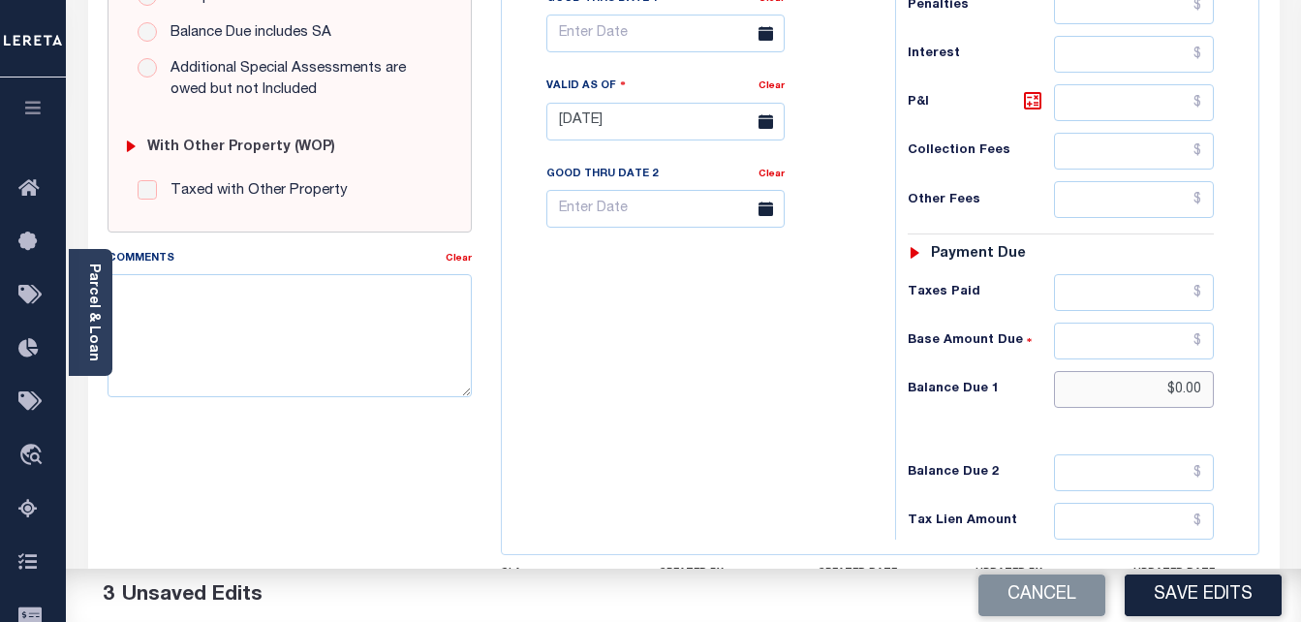
type input "$0.00"
click at [657, 44] on body "Home Tax Amount Reporting Queue Tax Line Detail" at bounding box center [650, 54] width 1301 height 1465
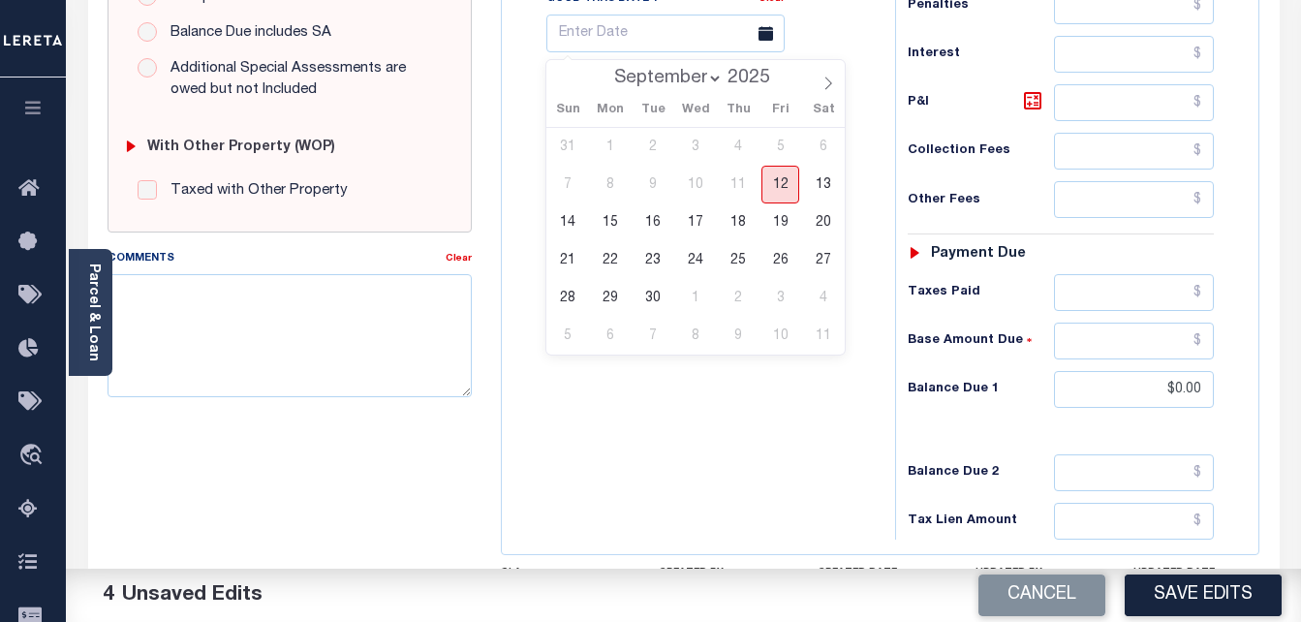
click at [773, 192] on span "12" at bounding box center [780, 185] width 38 height 38
type input "[DATE]"
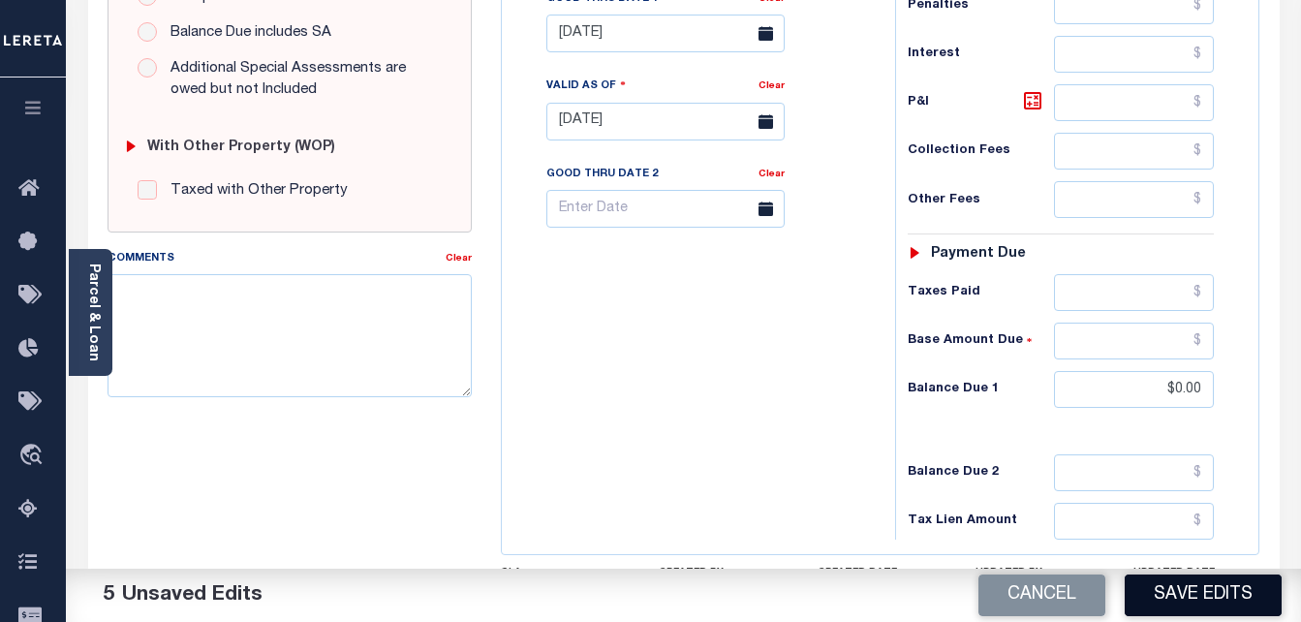
click at [1215, 593] on button "Save Edits" at bounding box center [1203, 595] width 157 height 42
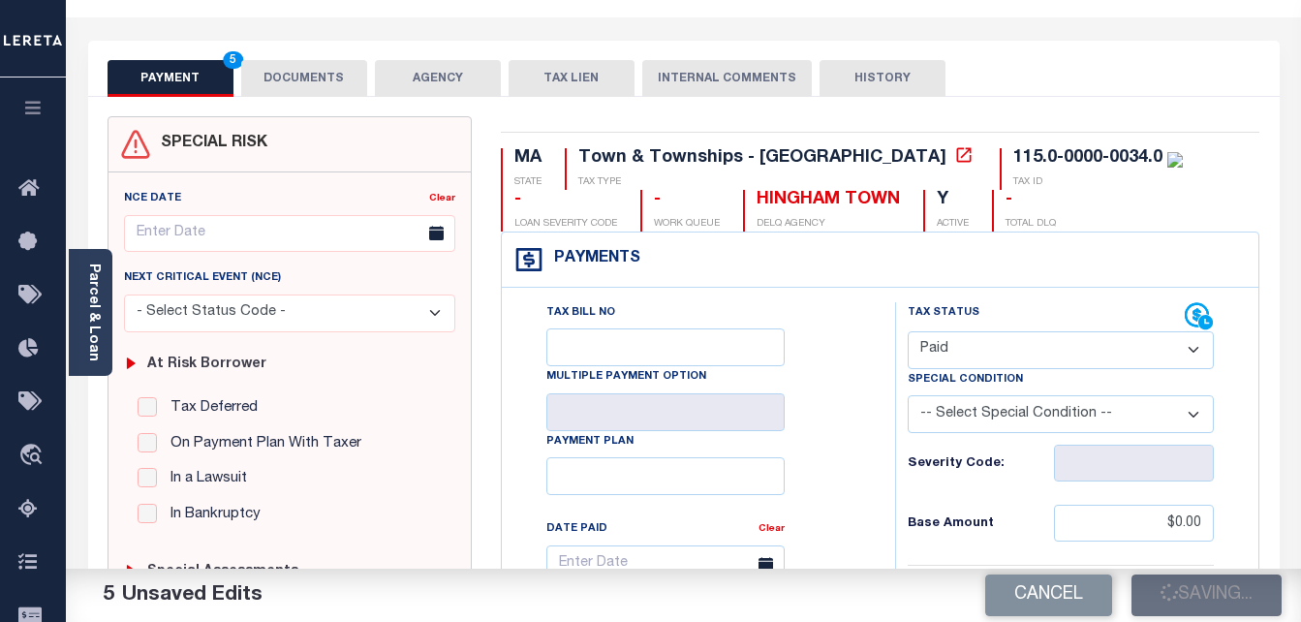
scroll to position [0, 0]
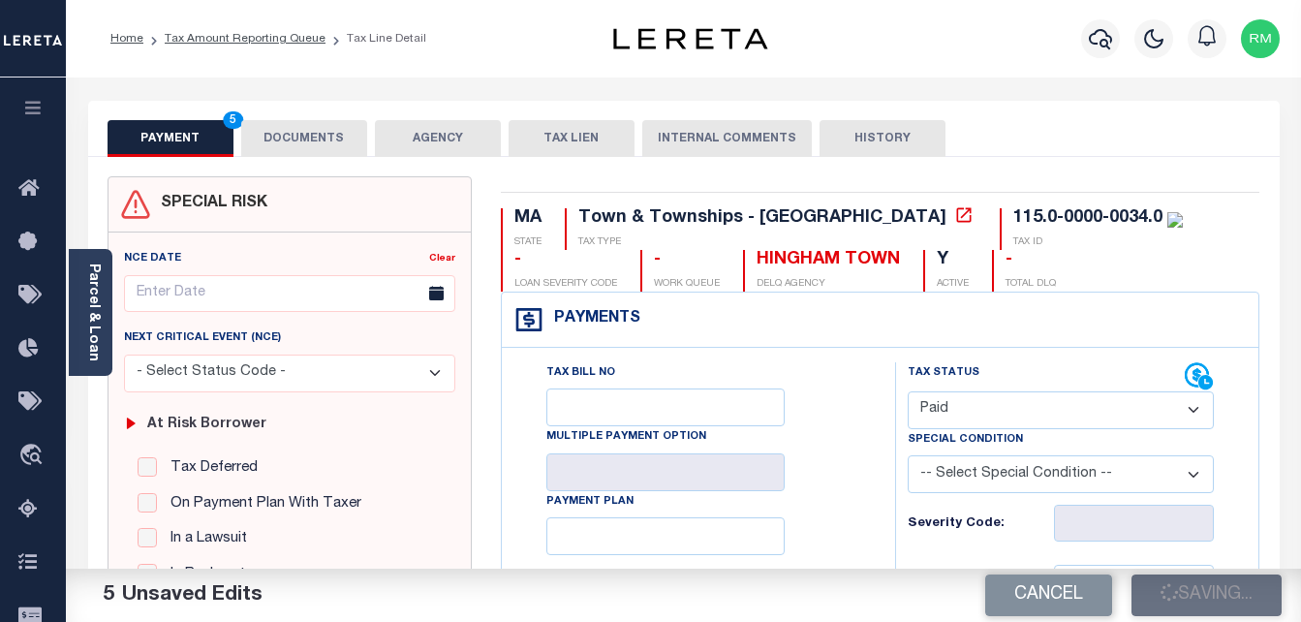
click at [302, 139] on button "DOCUMENTS" at bounding box center [304, 138] width 126 height 37
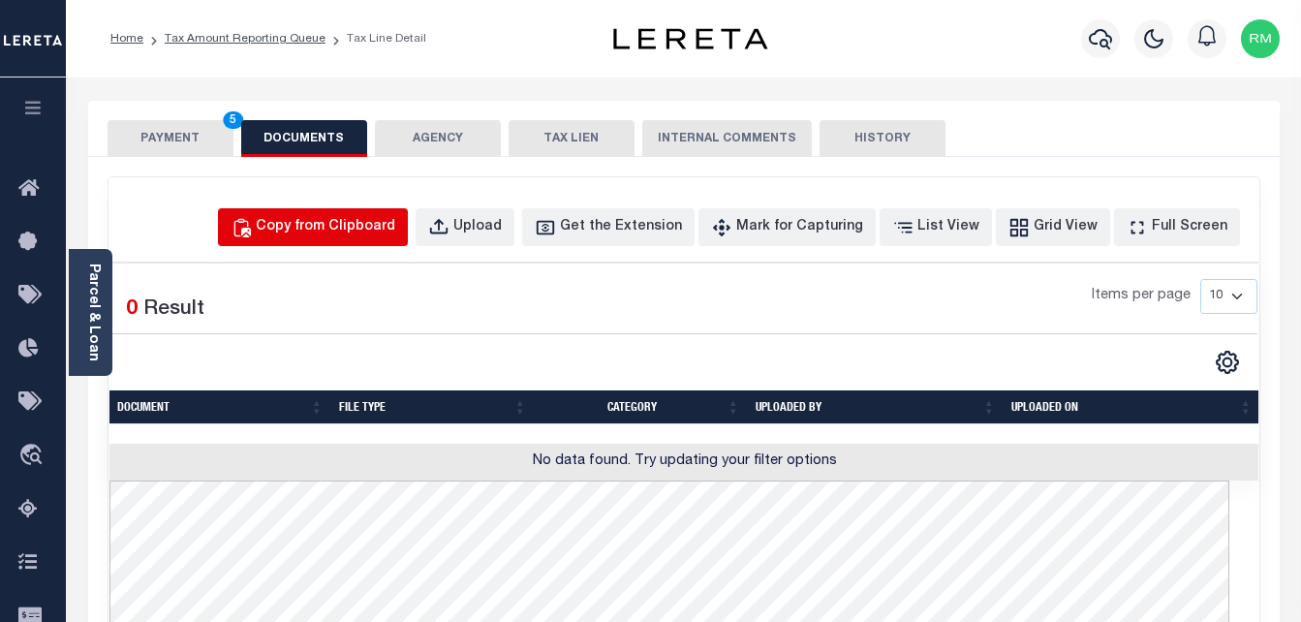
click at [369, 215] on button "Copy from Clipboard" at bounding box center [313, 227] width 190 height 38
select select "POP"
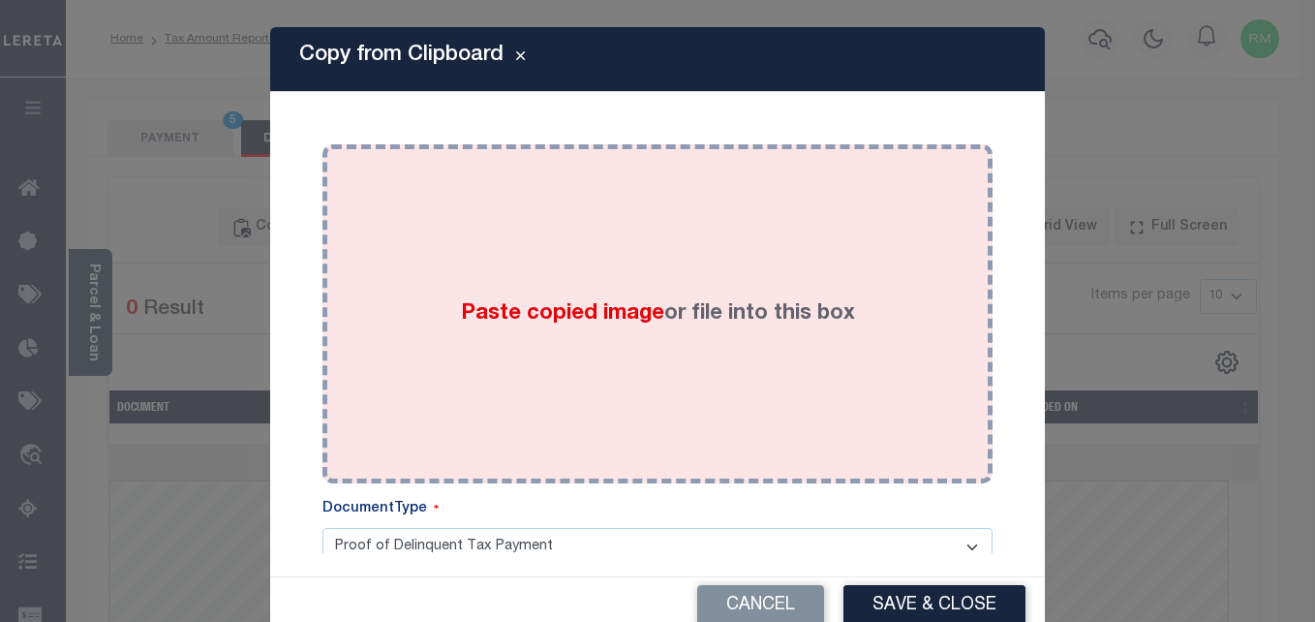
click at [468, 293] on div "Paste copied image or file into this box" at bounding box center [657, 314] width 641 height 310
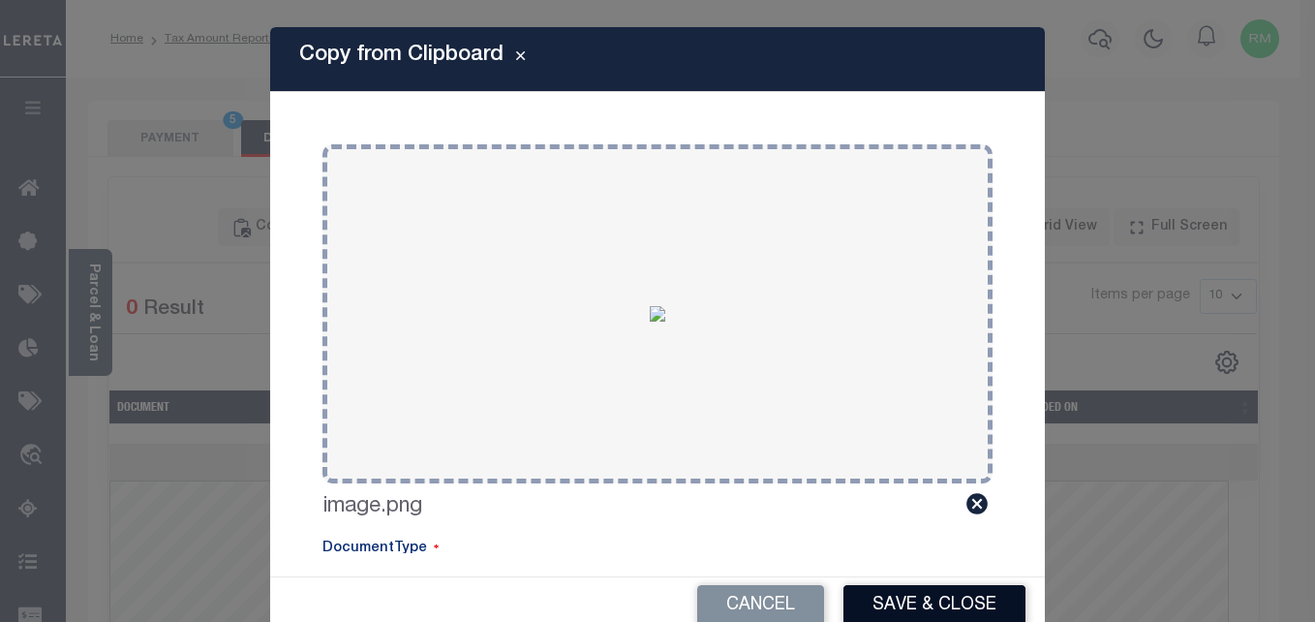
click at [948, 592] on button "Save & Close" at bounding box center [935, 606] width 182 height 42
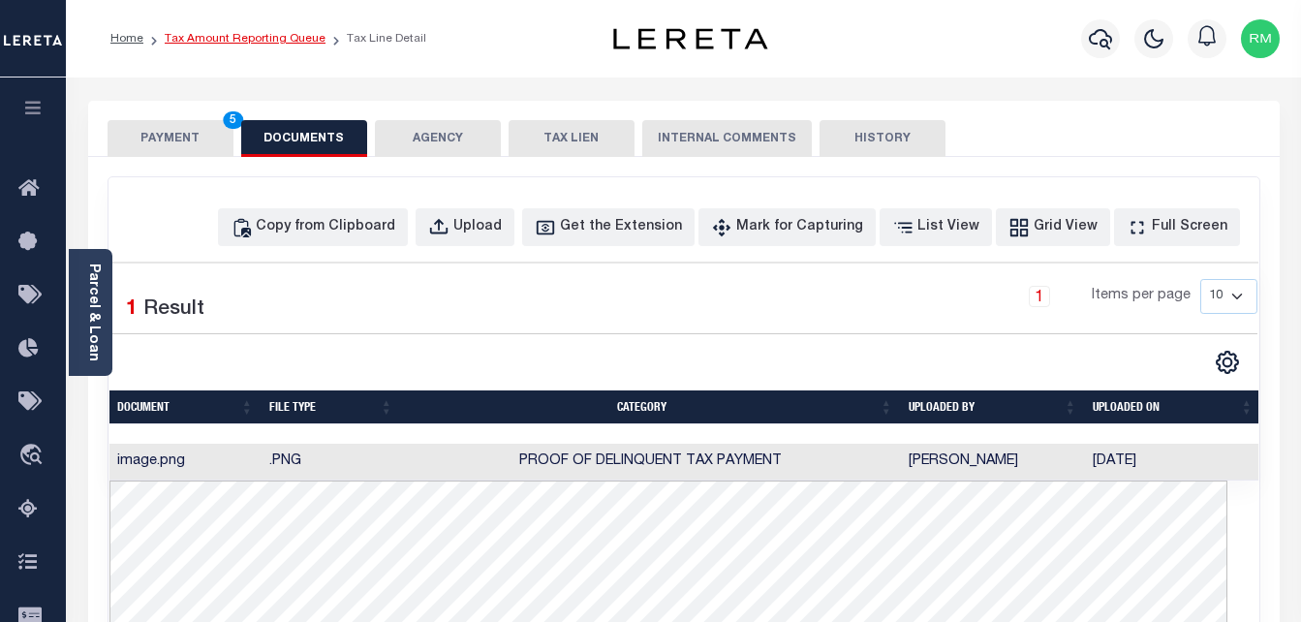
click at [221, 45] on li "Tax Amount Reporting Queue" at bounding box center [234, 38] width 182 height 17
click at [223, 43] on link "Tax Amount Reporting Queue" at bounding box center [245, 39] width 161 height 12
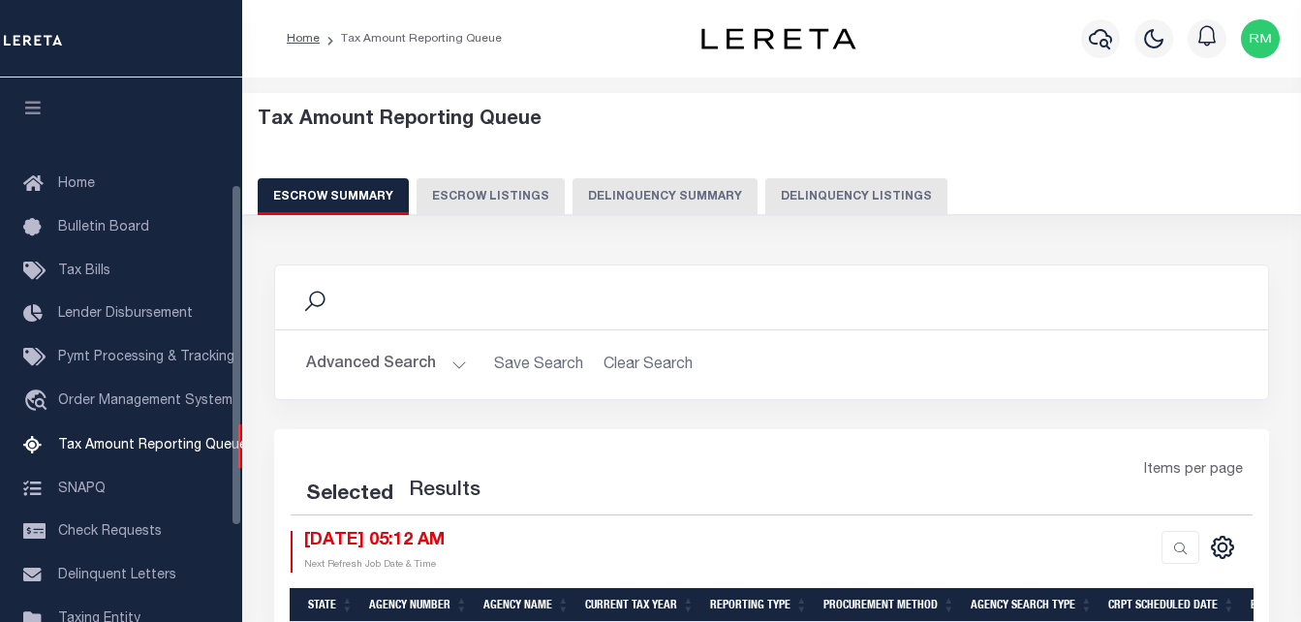
click at [851, 196] on button "Delinquency Listings" at bounding box center [856, 196] width 182 height 37
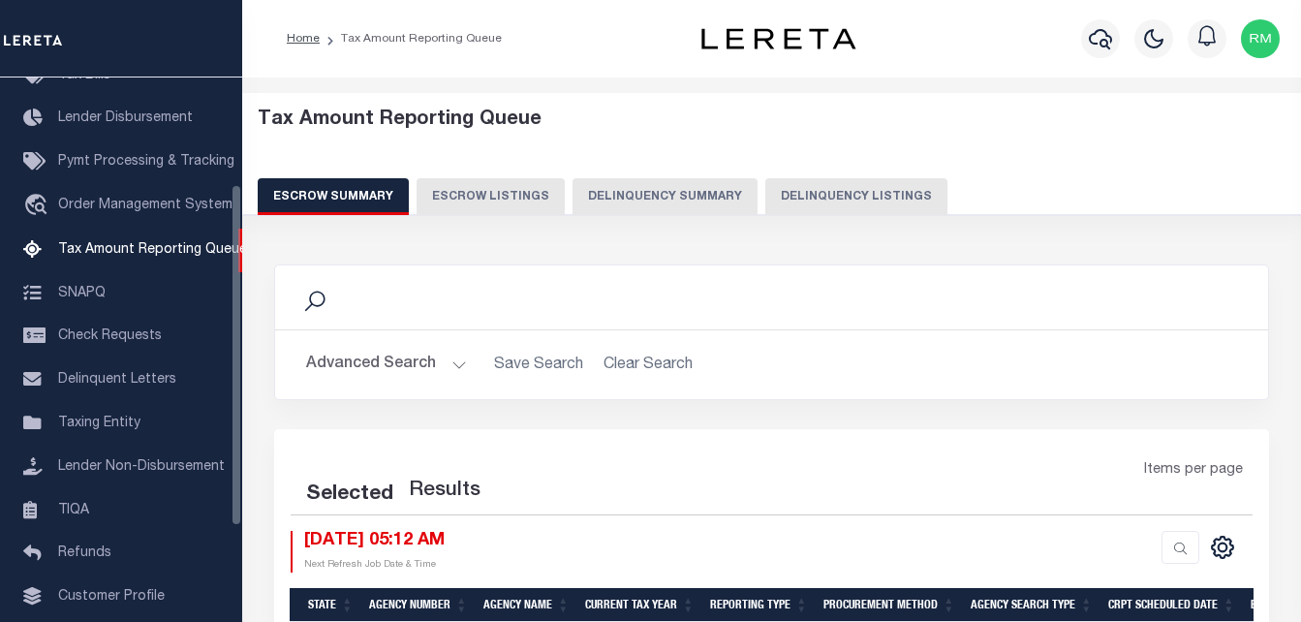
select select "100"
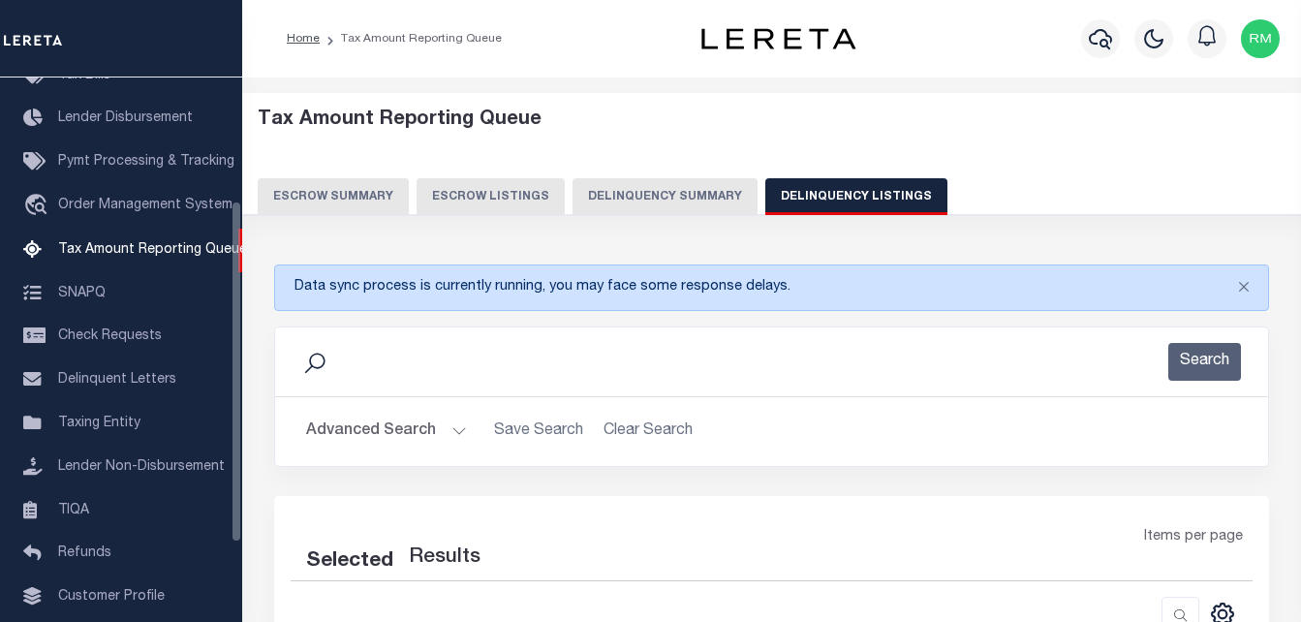
select select "100"
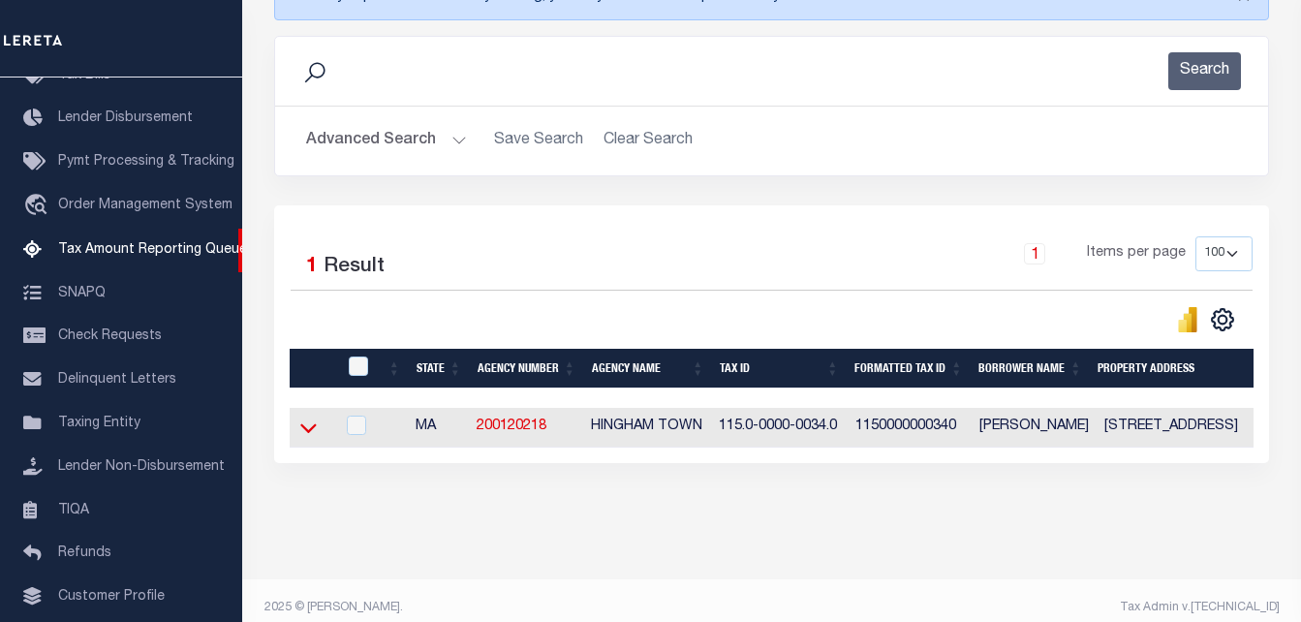
click at [314, 428] on icon at bounding box center [308, 428] width 16 height 20
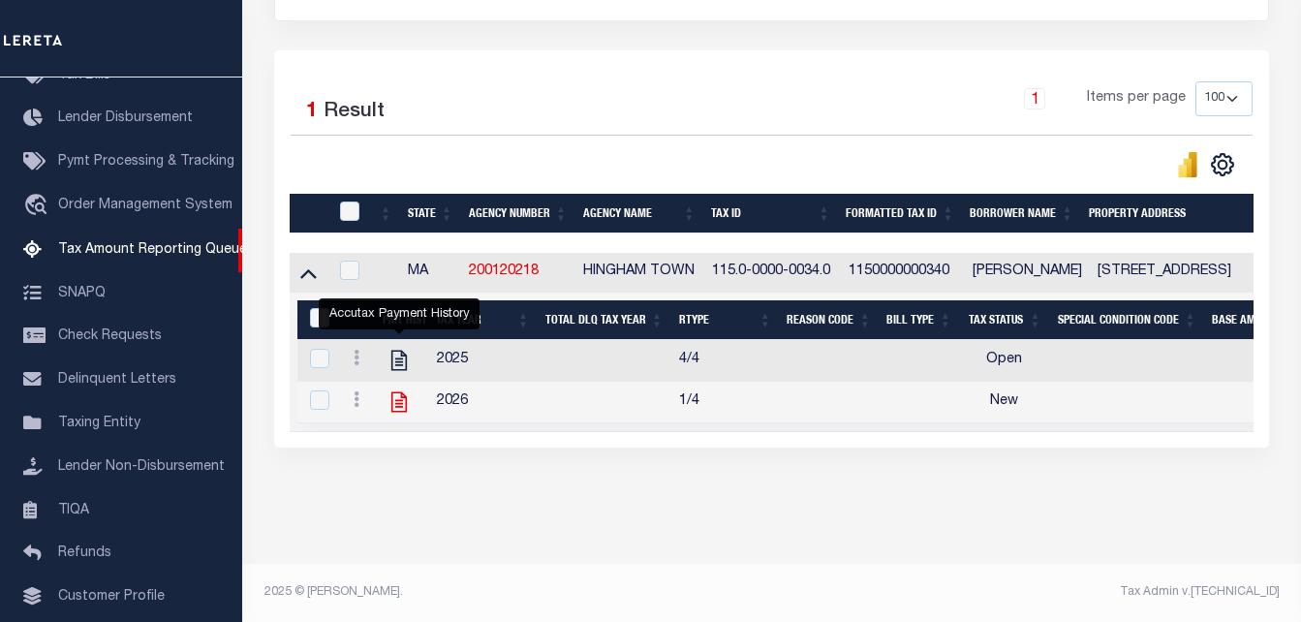
scroll to position [464, 0]
click at [359, 394] on link at bounding box center [356, 401] width 21 height 15
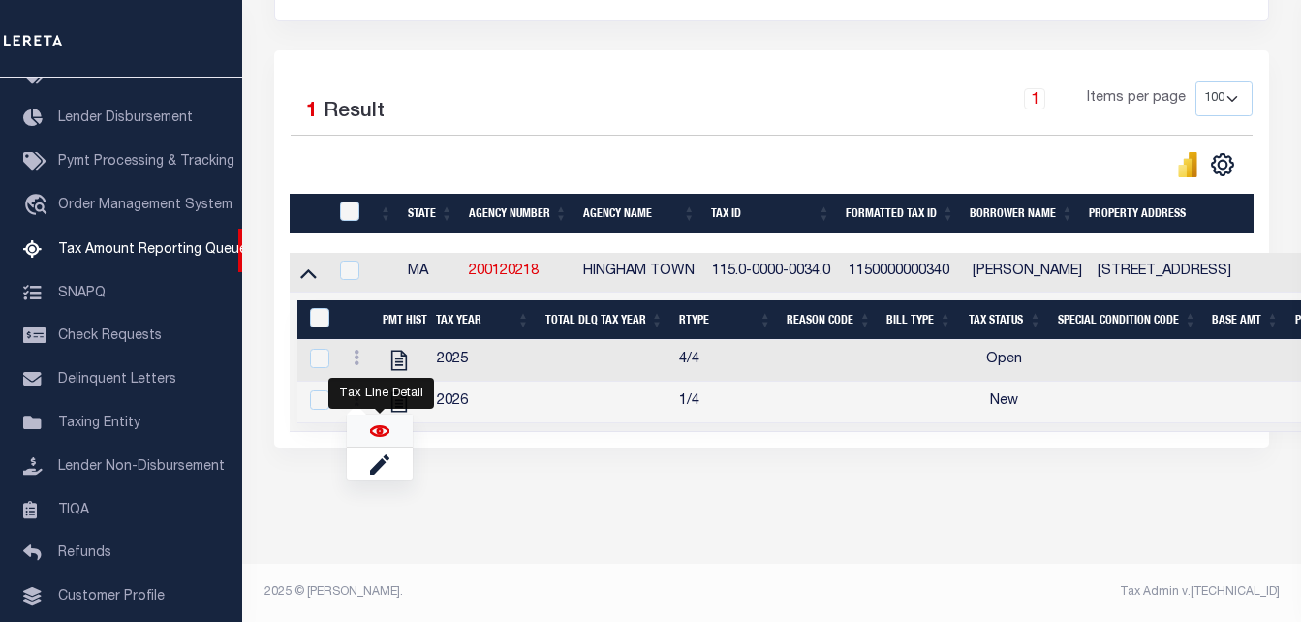
click at [375, 423] on img "" at bounding box center [379, 430] width 19 height 19
checkbox input "true"
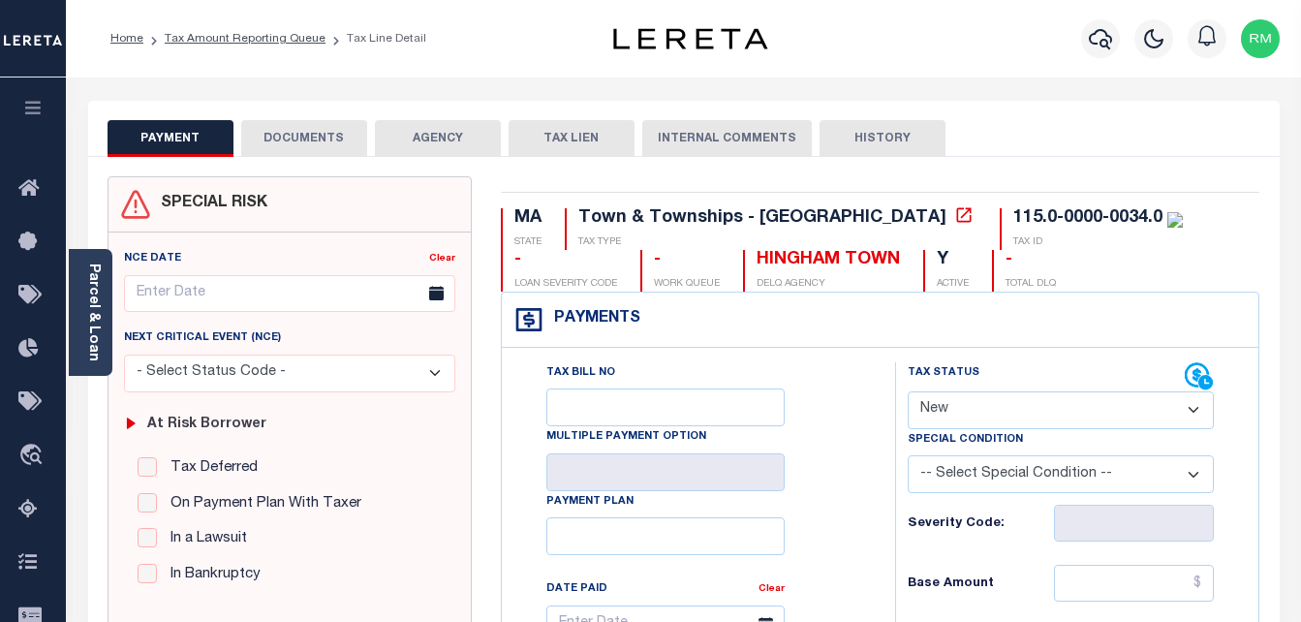
click at [942, 412] on select "- Select Status Code - Open Due/Unpaid Paid Incomplete No Tax Due Internal Refu…" at bounding box center [1061, 410] width 307 height 38
select select "PYD"
click at [908, 392] on select "- Select Status Code - Open Due/Unpaid Paid Incomplete No Tax Due Internal Refu…" at bounding box center [1061, 410] width 307 height 38
type input "[DATE]"
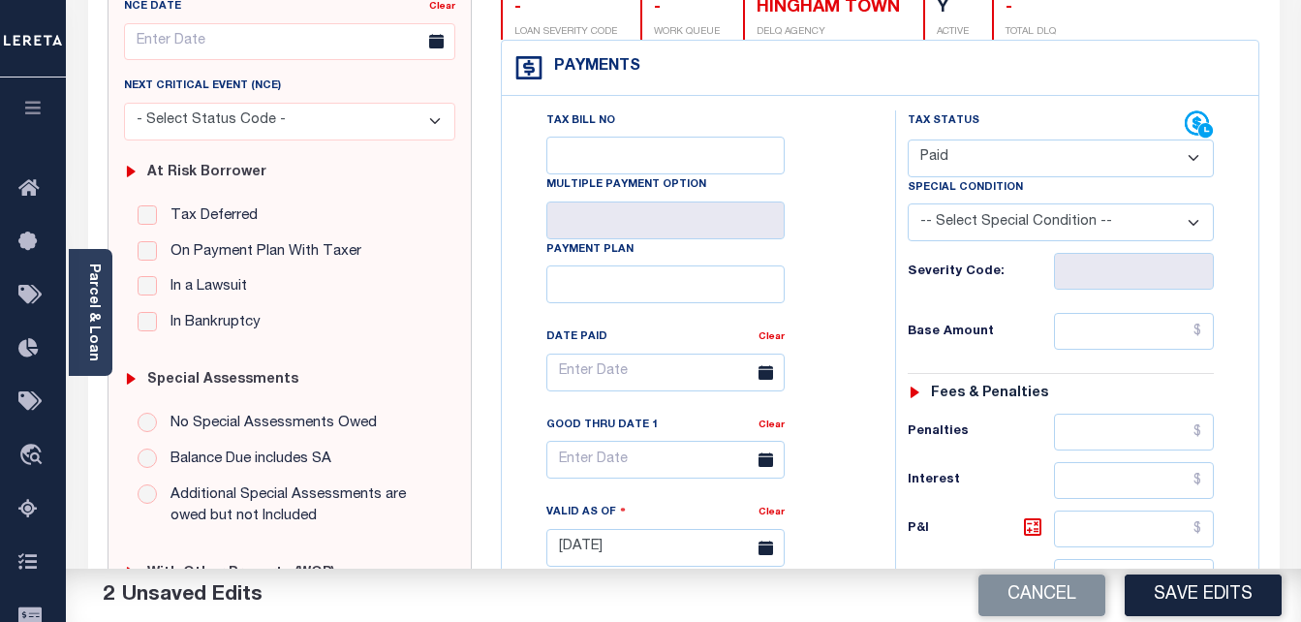
scroll to position [291, 0]
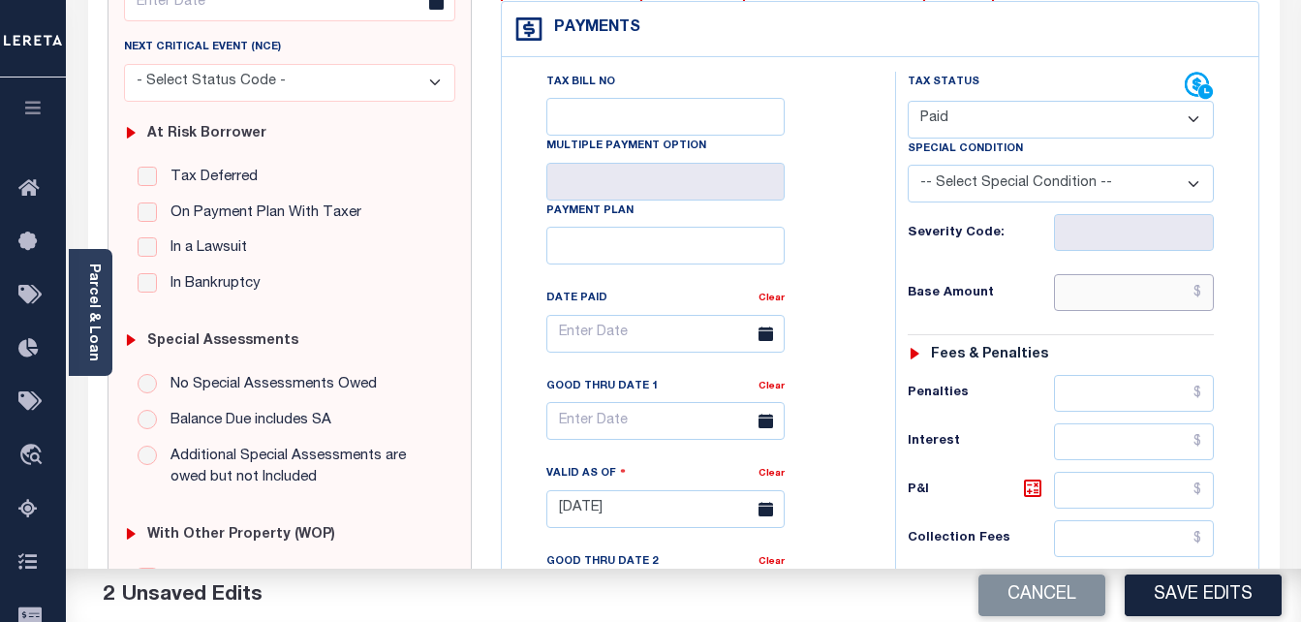
click at [1118, 288] on input "text" at bounding box center [1134, 292] width 160 height 37
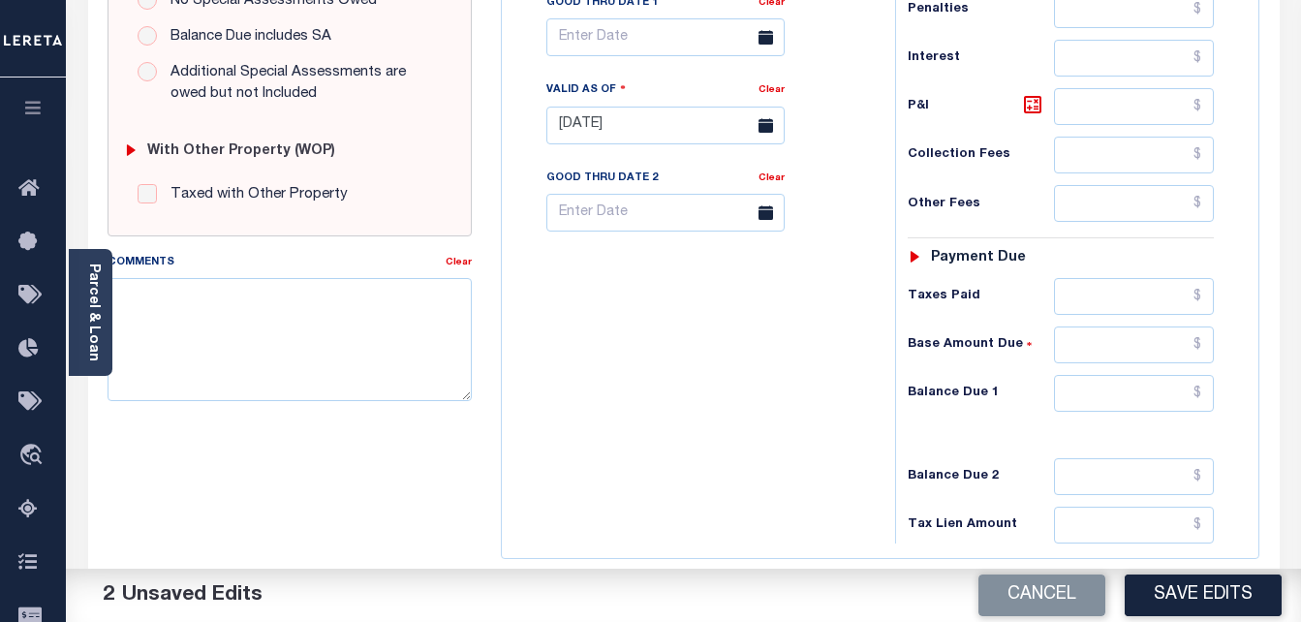
scroll to position [678, 0]
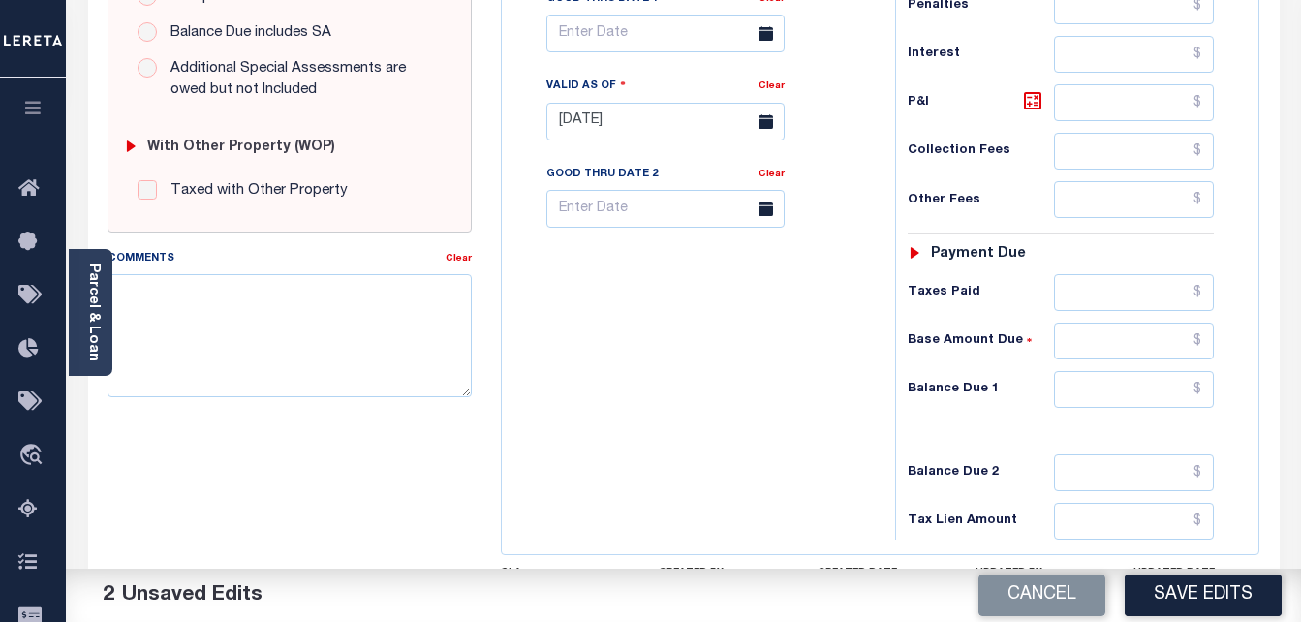
type input "$0.00"
click at [1110, 406] on input "text" at bounding box center [1134, 389] width 160 height 37
type input "$0.00"
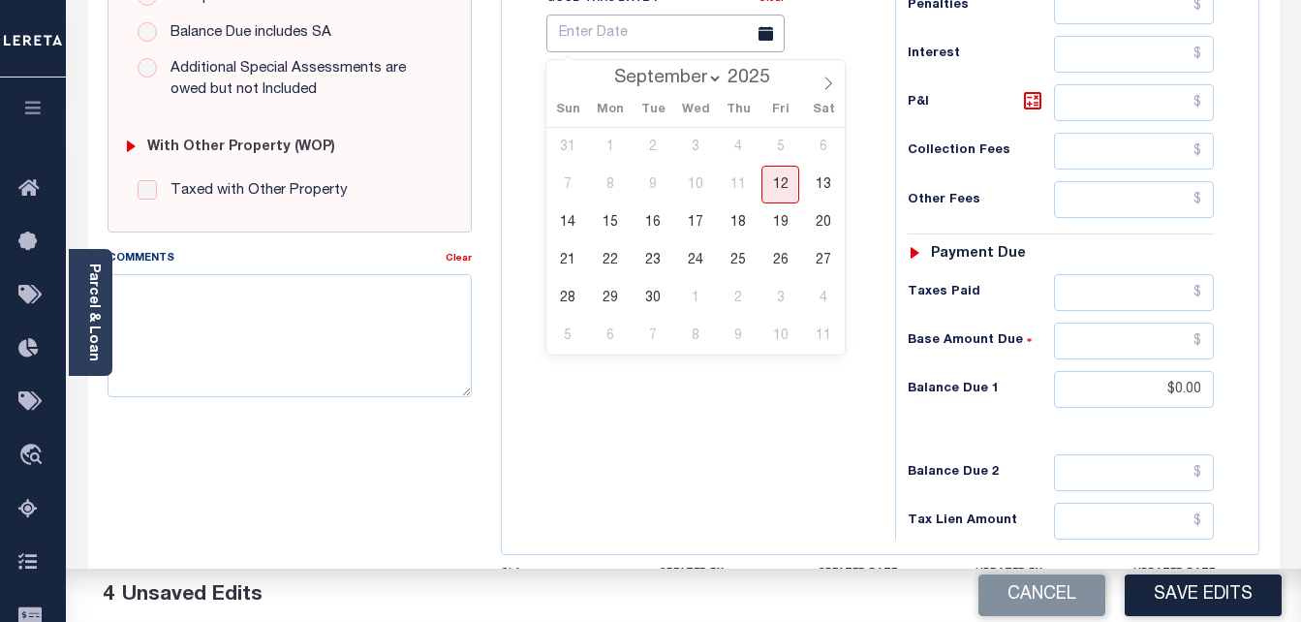
click at [631, 43] on input "text" at bounding box center [665, 34] width 238 height 38
click at [779, 183] on span "12" at bounding box center [780, 185] width 38 height 38
type input "[DATE]"
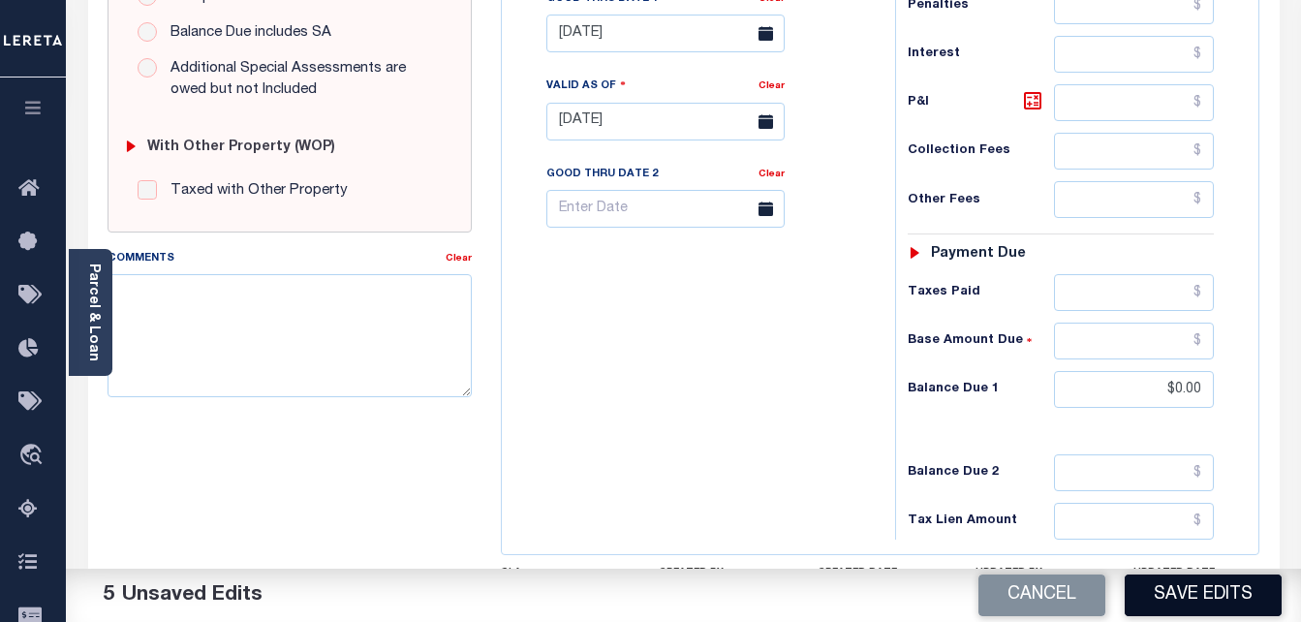
click at [1173, 604] on button "Save Edits" at bounding box center [1203, 595] width 157 height 42
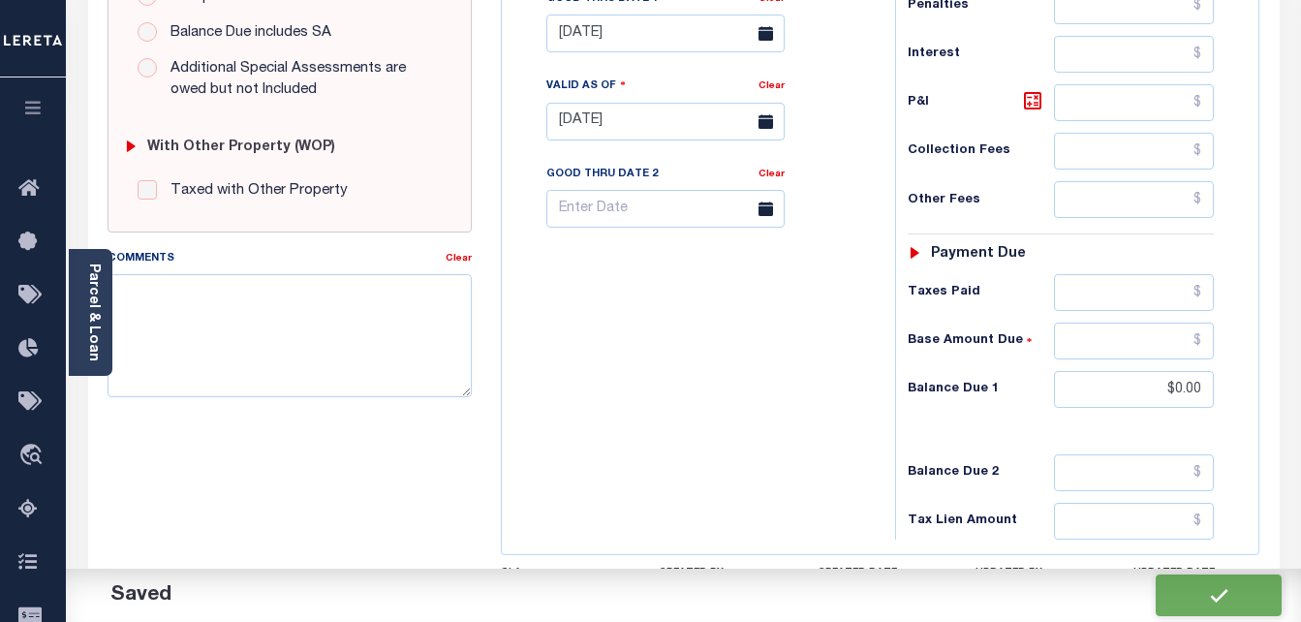
checkbox input "false"
type input "$0"
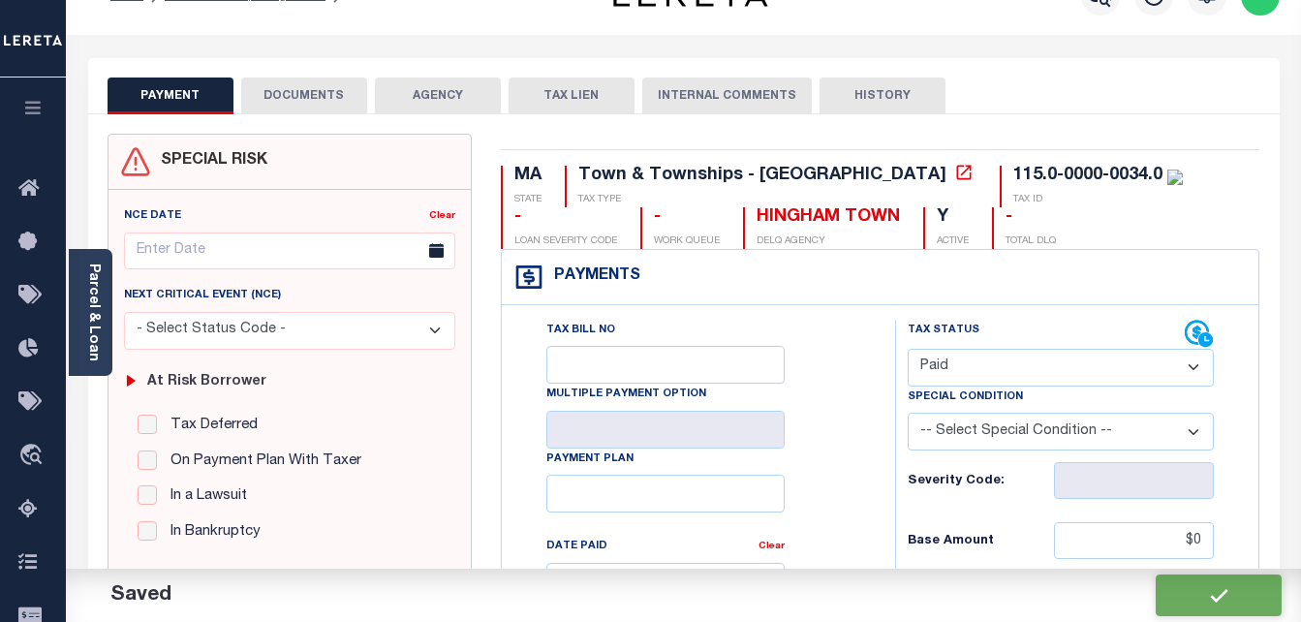
scroll to position [0, 0]
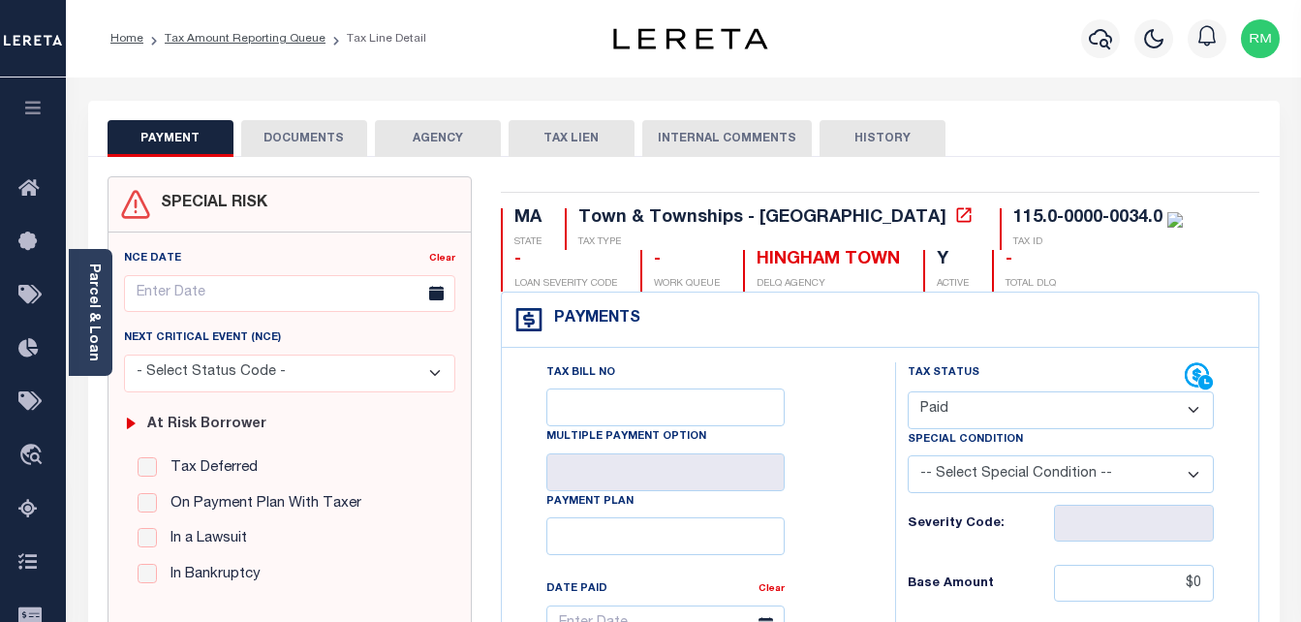
click at [313, 139] on button "DOCUMENTS" at bounding box center [304, 138] width 126 height 37
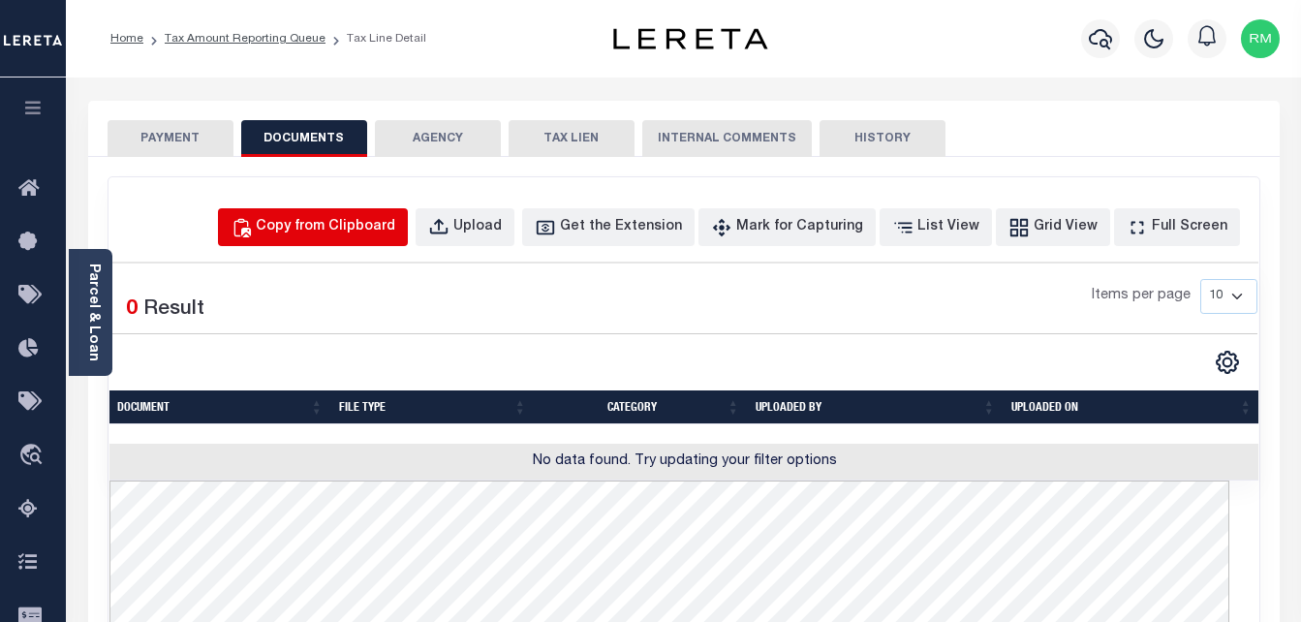
click at [336, 230] on div "Copy from Clipboard" at bounding box center [325, 227] width 139 height 21
select select "POP"
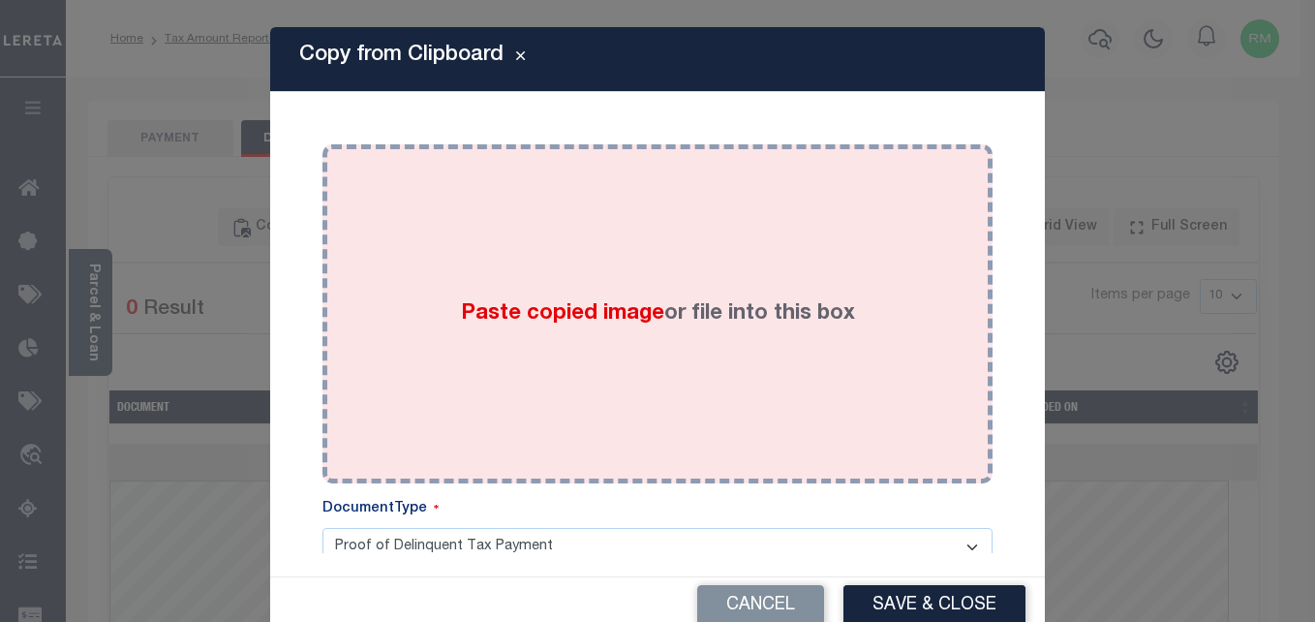
click at [480, 350] on div "Paste copied image or file into this box" at bounding box center [657, 314] width 641 height 310
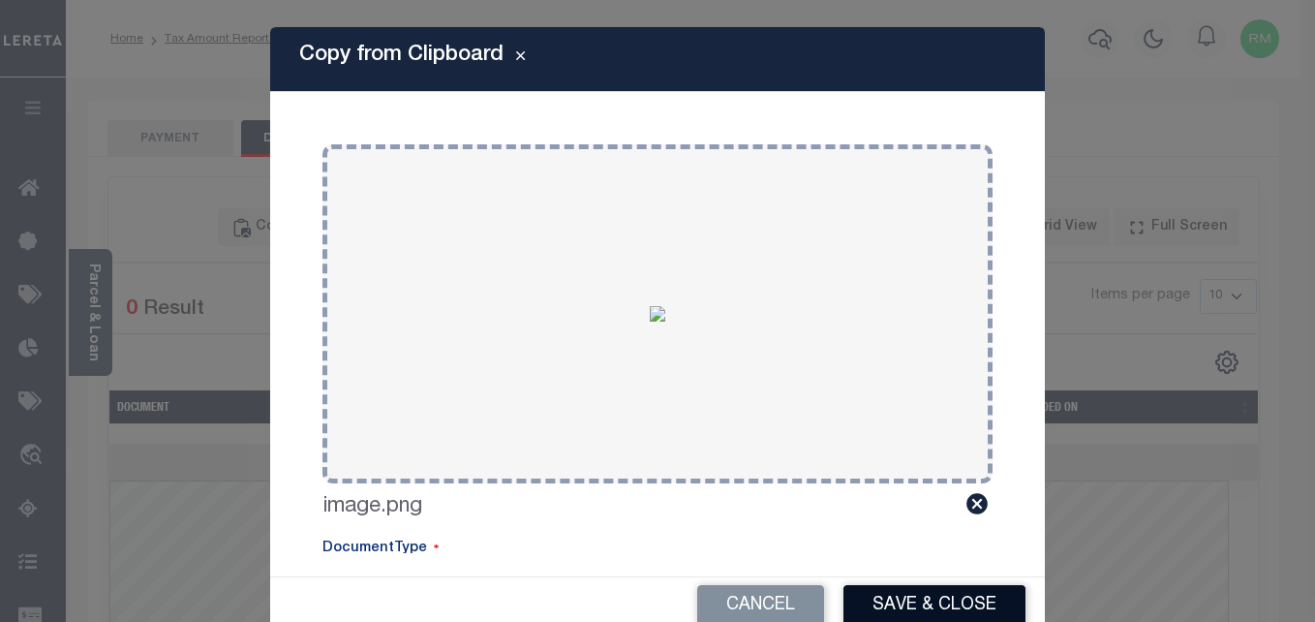
click at [946, 607] on button "Save & Close" at bounding box center [935, 606] width 182 height 42
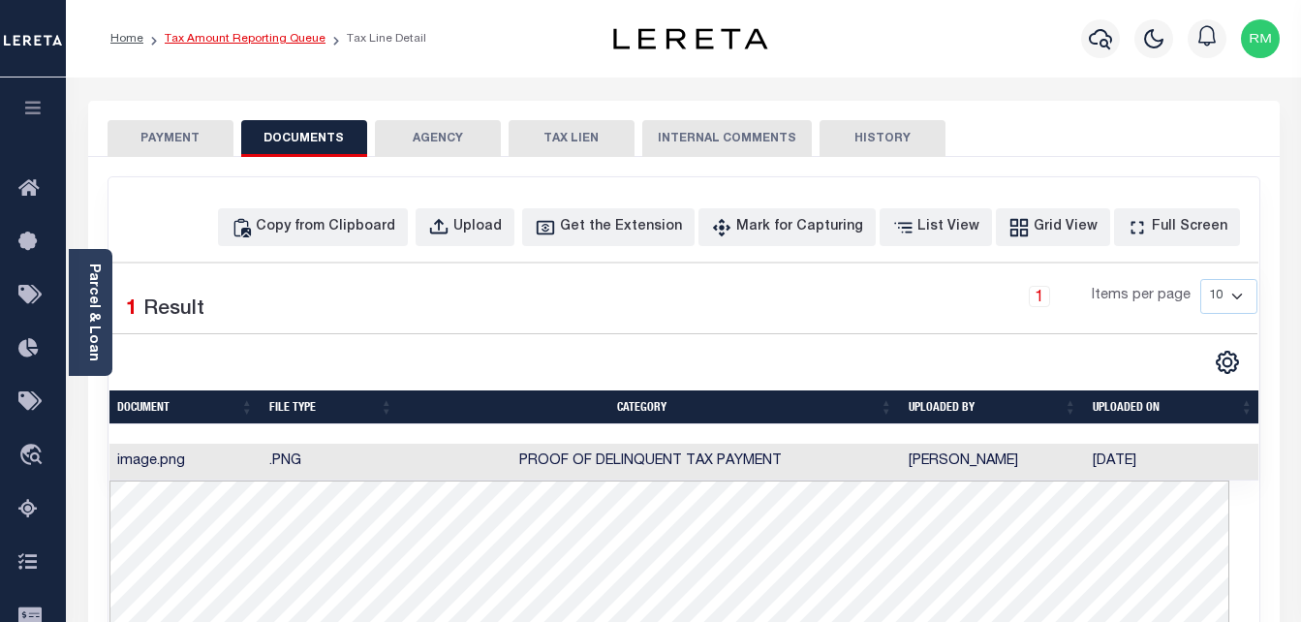
click at [198, 41] on link "Tax Amount Reporting Queue" at bounding box center [245, 39] width 161 height 12
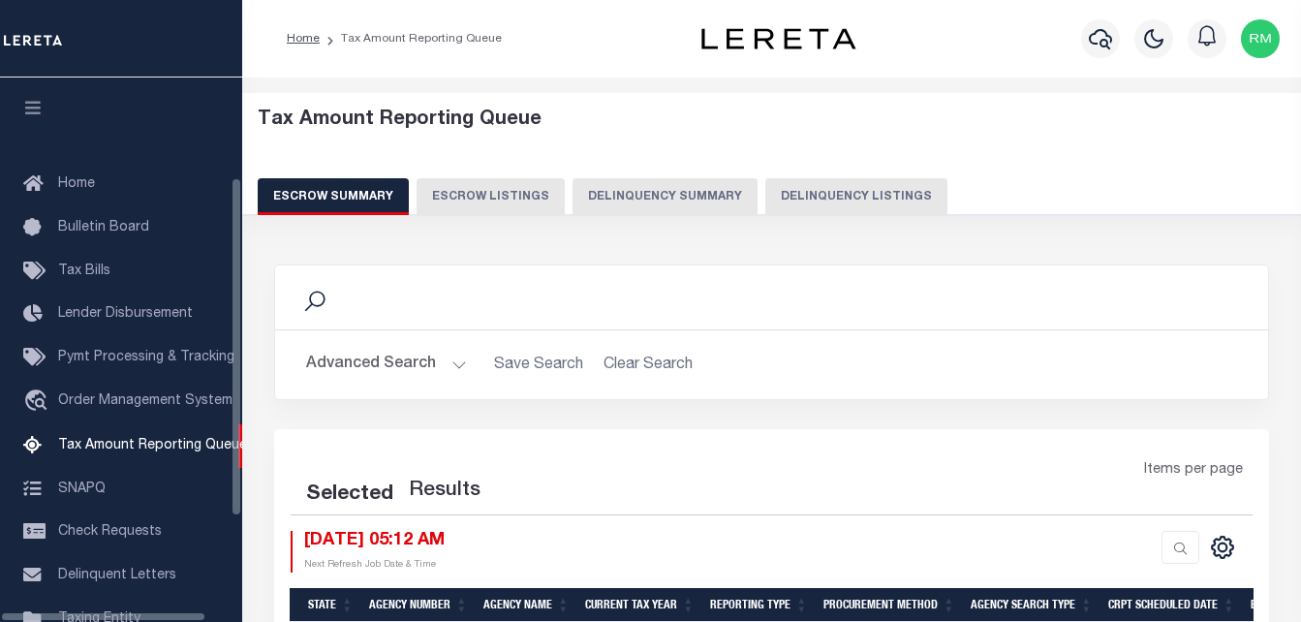
click at [844, 201] on button "Delinquency Listings" at bounding box center [856, 196] width 182 height 37
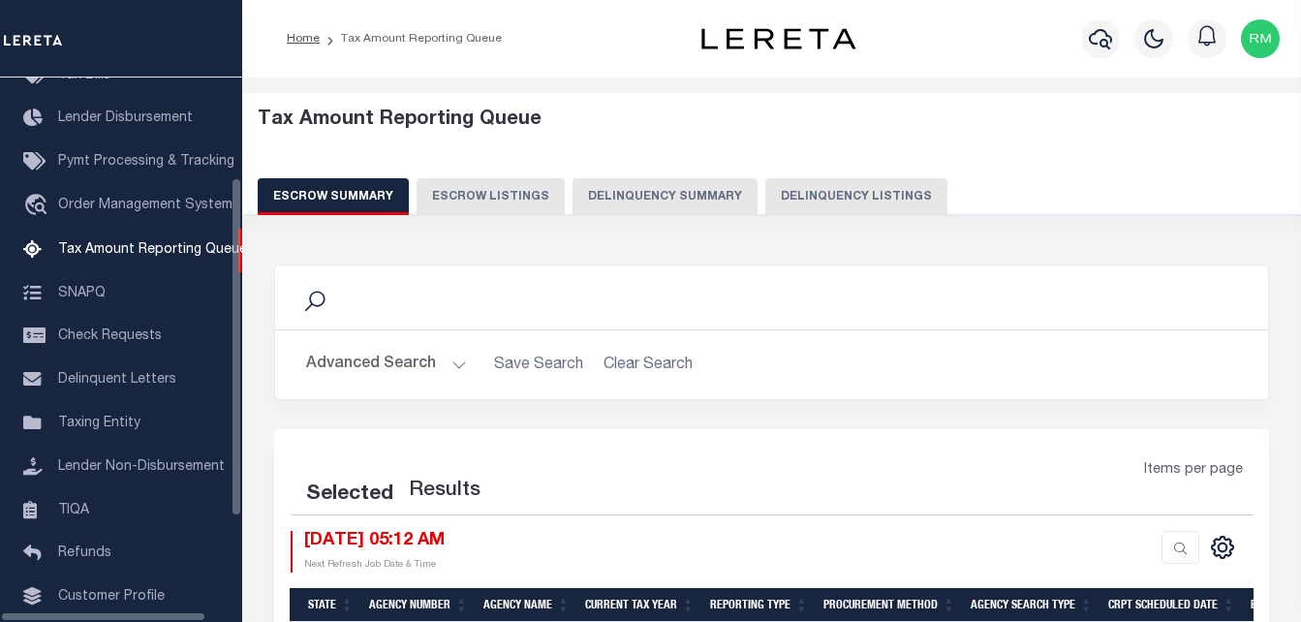
select select "100"
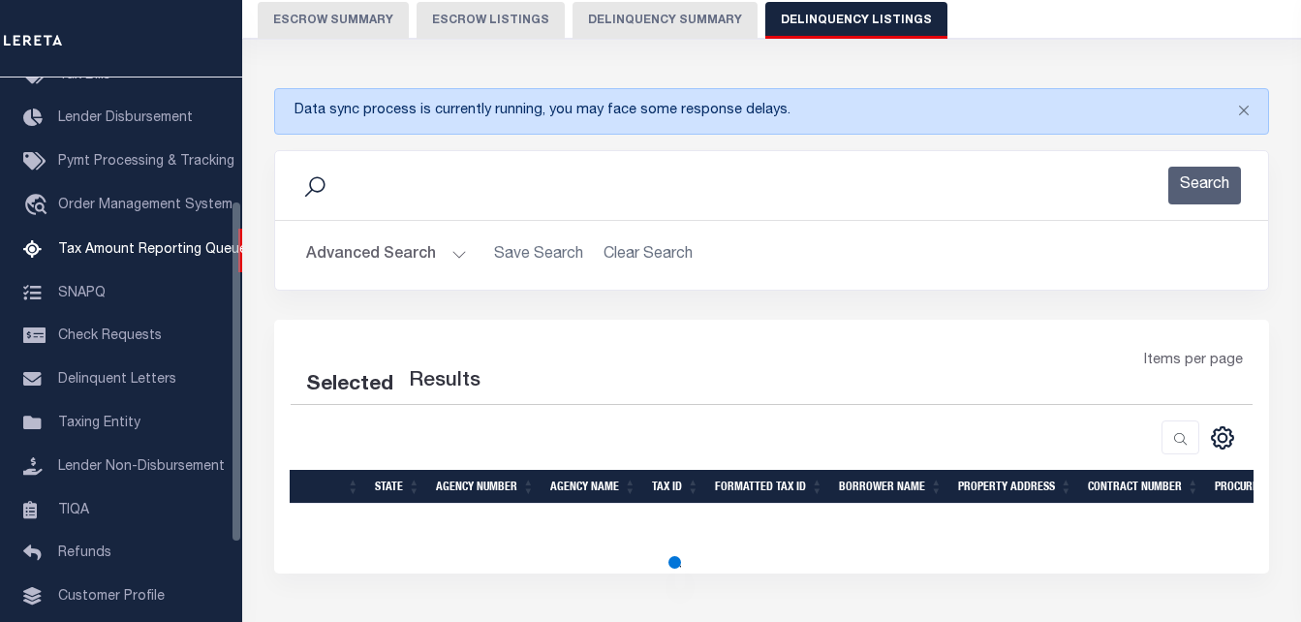
select select "100"
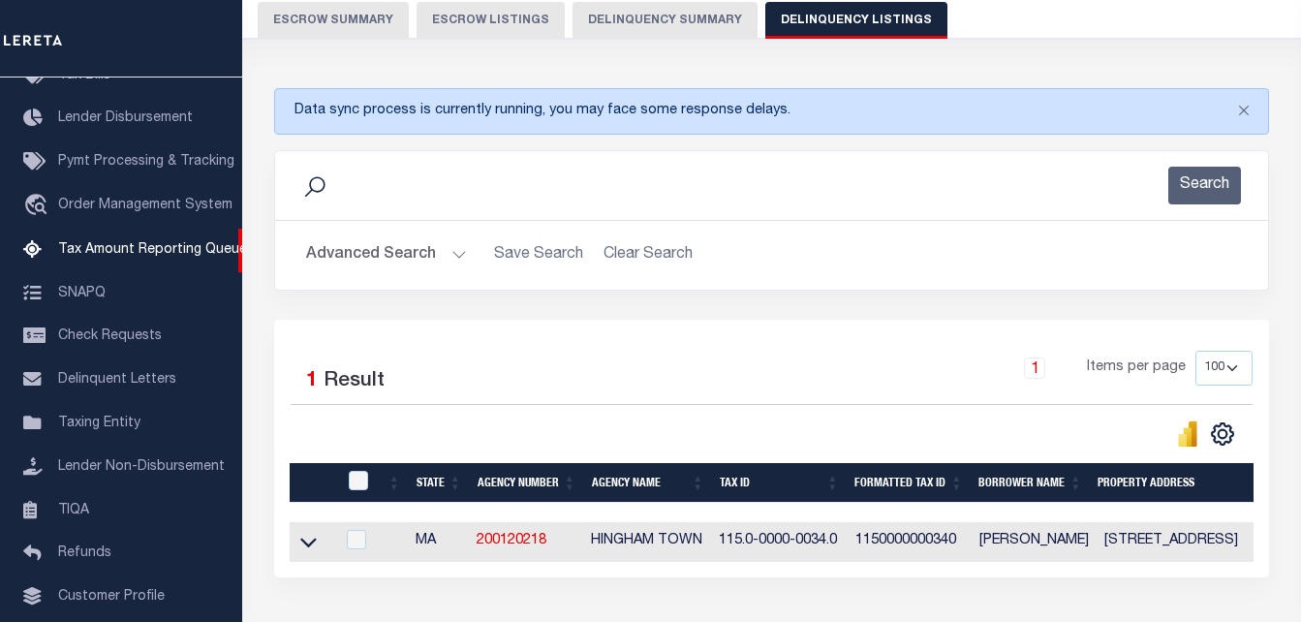
scroll to position [317, 0]
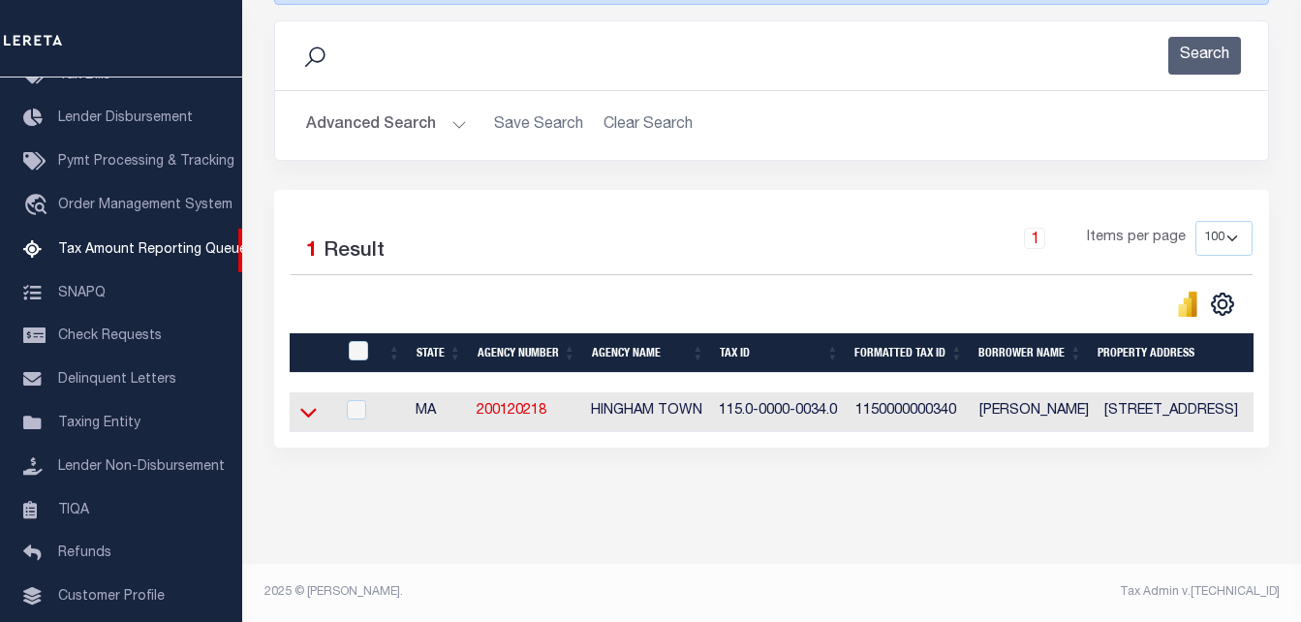
click at [308, 405] on icon at bounding box center [308, 412] width 16 height 20
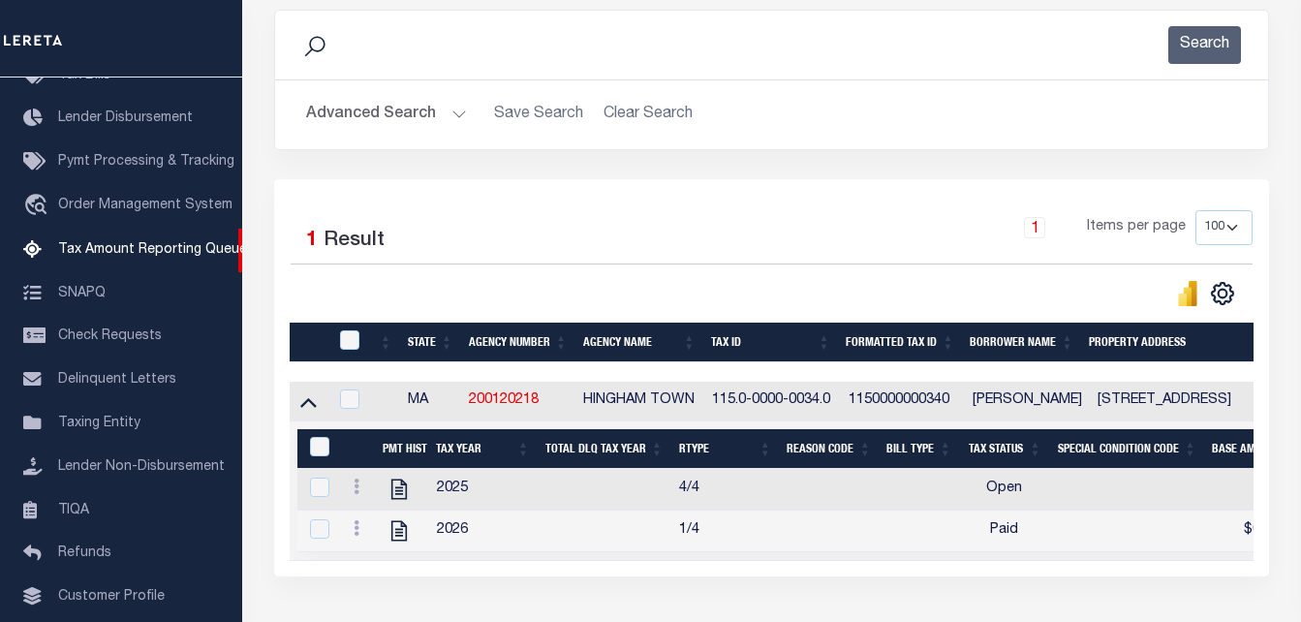
scroll to position [464, 0]
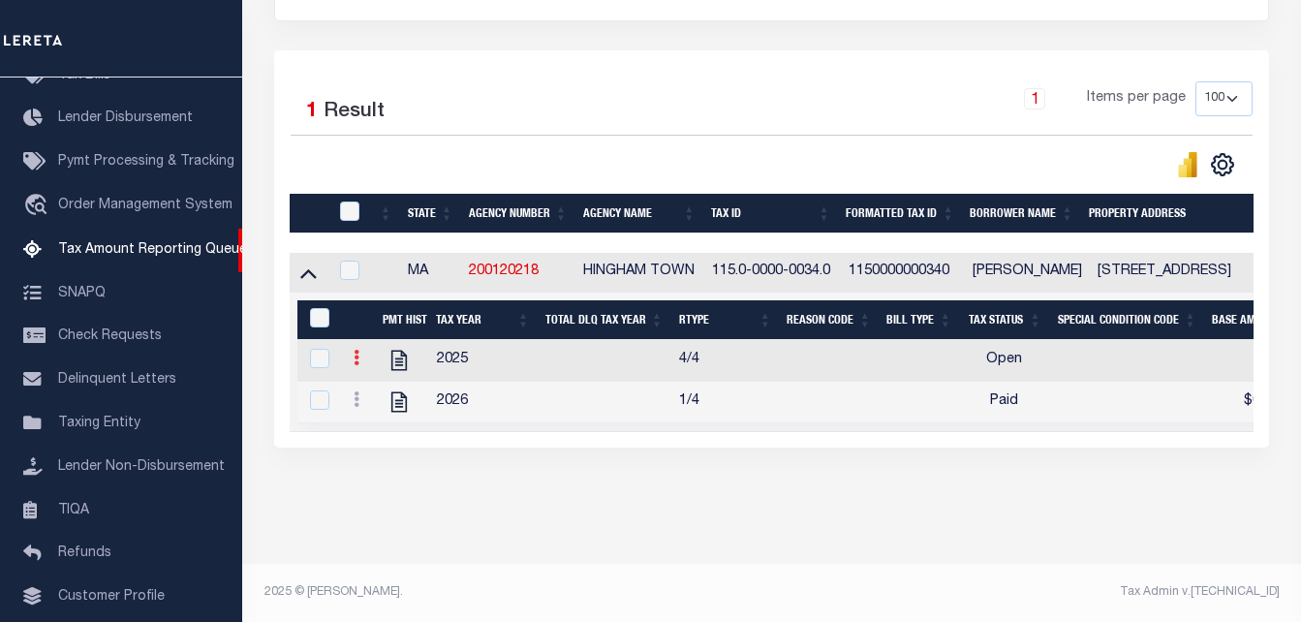
click at [351, 353] on link at bounding box center [356, 360] width 21 height 15
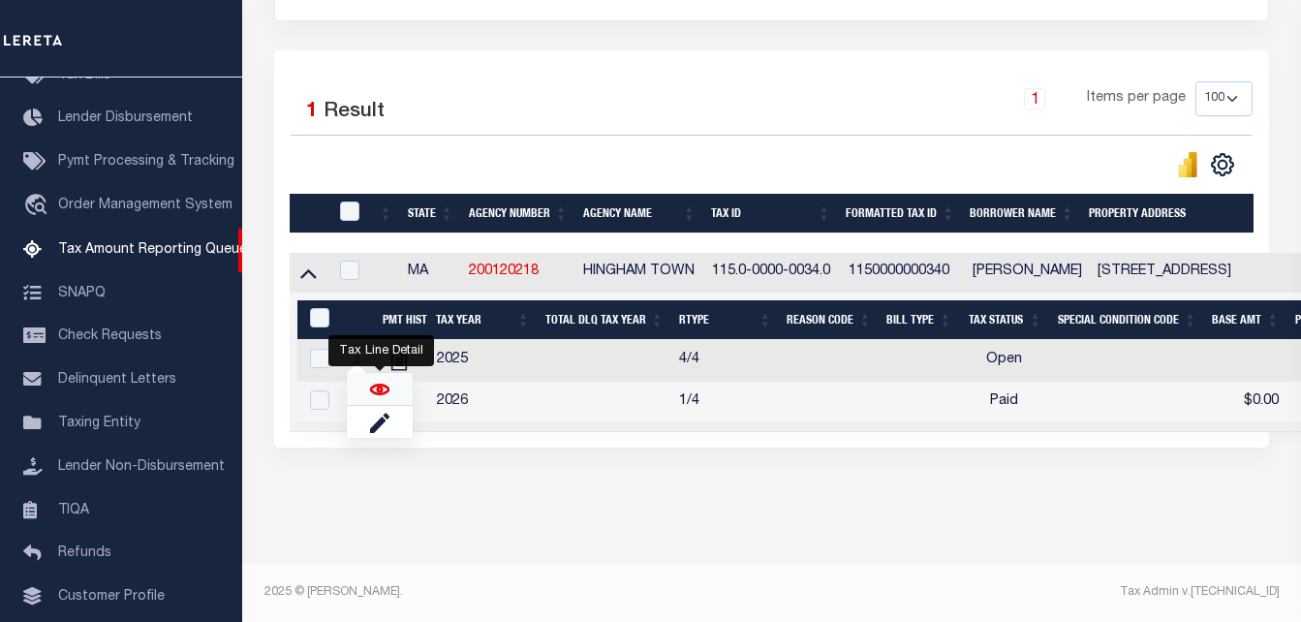
click at [380, 393] on img "" at bounding box center [379, 389] width 19 height 19
checkbox input "true"
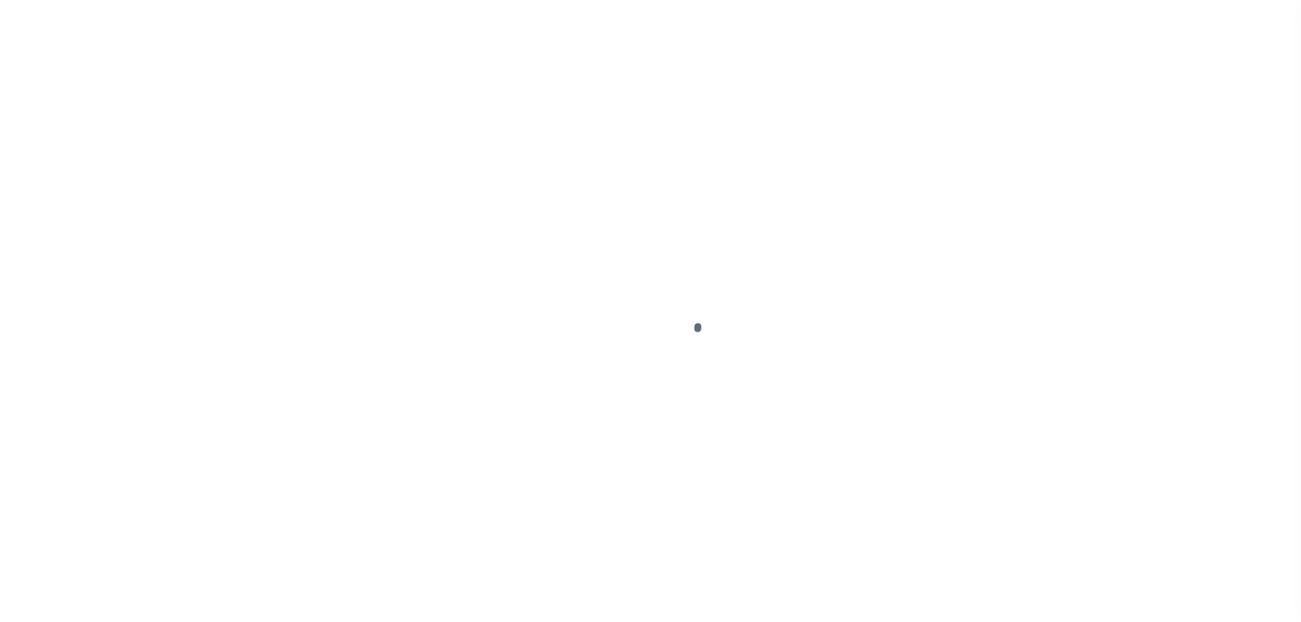
select select "PYD"
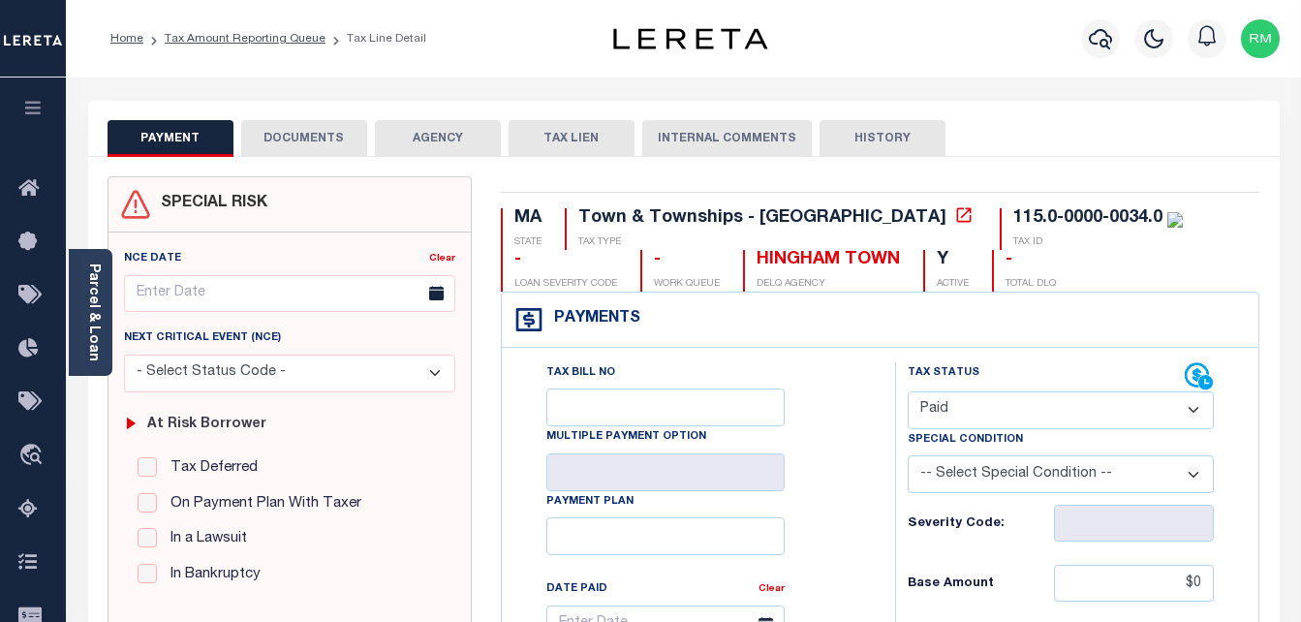
click at [1014, 411] on select "- Select Status Code - Open Due/Unpaid Paid Incomplete No Tax Due Internal Refu…" at bounding box center [1061, 410] width 307 height 38
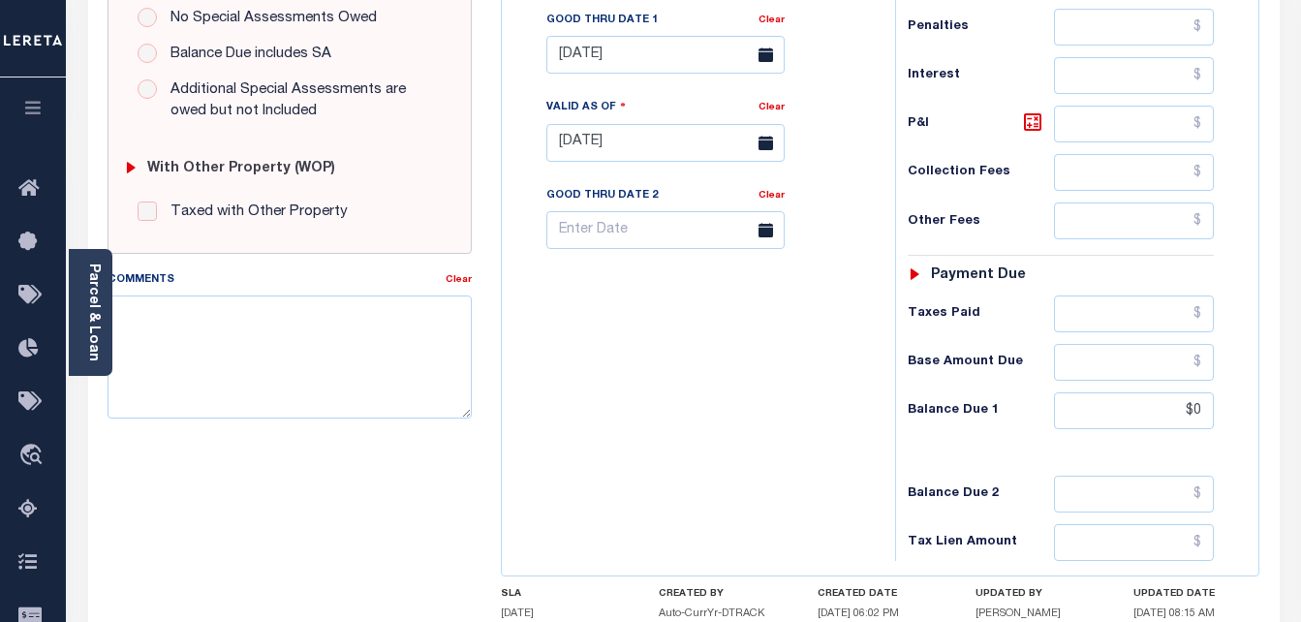
scroll to position [678, 0]
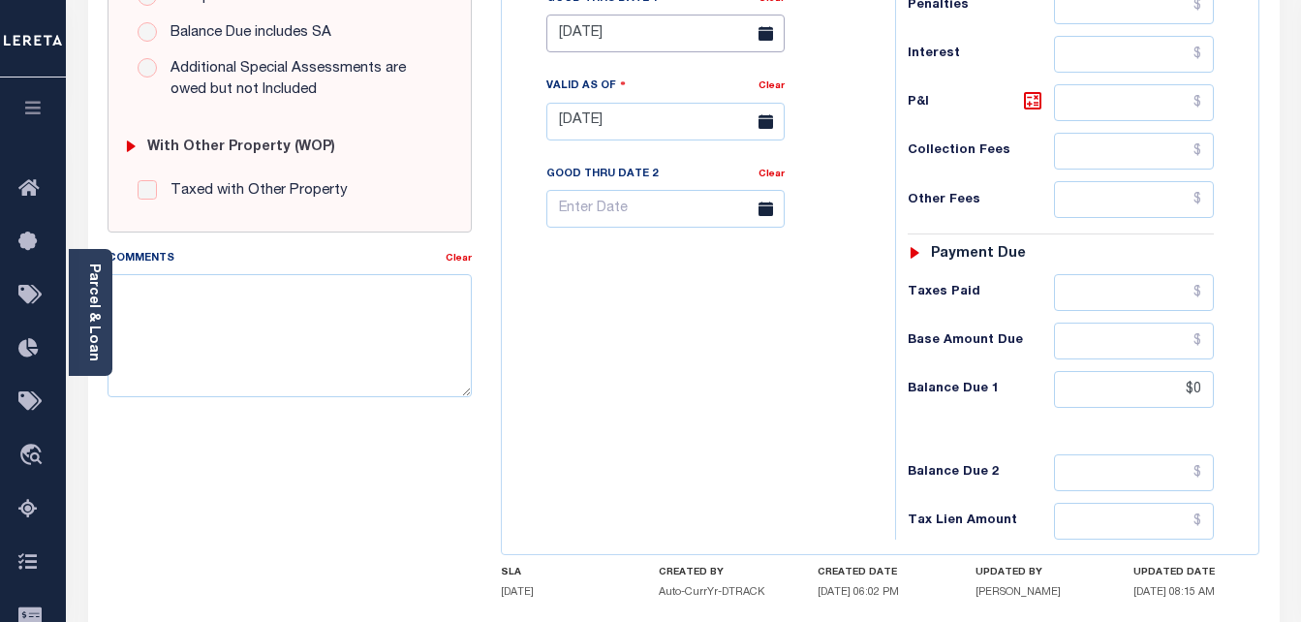
click at [670, 40] on input "[DATE]" at bounding box center [665, 34] width 238 height 38
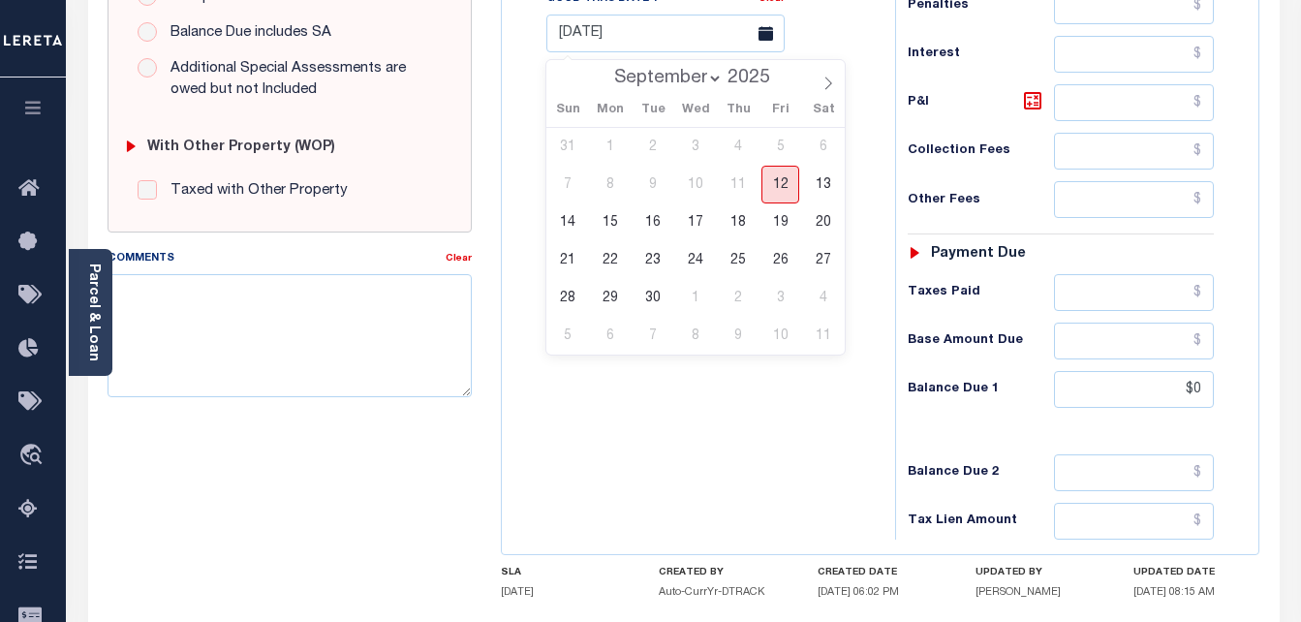
click at [787, 174] on span "12" at bounding box center [780, 185] width 38 height 38
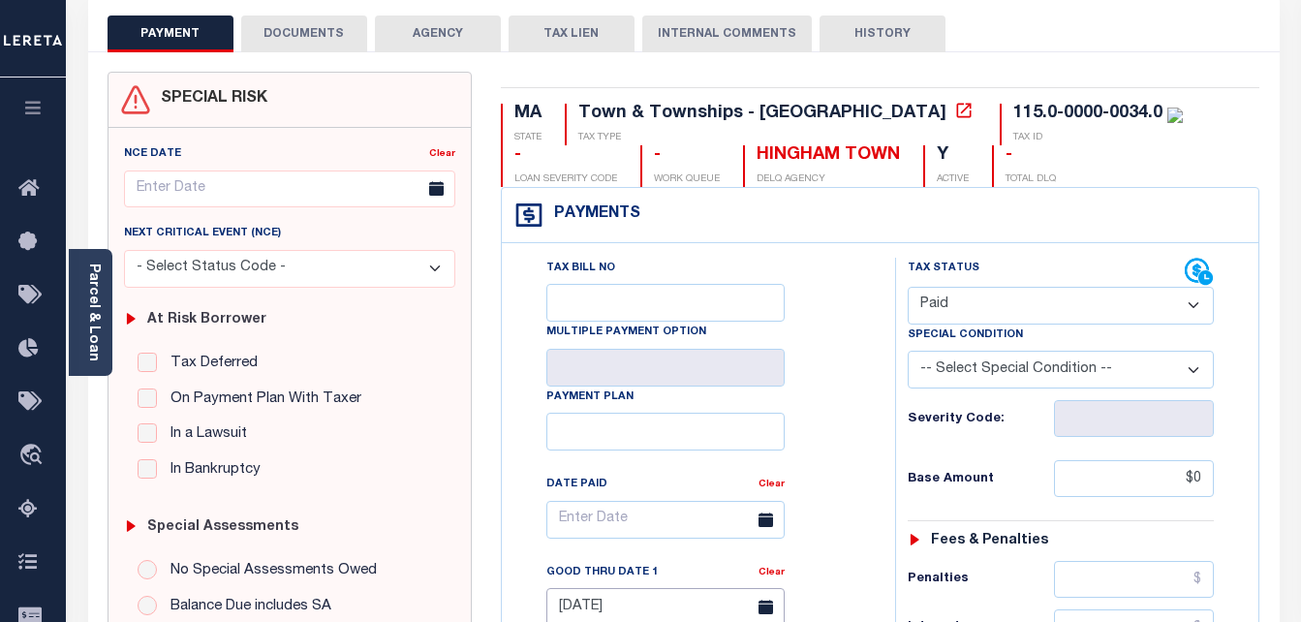
scroll to position [97, 0]
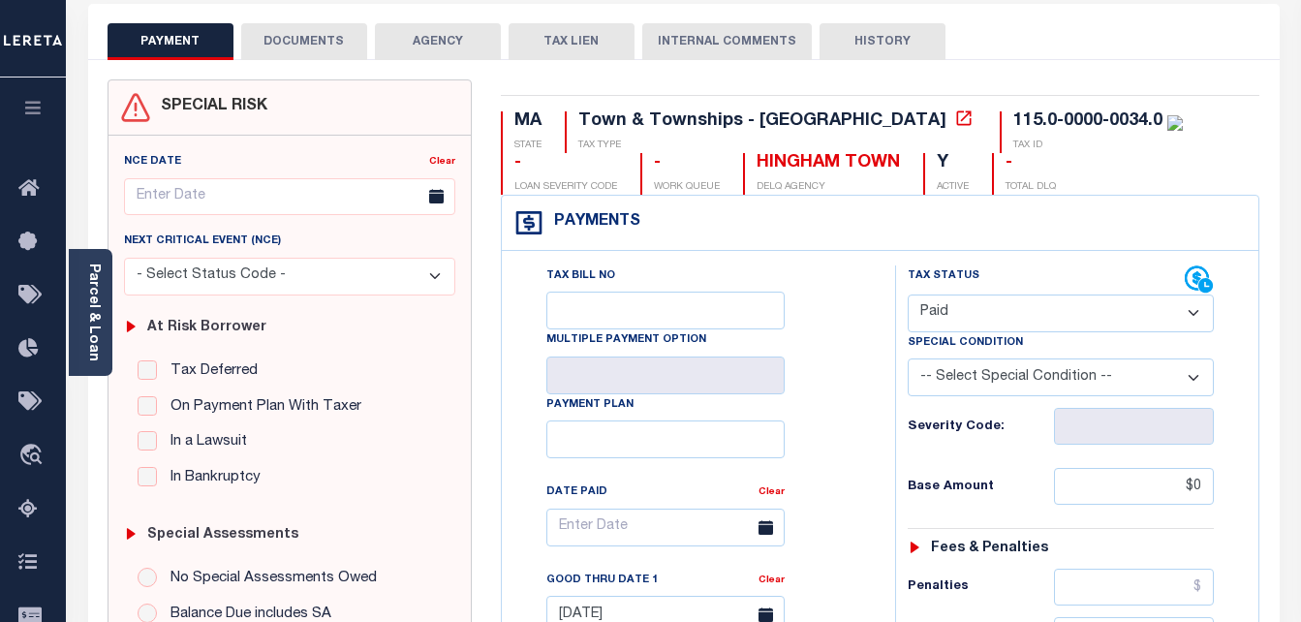
click at [300, 39] on button "DOCUMENTS" at bounding box center [304, 41] width 126 height 37
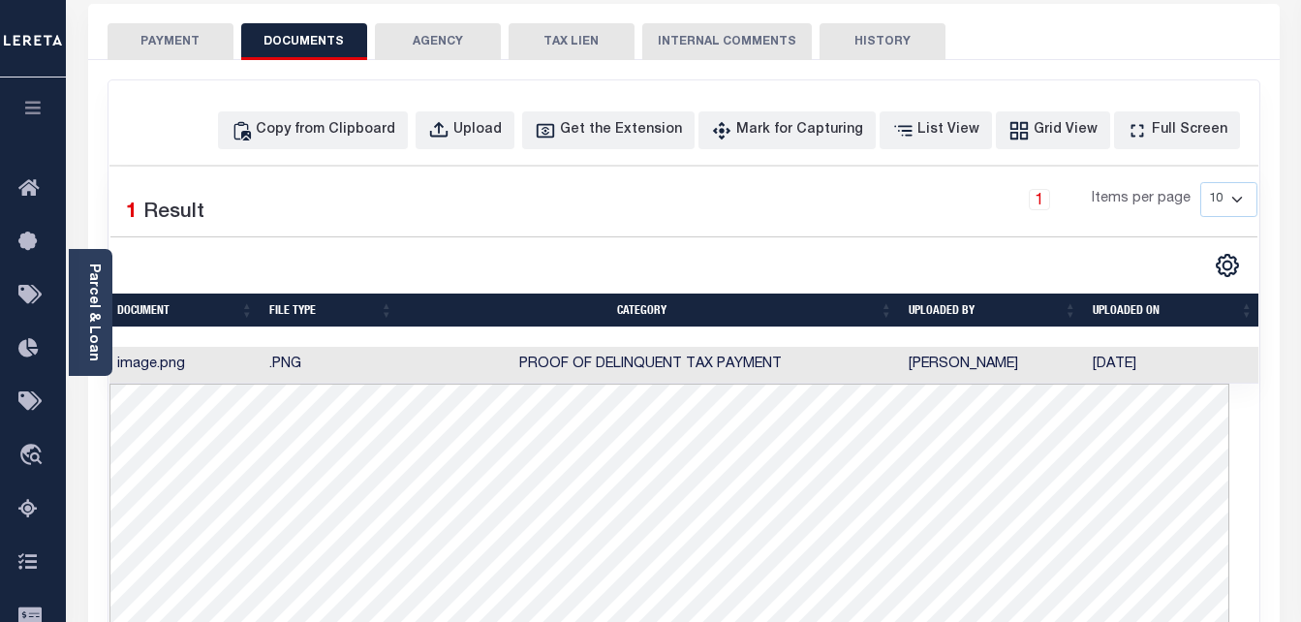
click at [359, 109] on div "Copy from Clipboard Upload Get the Extension Mark for Capturing Got it List Vie…" at bounding box center [683, 526] width 1151 height 892
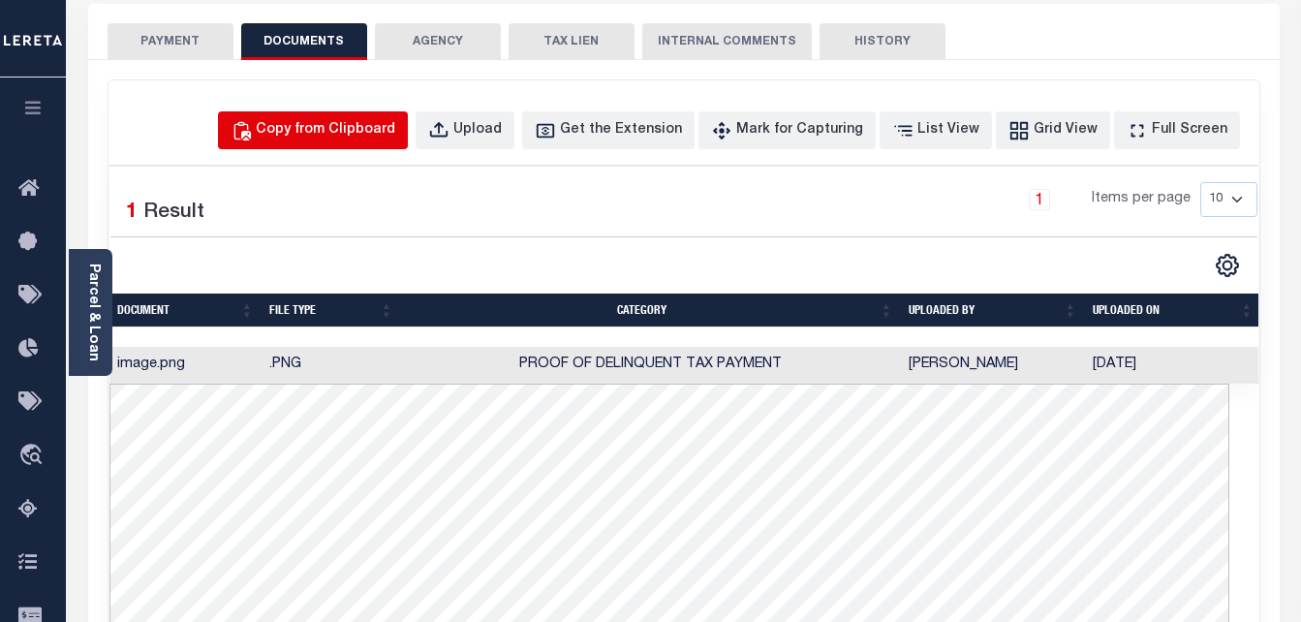
click at [386, 140] on div "Copy from Clipboard" at bounding box center [325, 130] width 139 height 21
select select "POP"
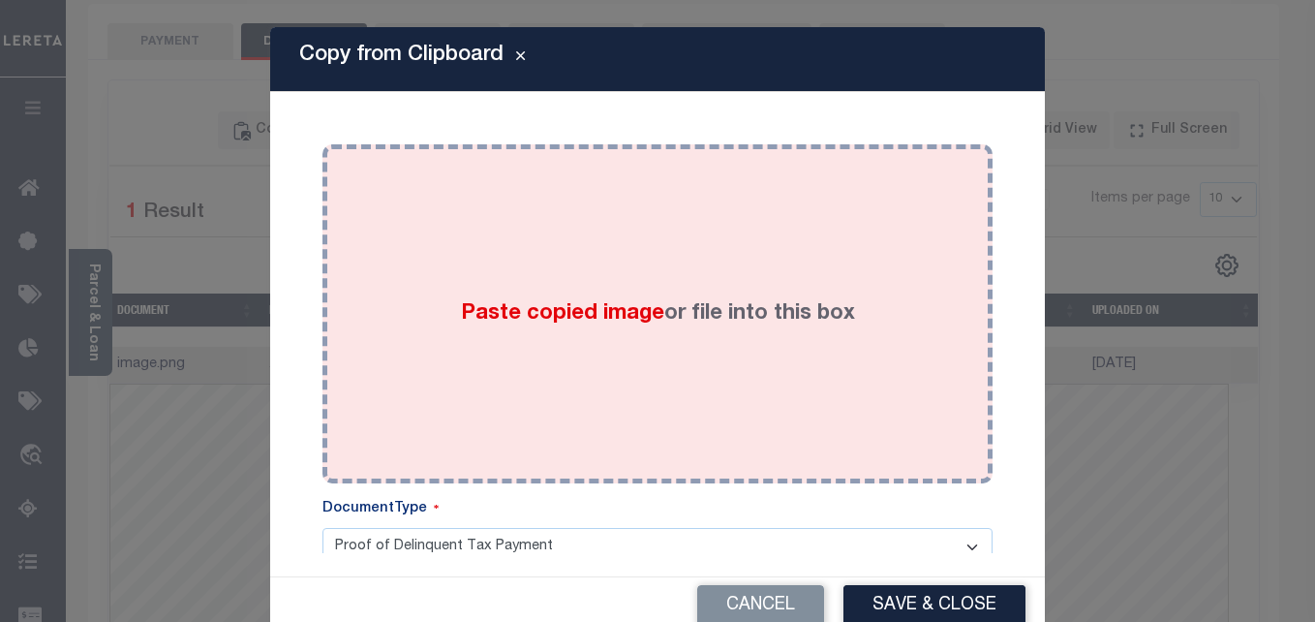
click at [530, 245] on div "Paste copied image or file into this box" at bounding box center [657, 314] width 641 height 310
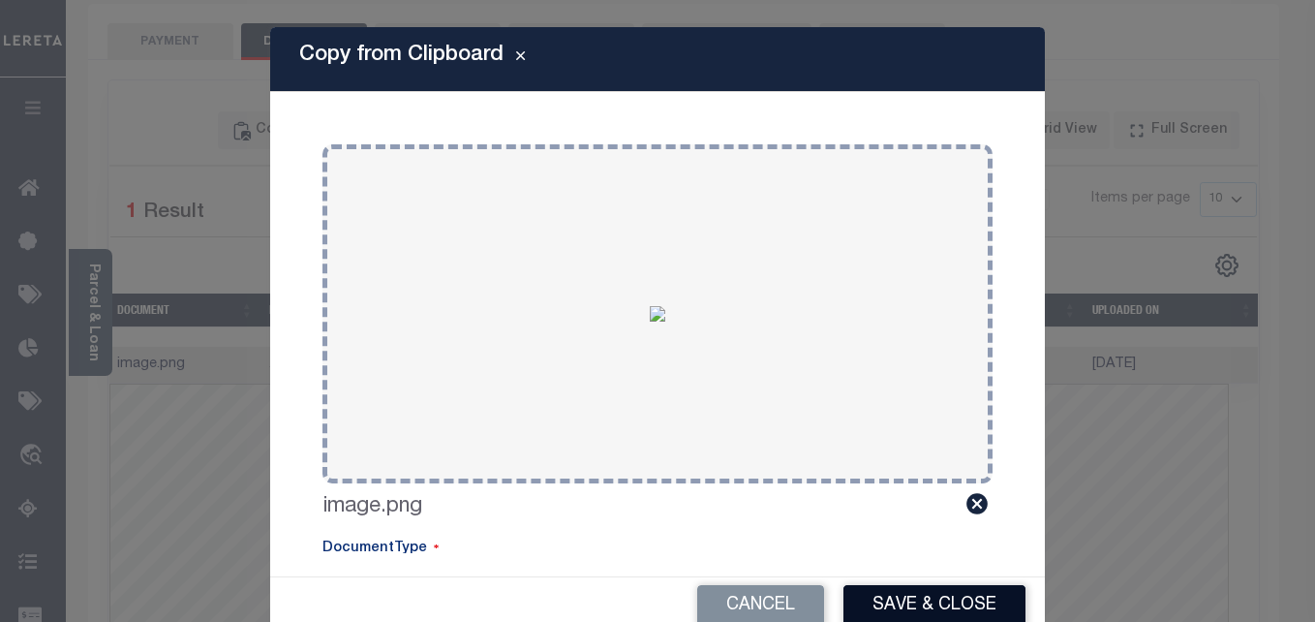
click at [935, 599] on button "Save & Close" at bounding box center [935, 606] width 182 height 42
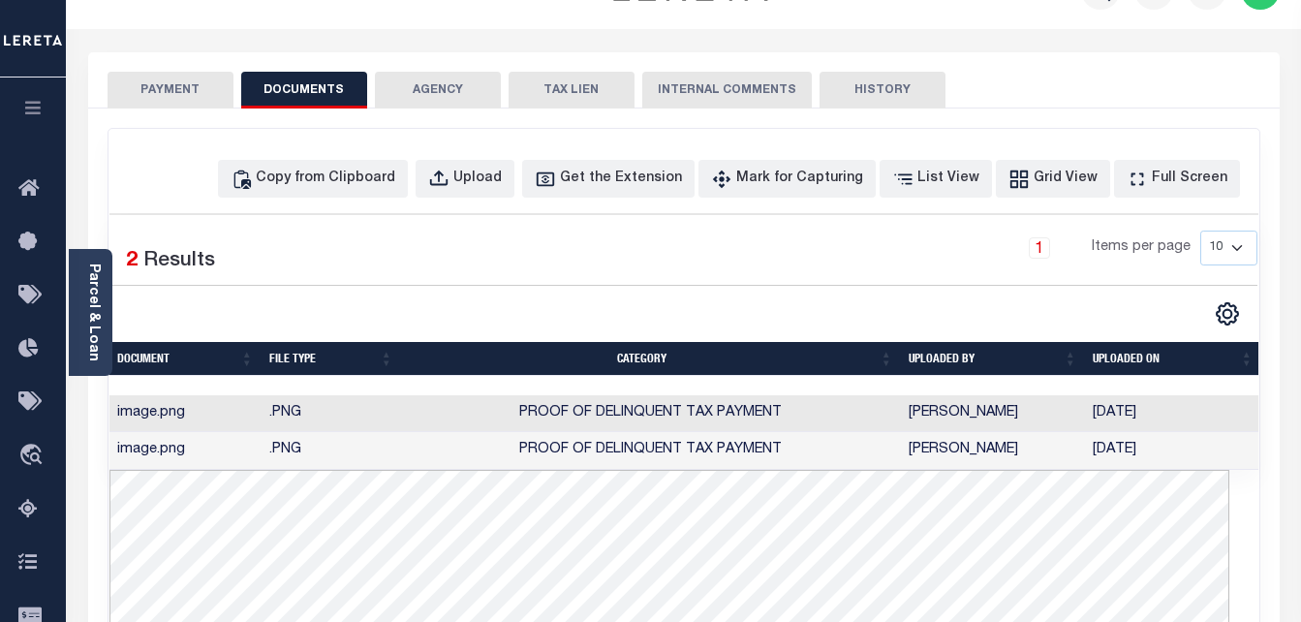
scroll to position [0, 0]
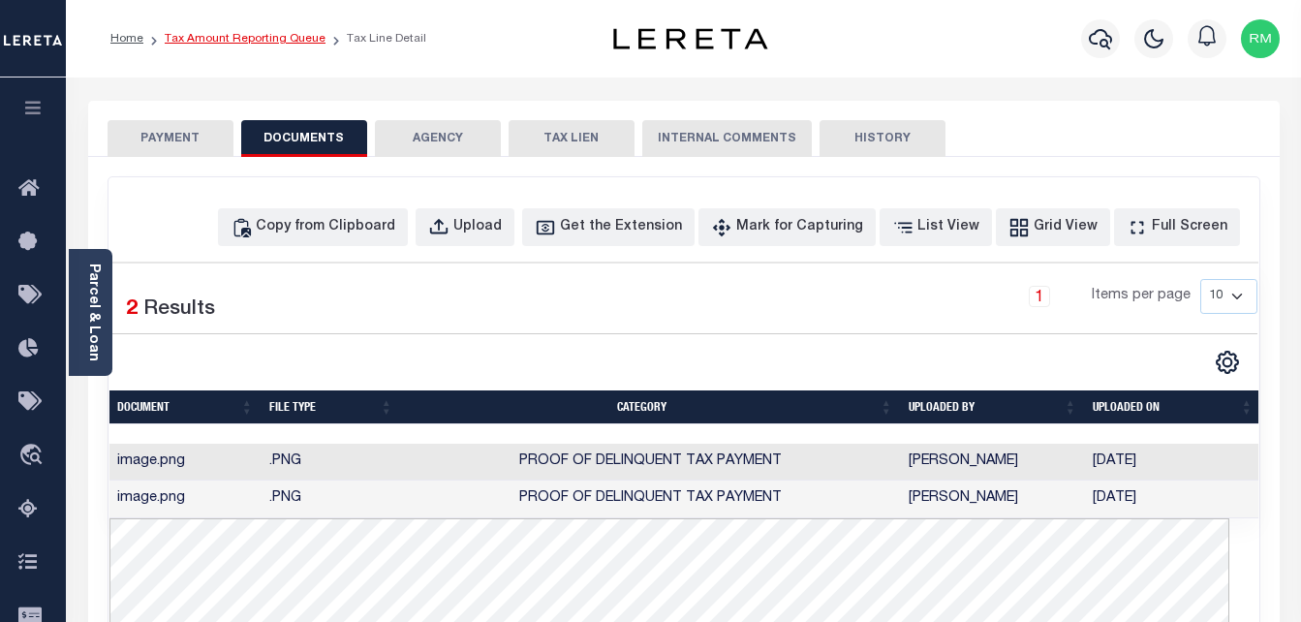
click at [280, 39] on link "Tax Amount Reporting Queue" at bounding box center [245, 39] width 161 height 12
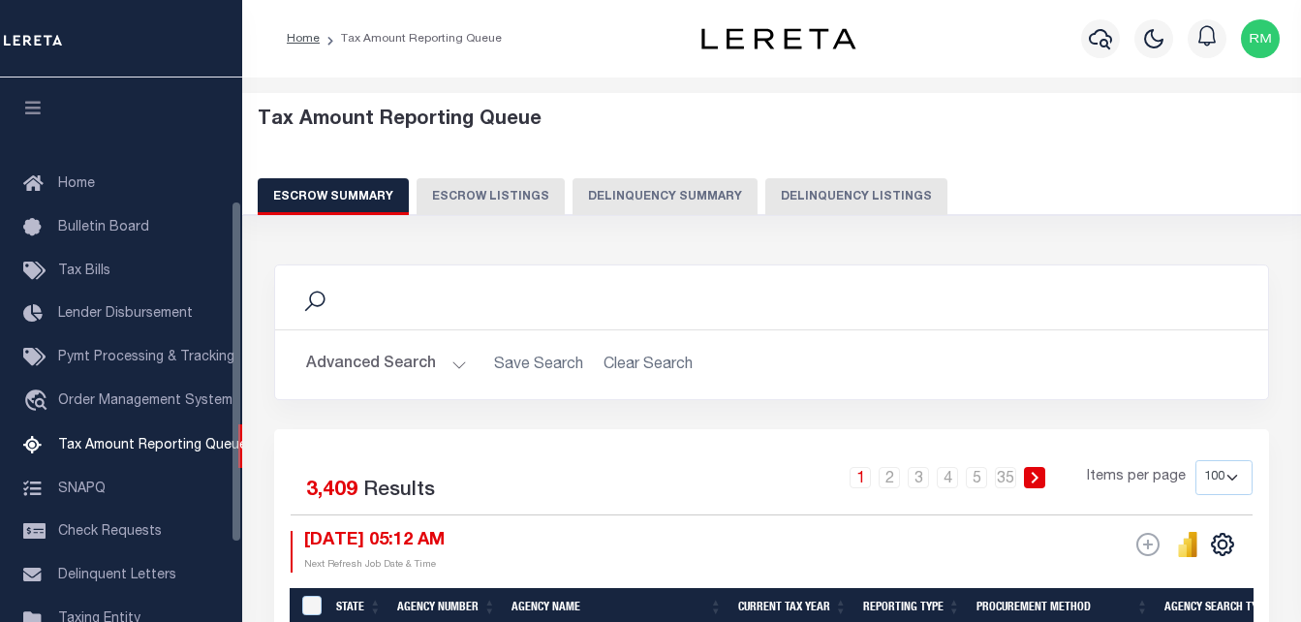
click at [863, 178] on button "Delinquency Listings" at bounding box center [856, 196] width 182 height 37
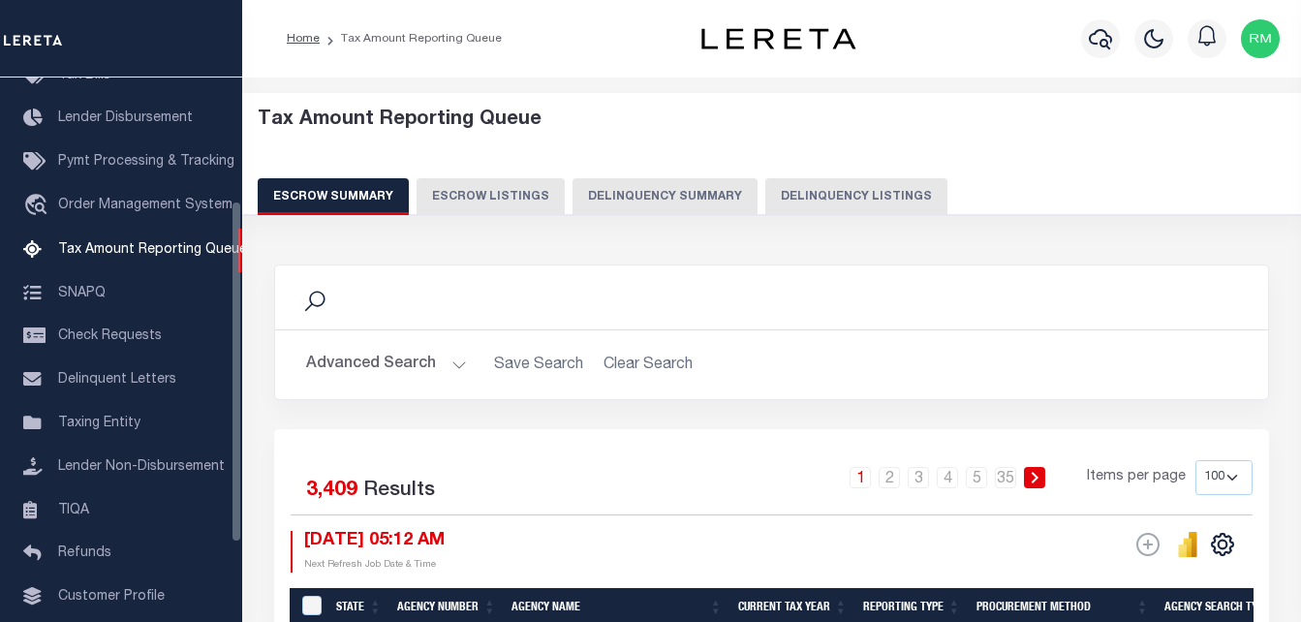
select select "100"
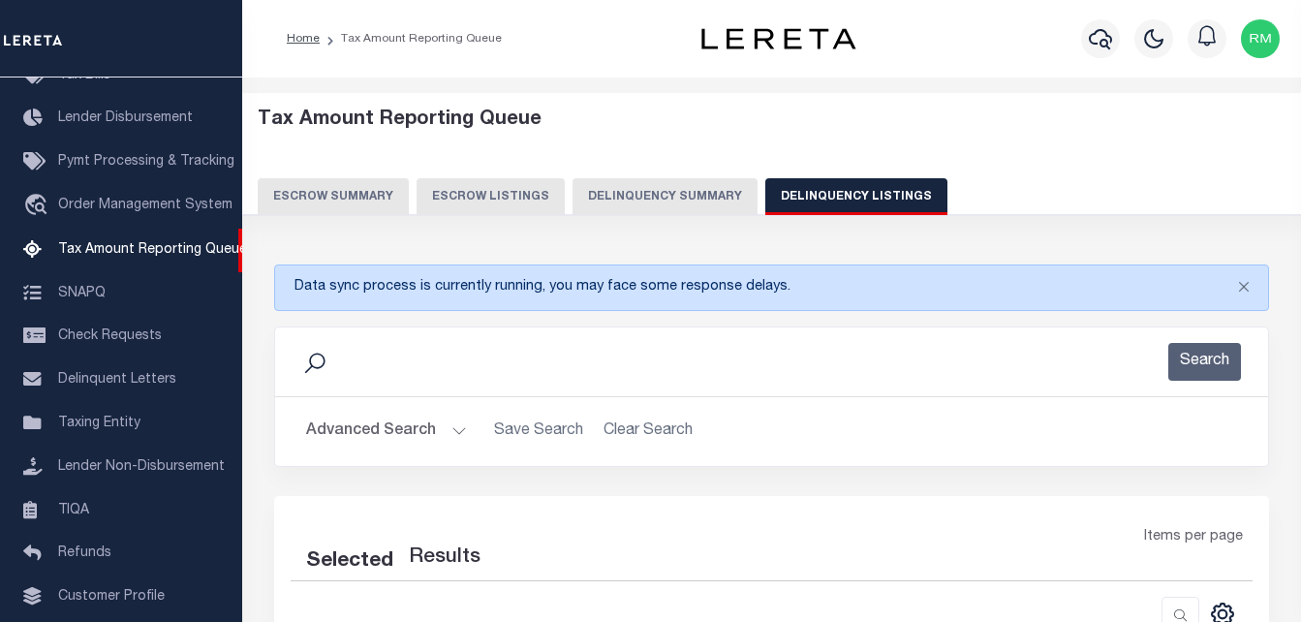
select select "100"
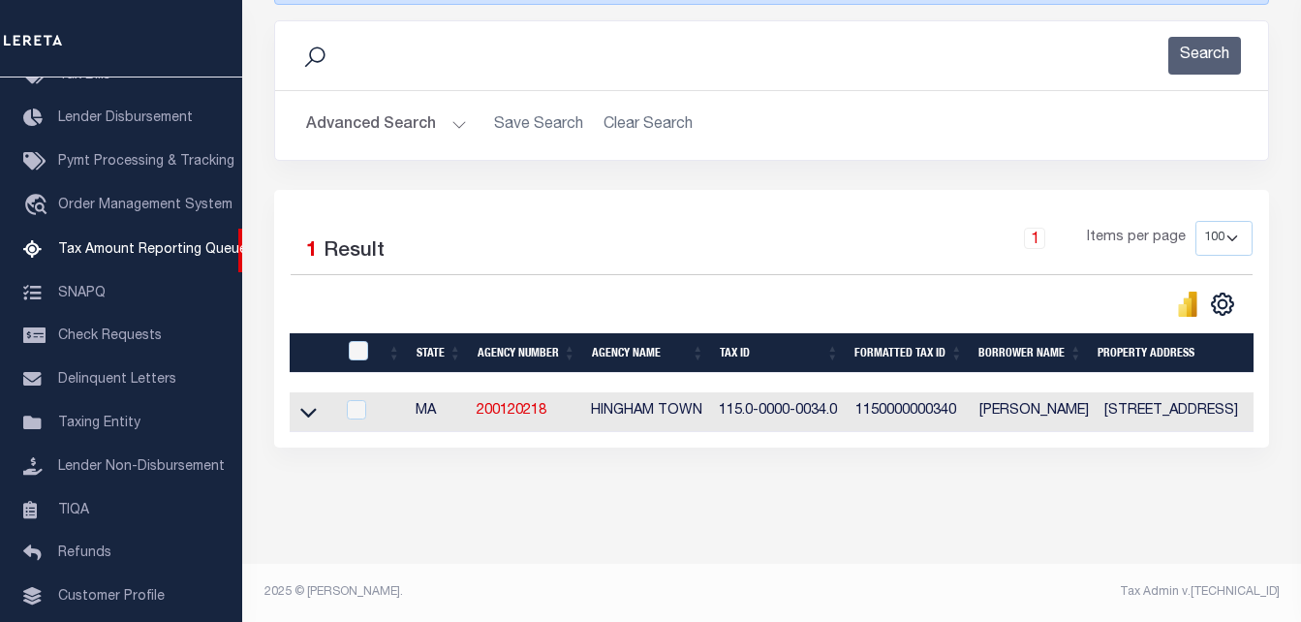
scroll to position [323, 0]
click at [318, 404] on link at bounding box center [308, 411] width 22 height 14
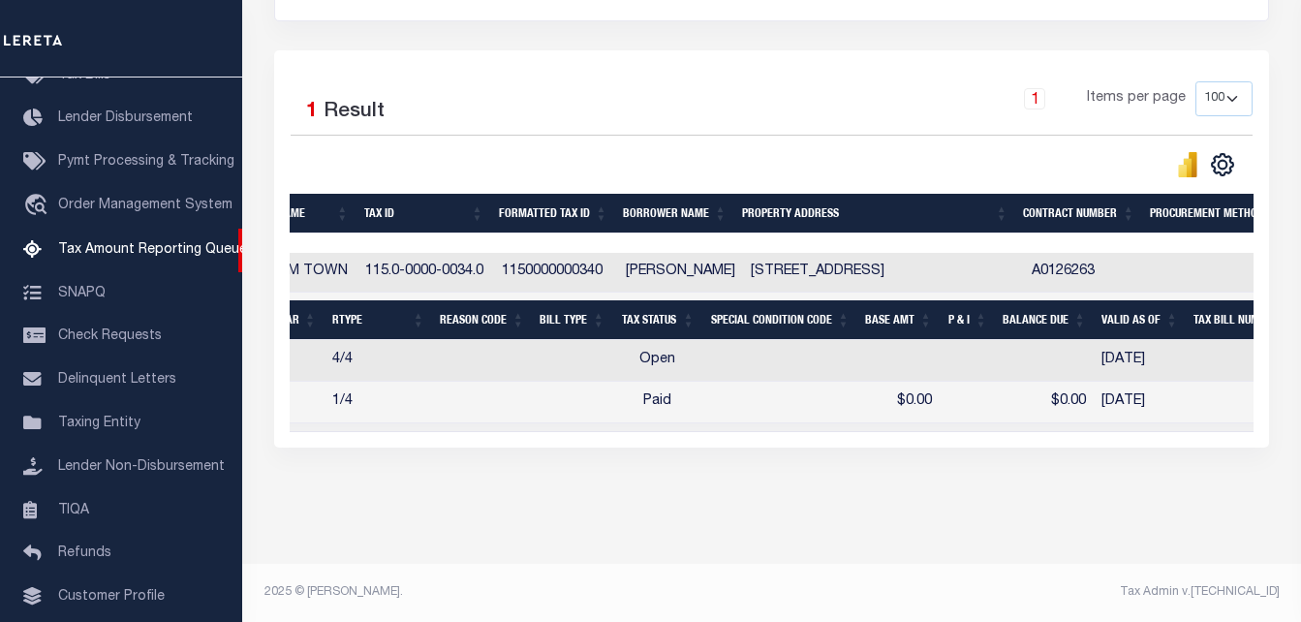
scroll to position [0, 0]
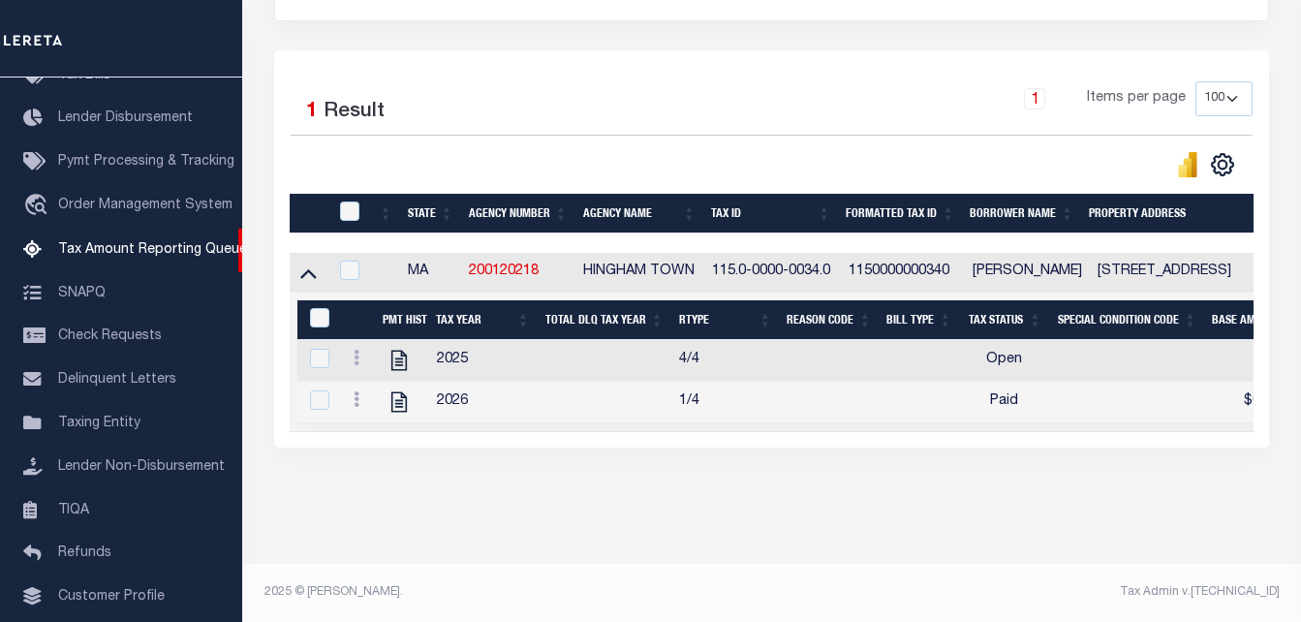
click at [354, 353] on link at bounding box center [356, 360] width 21 height 15
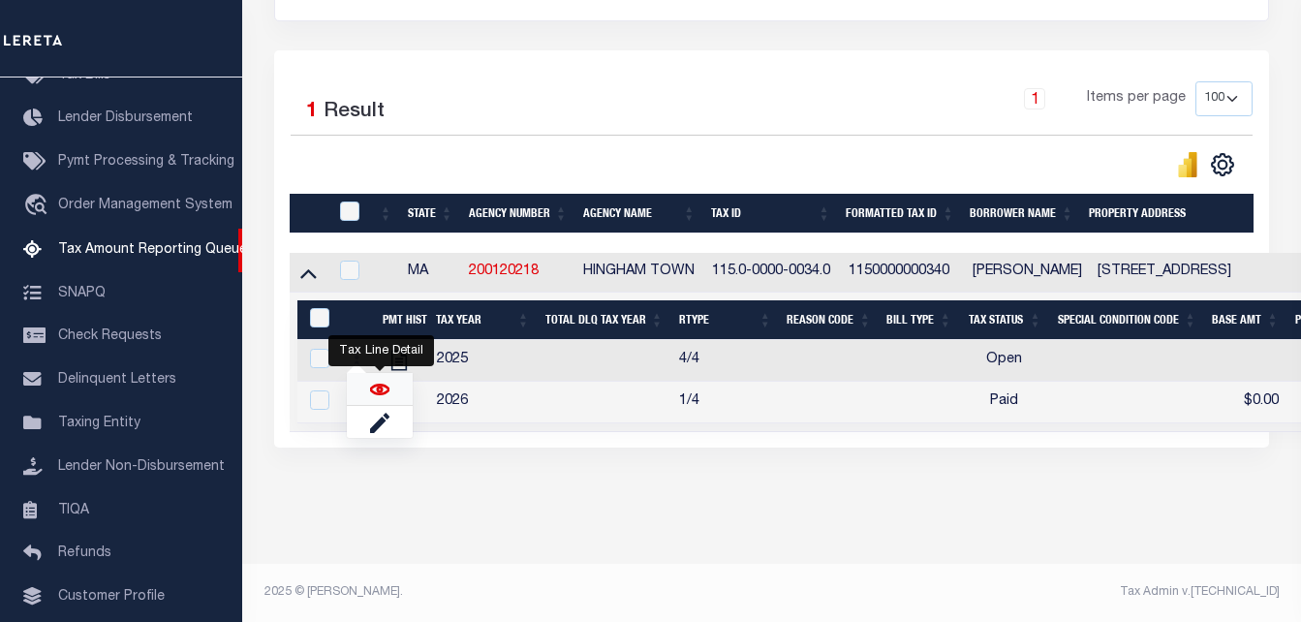
click at [387, 389] on img "" at bounding box center [379, 389] width 19 height 19
checkbox input "true"
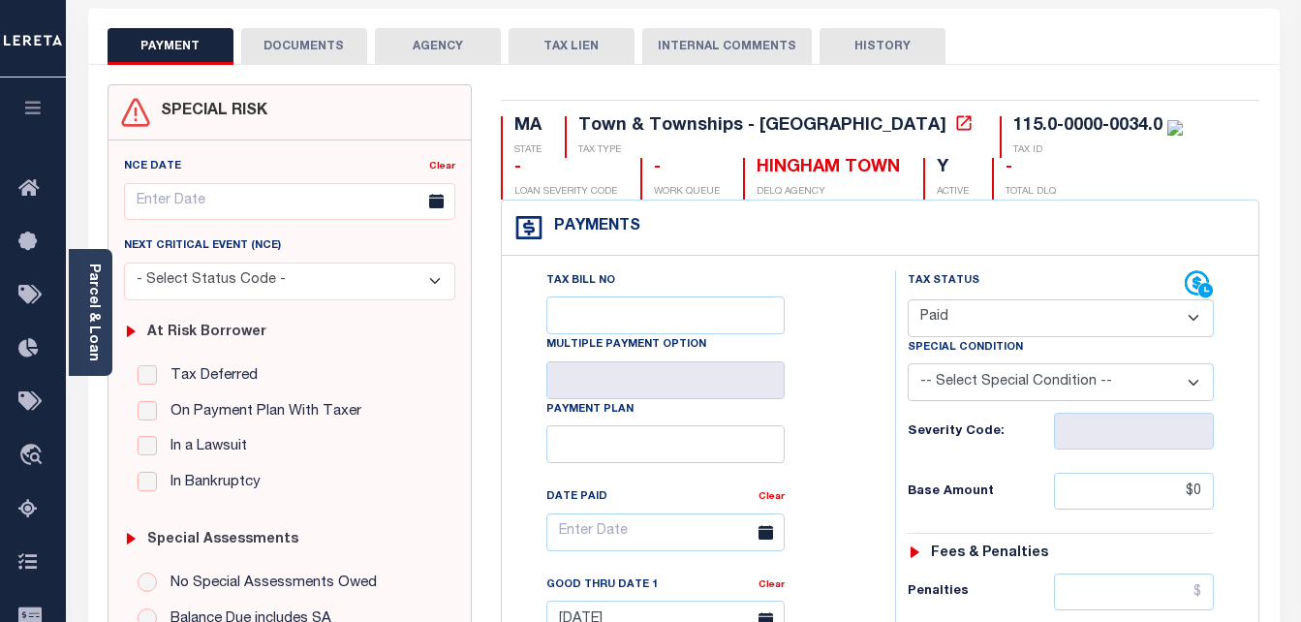
scroll to position [97, 0]
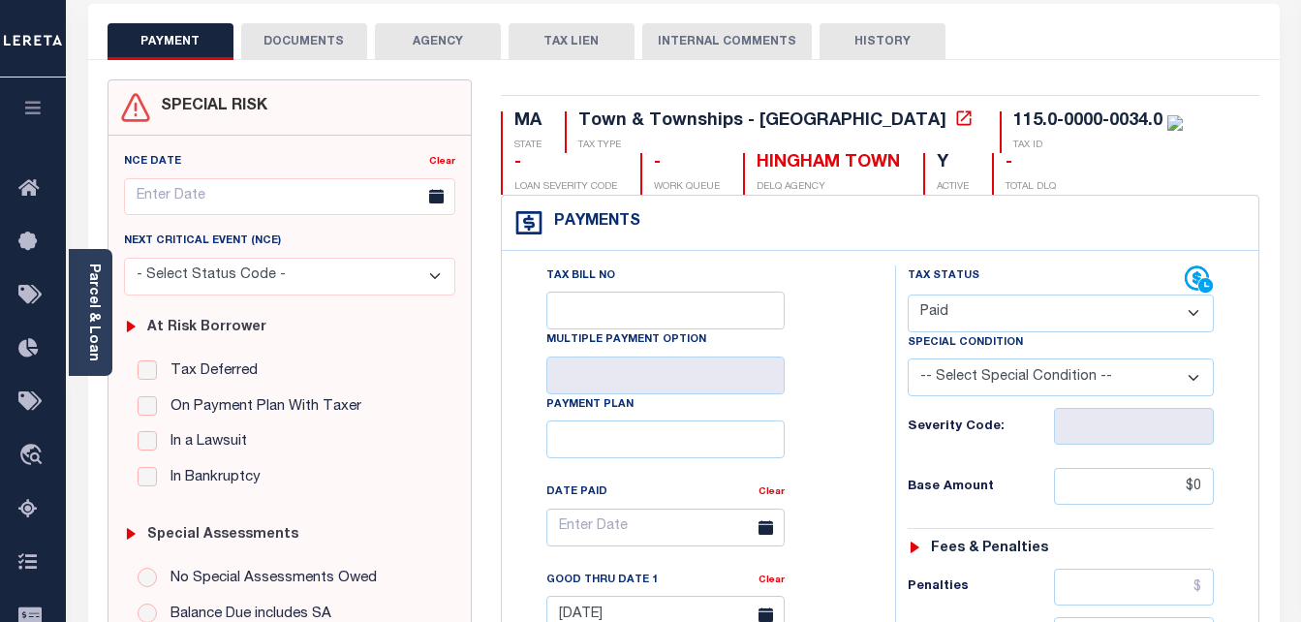
click at [981, 314] on select "- Select Status Code - Open Due/Unpaid Paid Incomplete No Tax Due Internal Refu…" at bounding box center [1061, 313] width 307 height 38
click at [908, 295] on select "- Select Status Code - Open Due/Unpaid Paid Incomplete No Tax Due Internal Refu…" at bounding box center [1061, 313] width 307 height 38
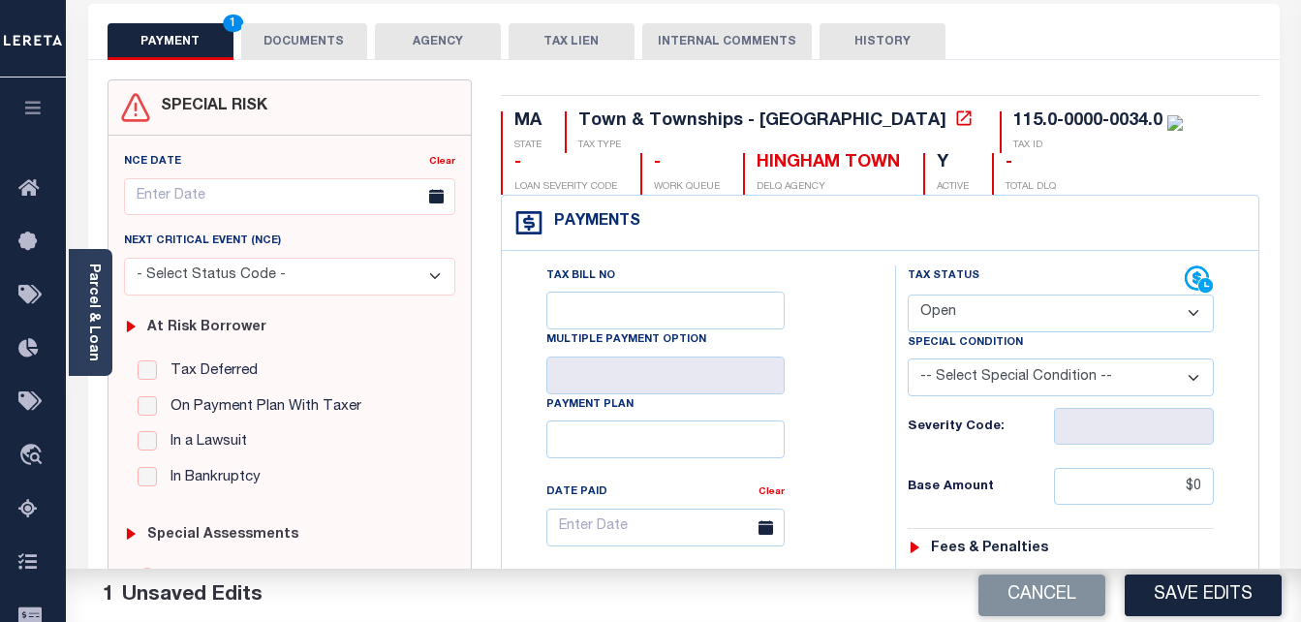
click at [964, 316] on select "- Select Status Code - Open Due/Unpaid Paid Incomplete No Tax Due Internal Refu…" at bounding box center [1061, 313] width 307 height 38
select select "PYD"
click at [908, 295] on select "- Select Status Code - Open Due/Unpaid Paid Incomplete No Tax Due Internal Refu…" at bounding box center [1061, 313] width 307 height 38
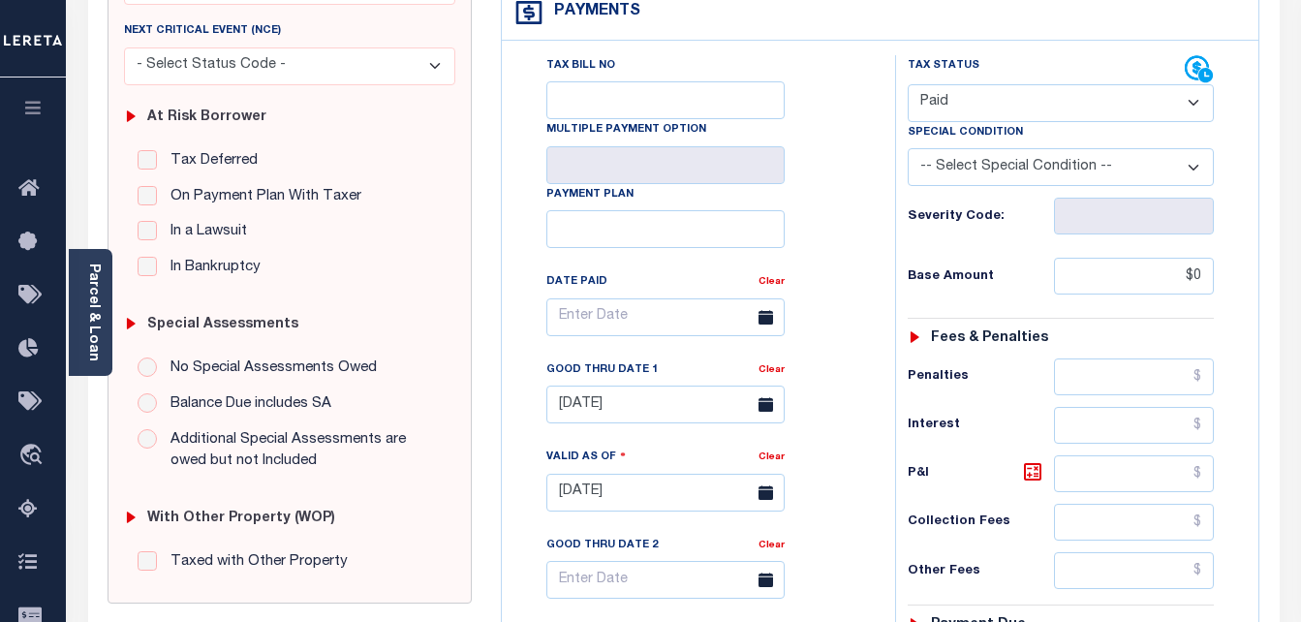
scroll to position [387, 0]
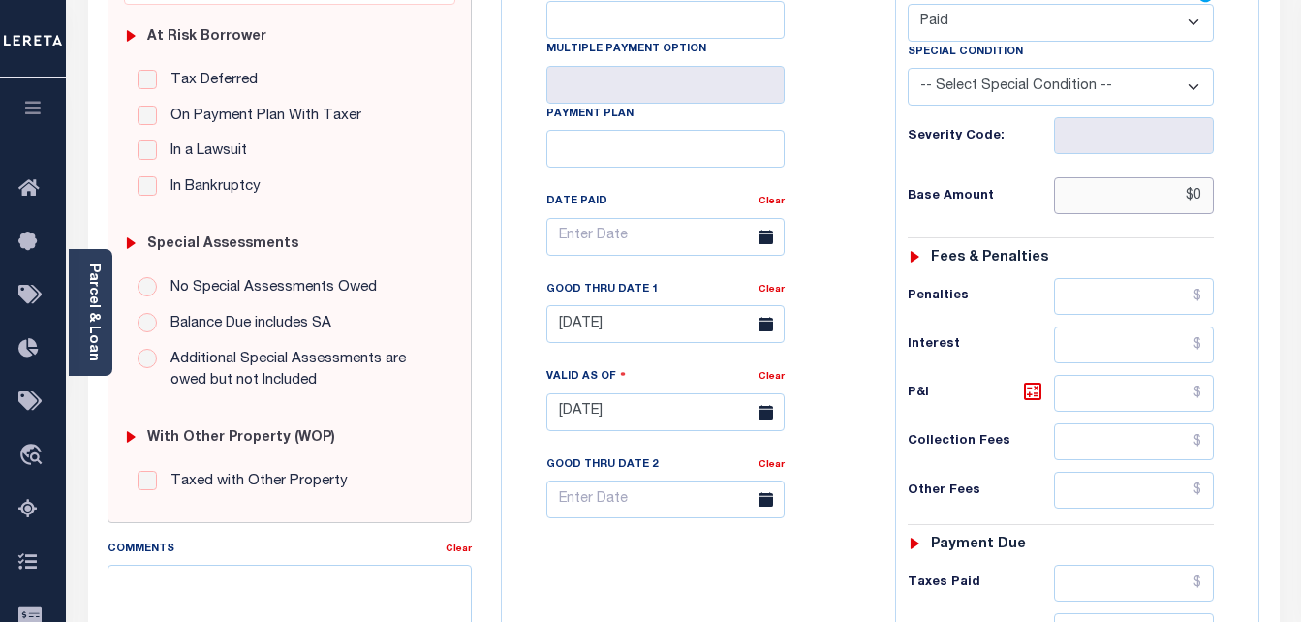
drag, startPoint x: 1195, startPoint y: 199, endPoint x: 1208, endPoint y: 220, distance: 24.8
click at [1195, 199] on input "$0" at bounding box center [1134, 195] width 160 height 37
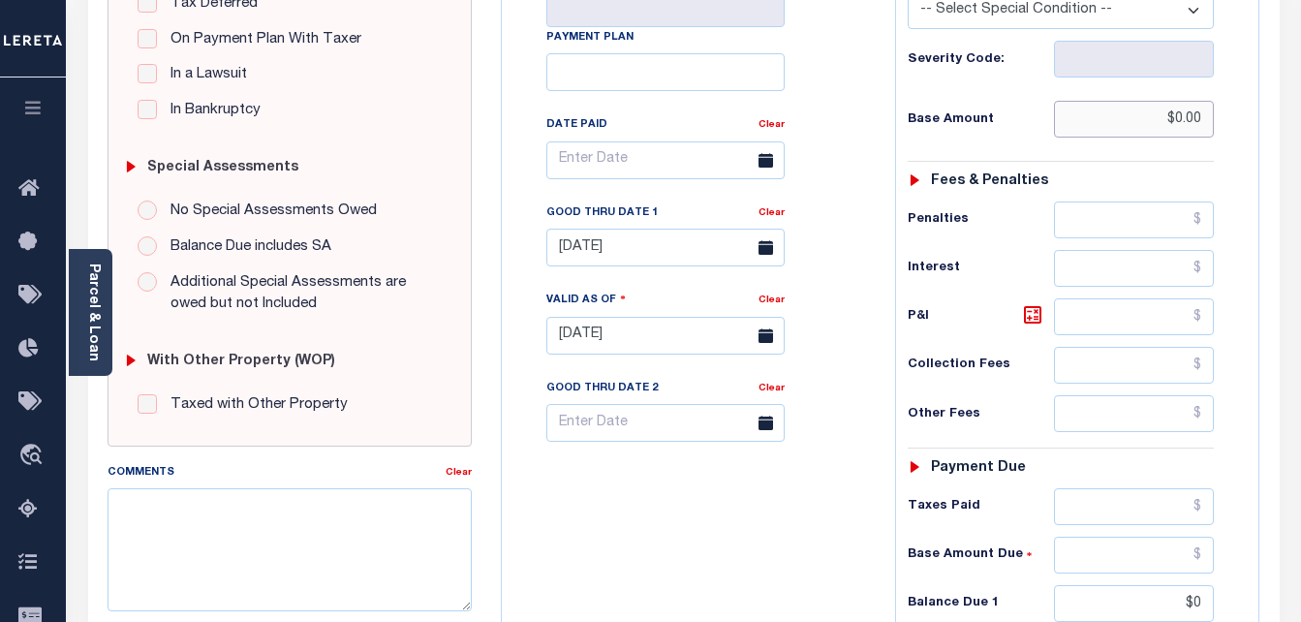
scroll to position [678, 0]
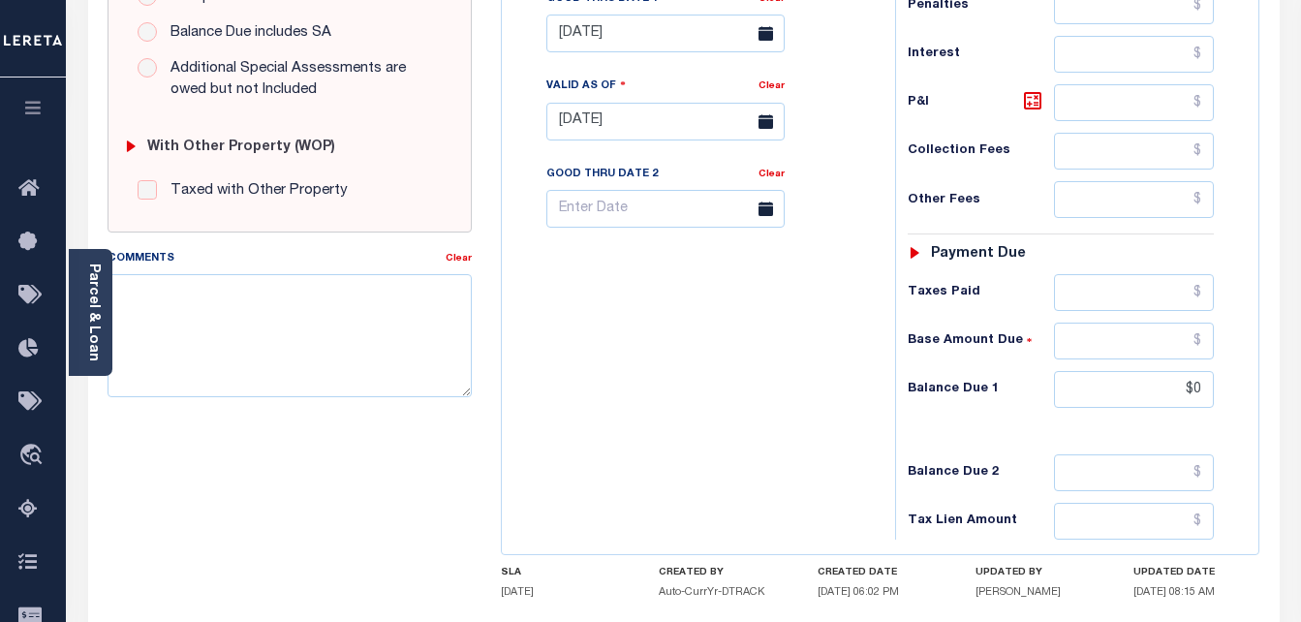
type input "$0.00"
click at [1205, 392] on input "$0" at bounding box center [1134, 389] width 160 height 37
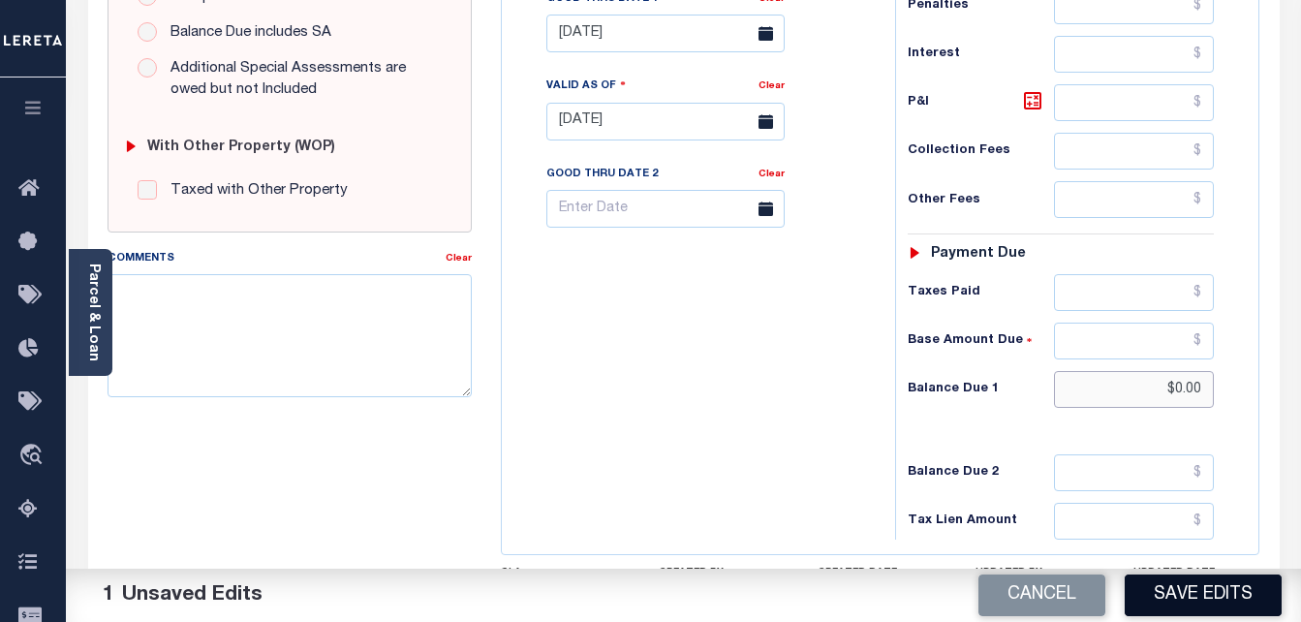
type input "$0.00"
click at [1205, 598] on button "Save Edits" at bounding box center [1203, 595] width 157 height 42
click at [1173, 578] on div "Cancel Saving..." at bounding box center [993, 596] width 618 height 54
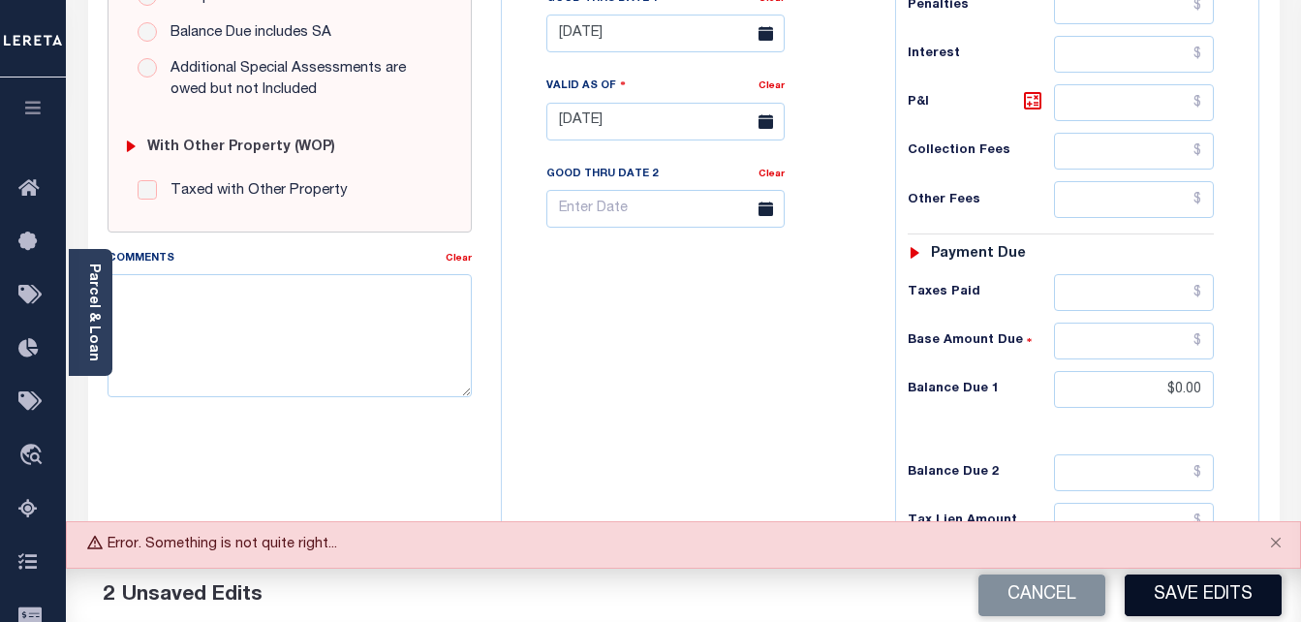
click at [1185, 601] on button "Save Edits" at bounding box center [1203, 595] width 157 height 42
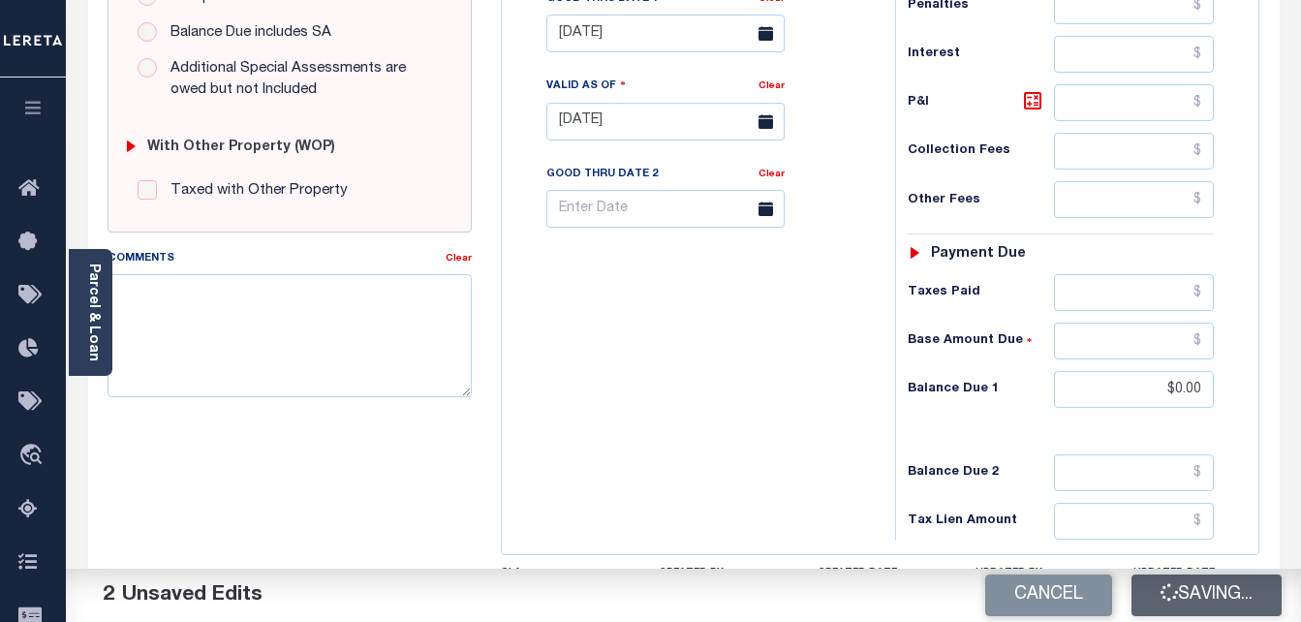
click at [1185, 601] on div "Cancel Saving..." at bounding box center [993, 596] width 618 height 54
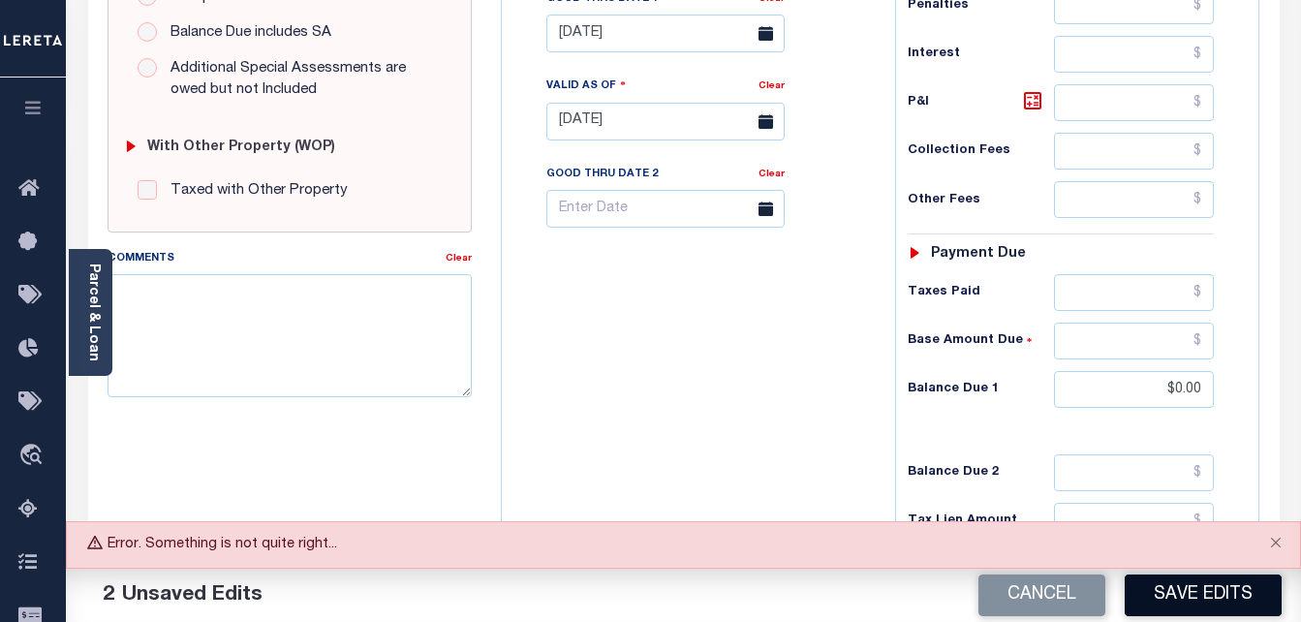
click at [1185, 601] on button "Save Edits" at bounding box center [1203, 595] width 157 height 42
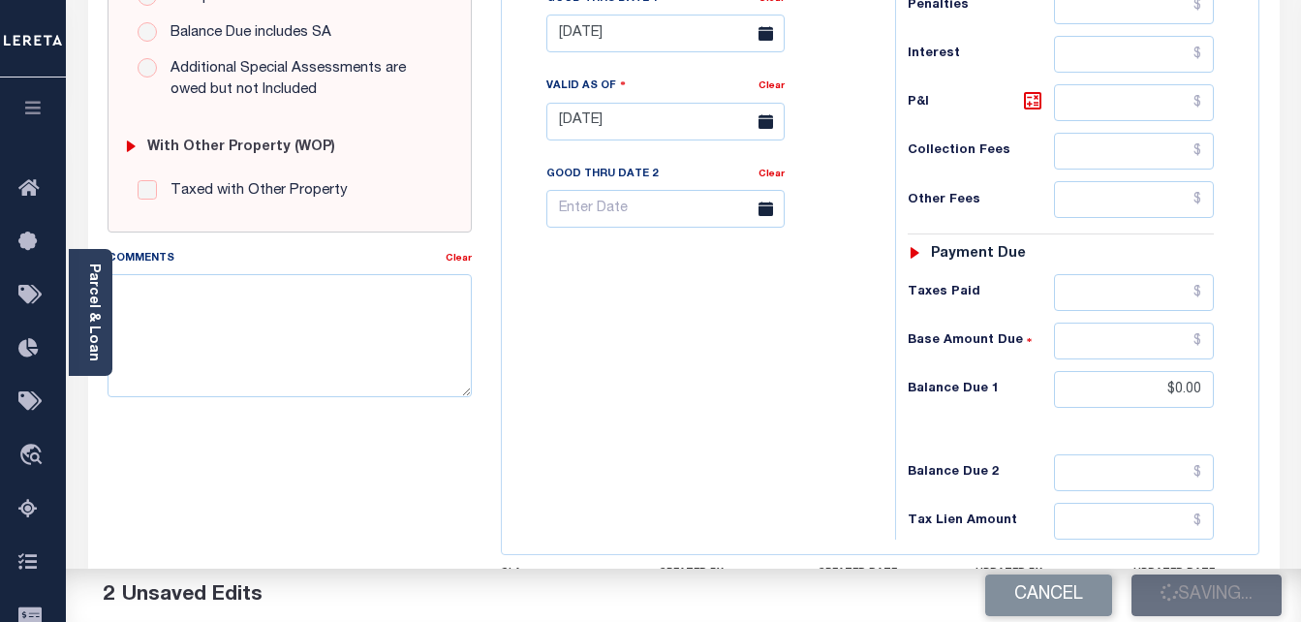
click at [1210, 589] on div "Cancel Saving..." at bounding box center [993, 596] width 618 height 54
checkbox input "false"
type input "$0"
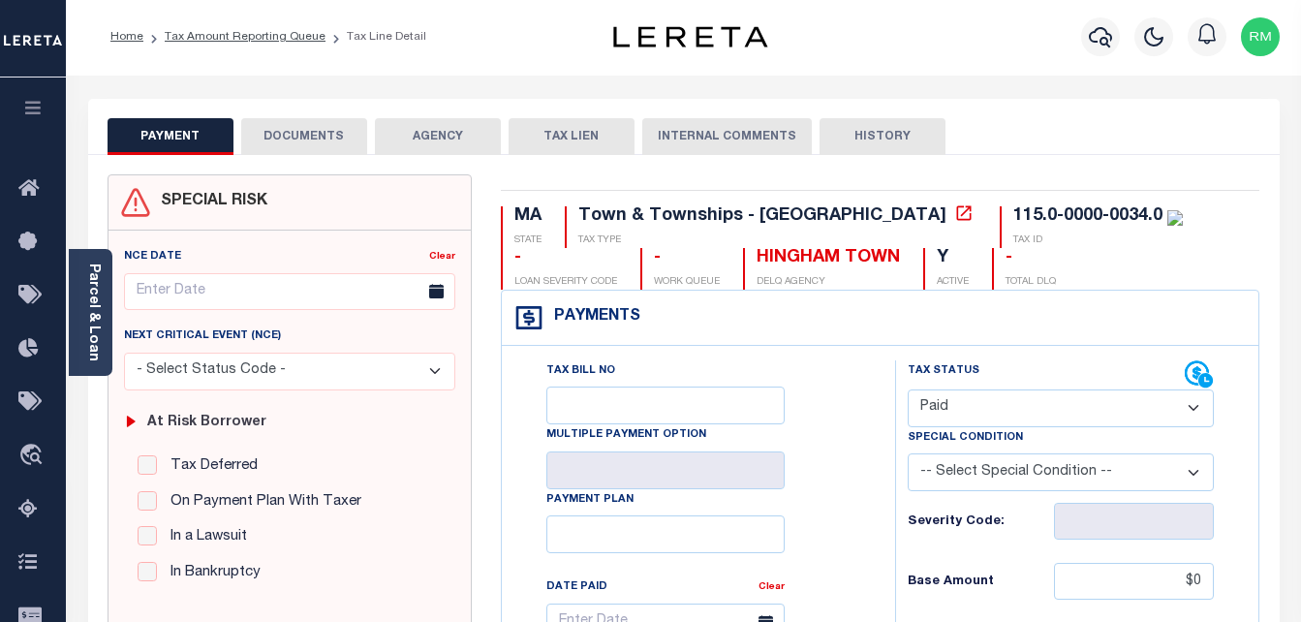
scroll to position [0, 0]
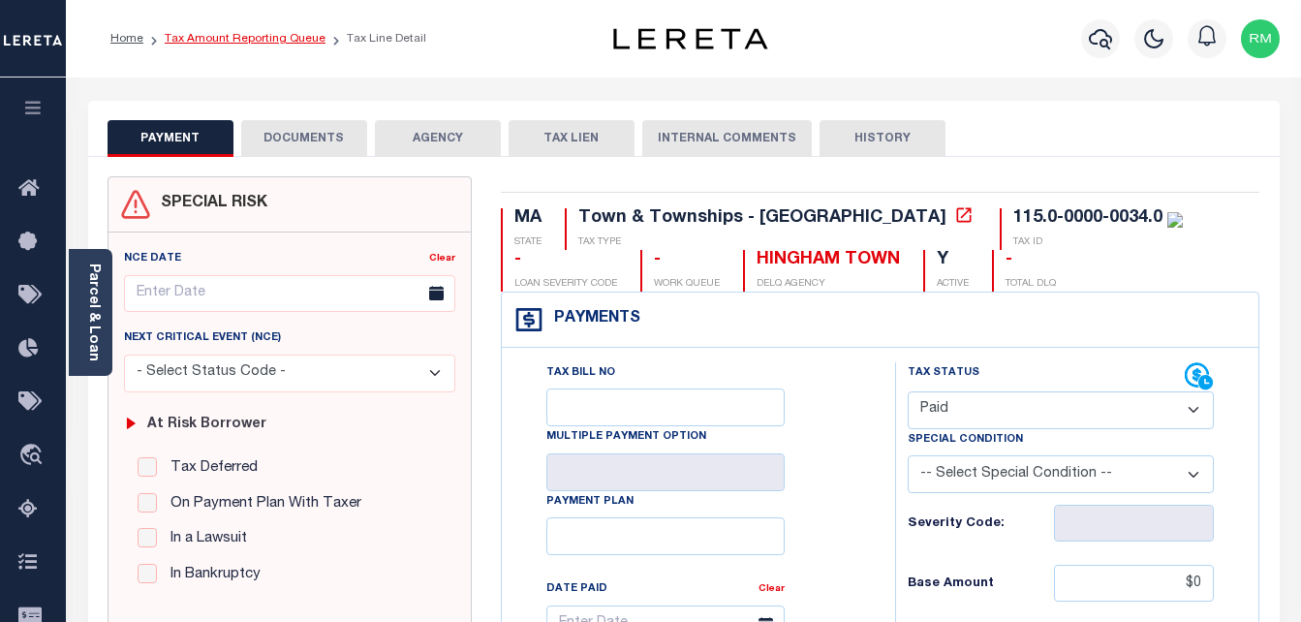
click at [275, 36] on link "Tax Amount Reporting Queue" at bounding box center [245, 39] width 161 height 12
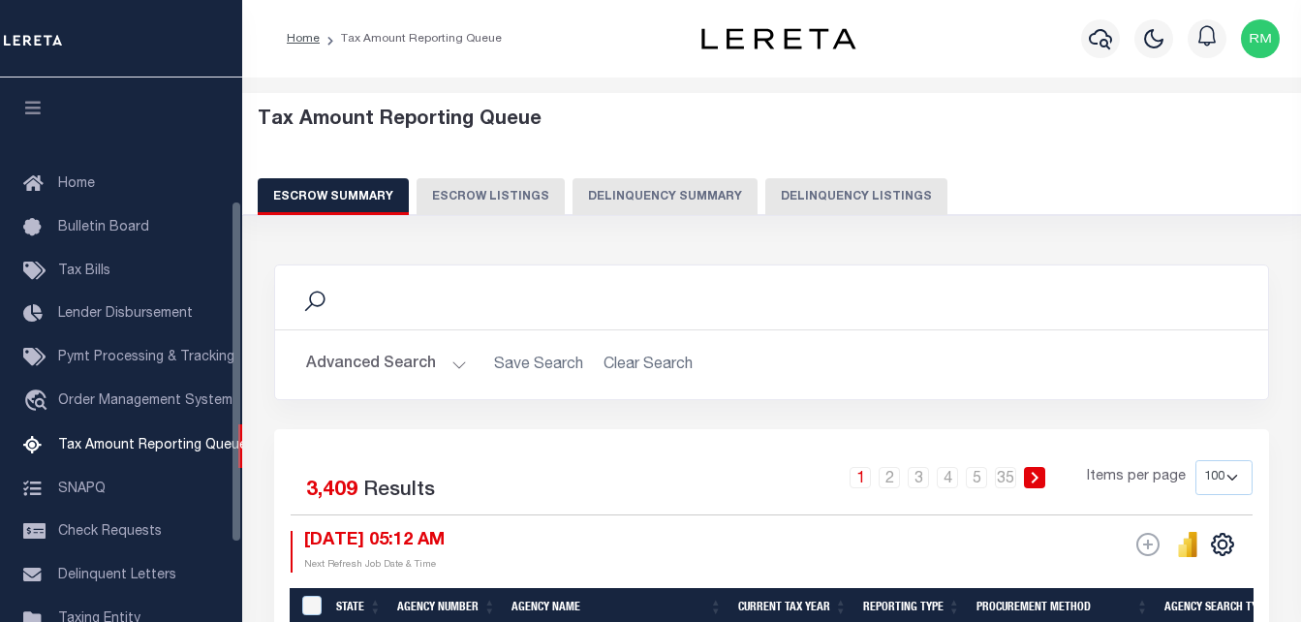
select select "100"
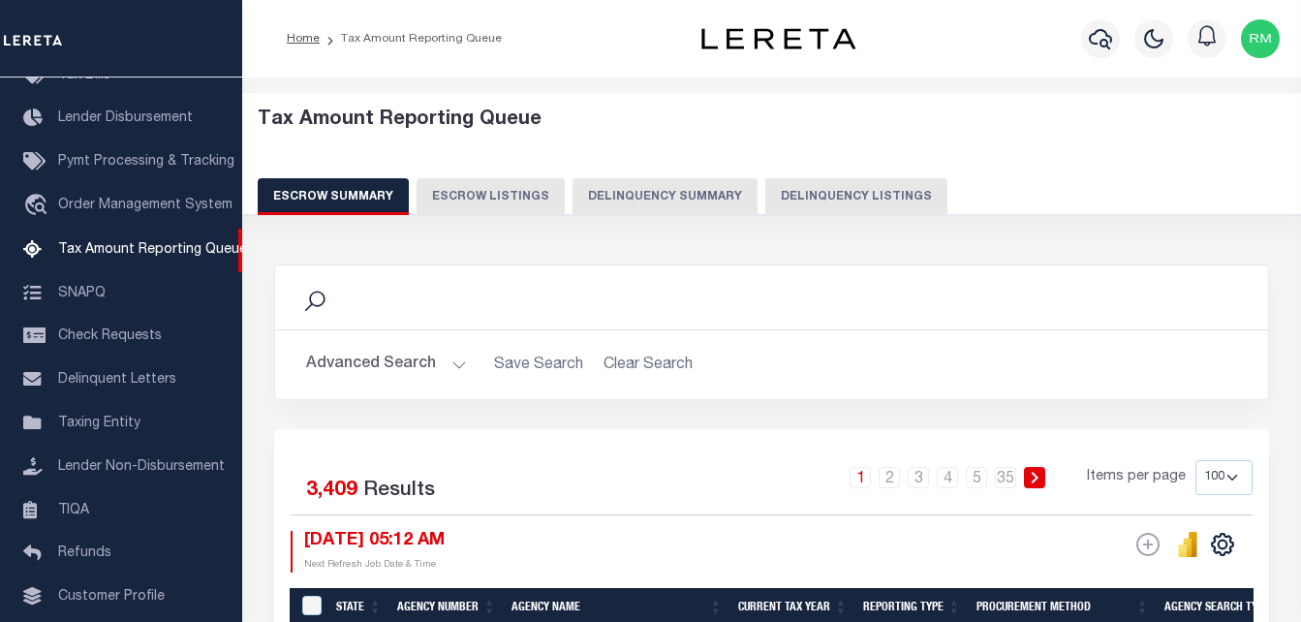
click at [846, 202] on button "Delinquency Listings" at bounding box center [856, 196] width 182 height 37
select select "100"
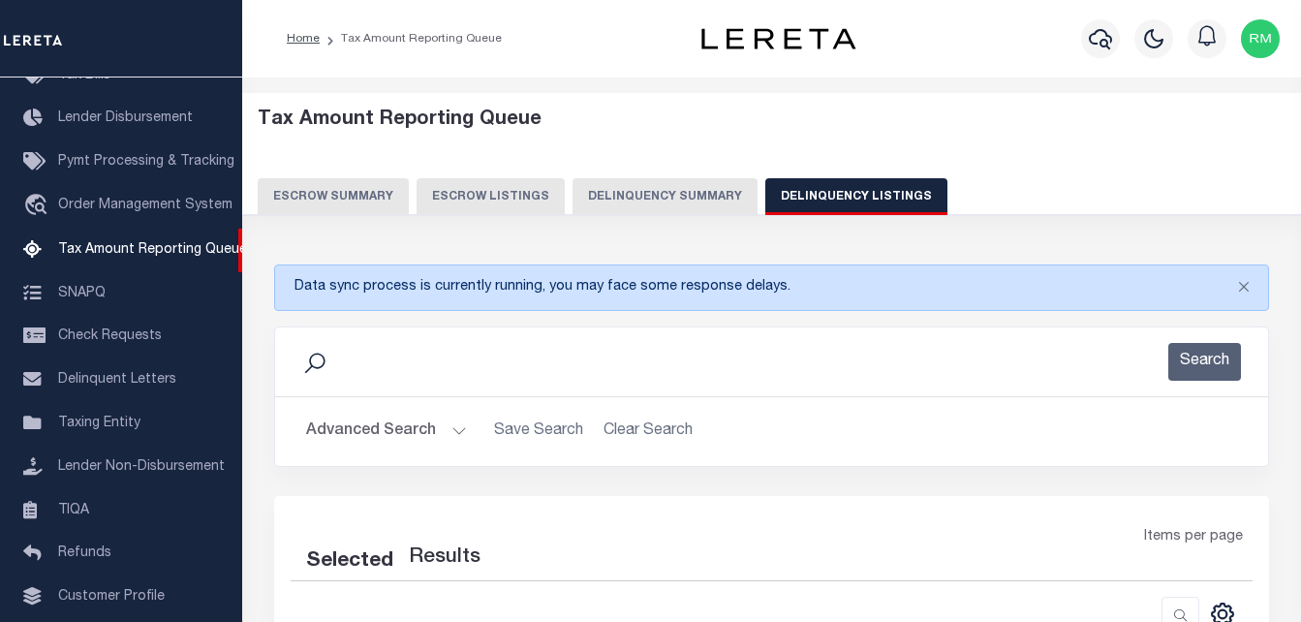
select select "100"
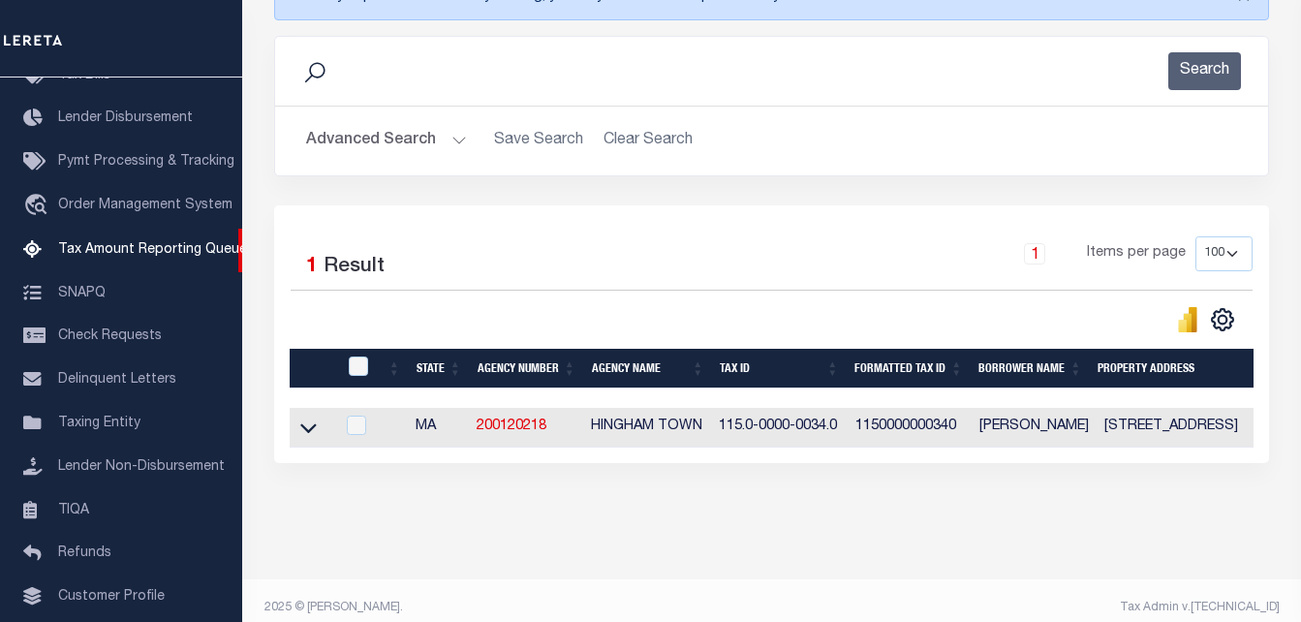
scroll to position [323, 0]
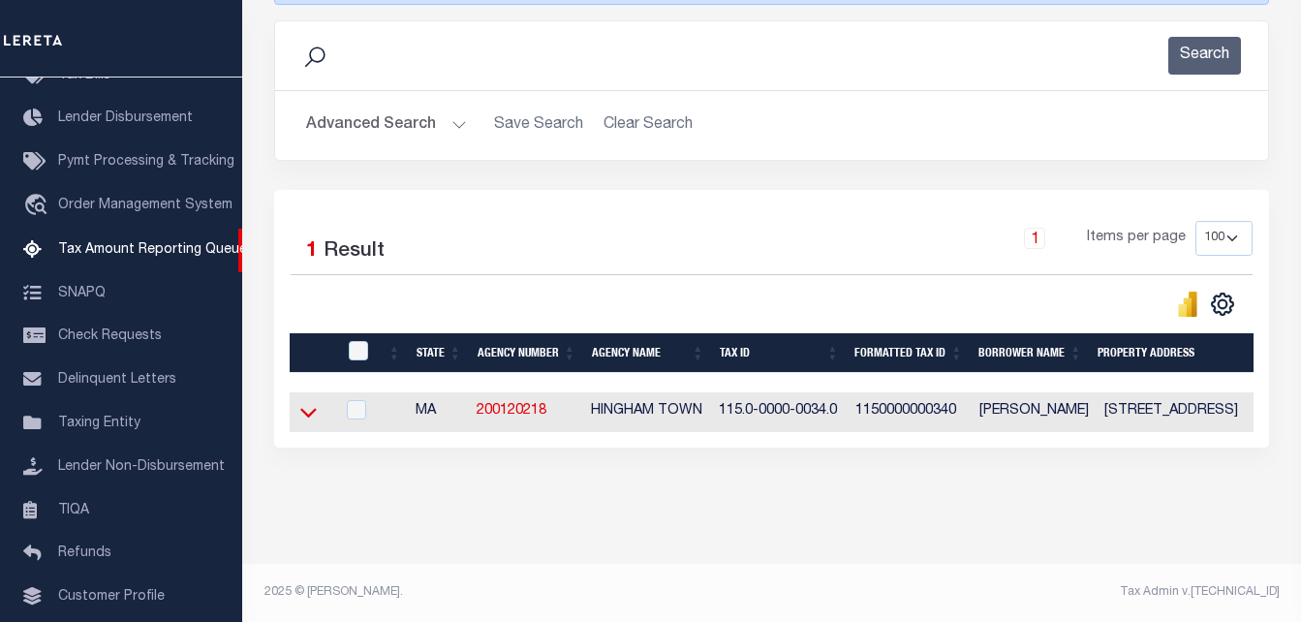
click at [311, 402] on icon at bounding box center [308, 412] width 16 height 20
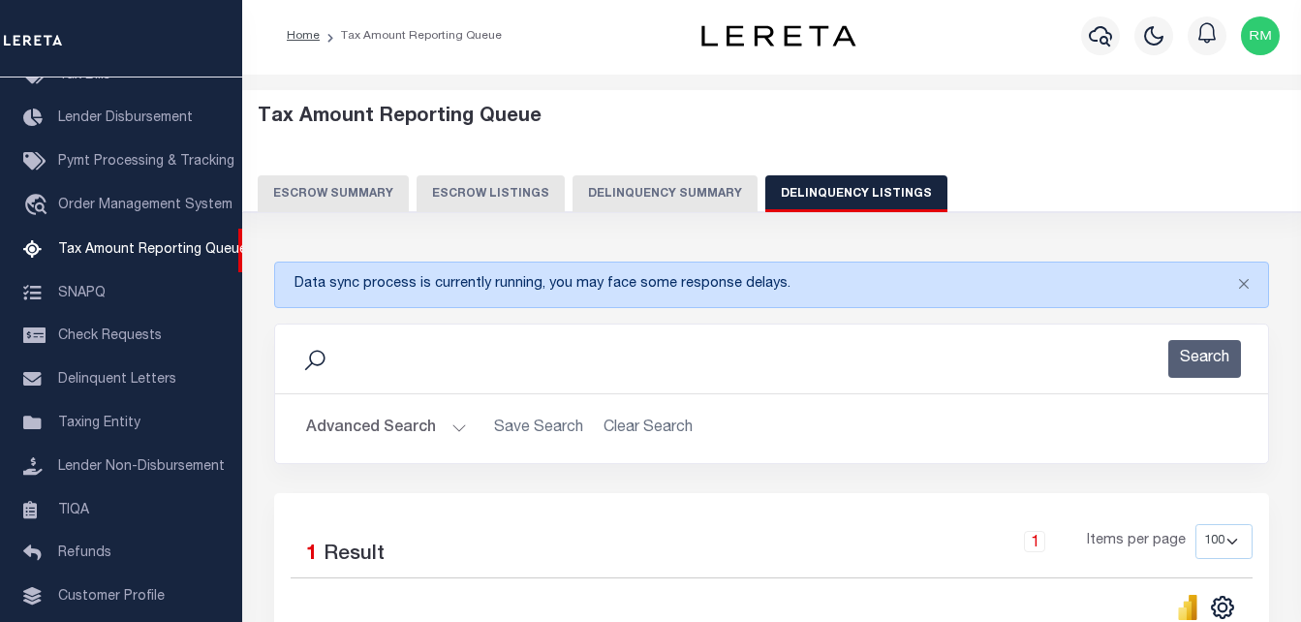
scroll to position [0, 0]
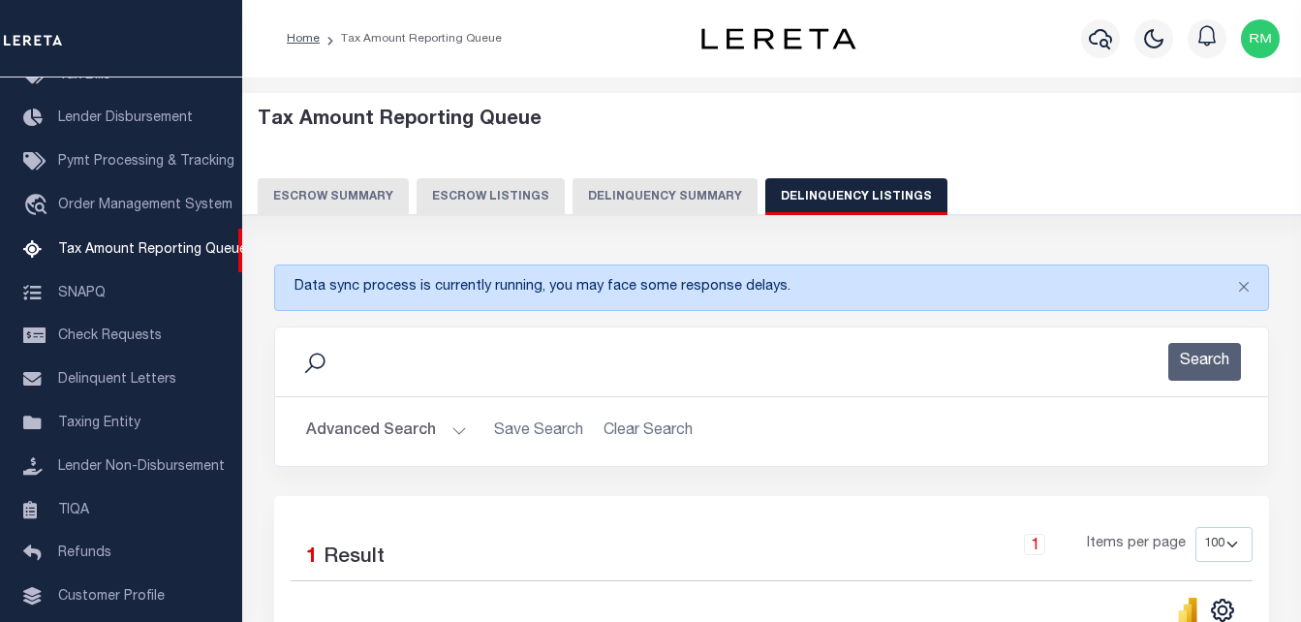
click at [381, 441] on button "Advanced Search" at bounding box center [386, 432] width 161 height 38
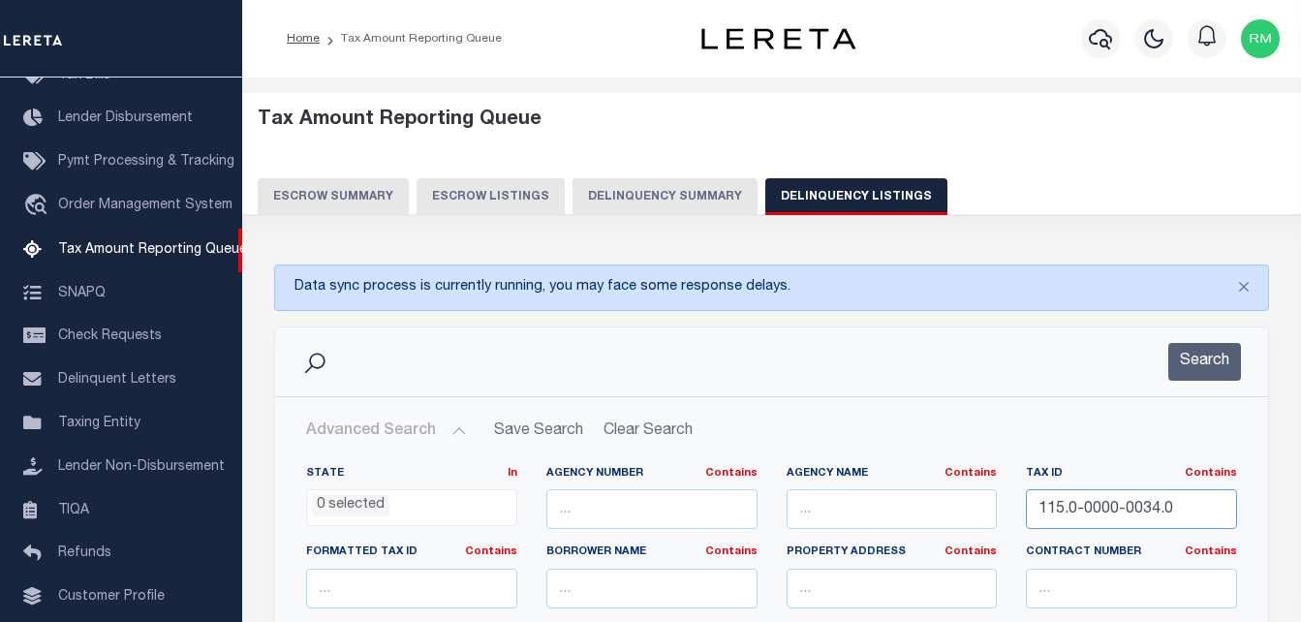
click at [1131, 514] on input "115.0-0000-0034.0" at bounding box center [1131, 509] width 211 height 40
paste input "115"
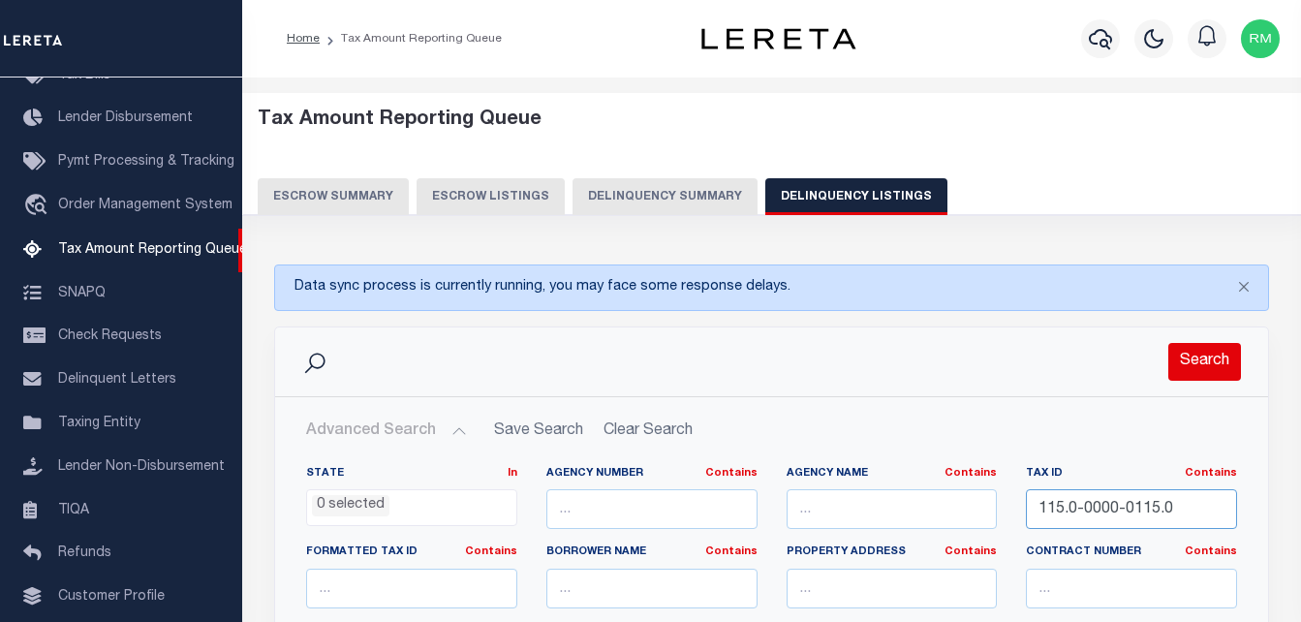
type input "115.0-0000-0115.0"
click at [1190, 353] on button "Search" at bounding box center [1204, 362] width 73 height 38
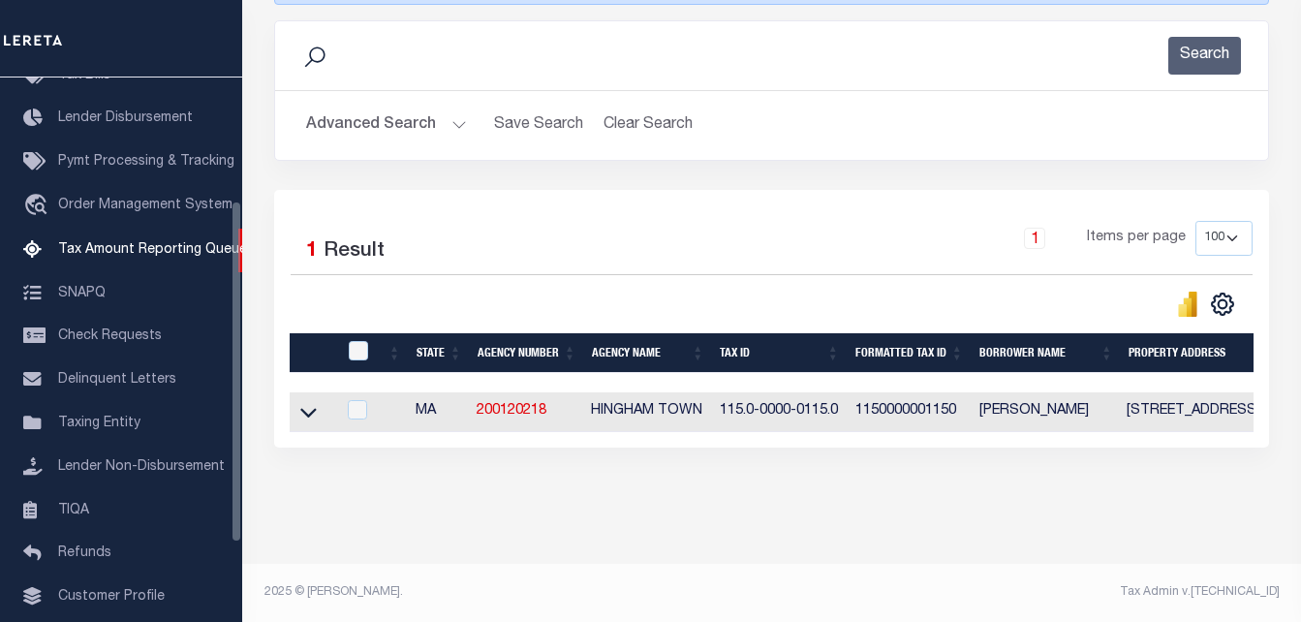
click at [307, 405] on icon at bounding box center [308, 412] width 16 height 20
